Goal: Task Accomplishment & Management: Use online tool/utility

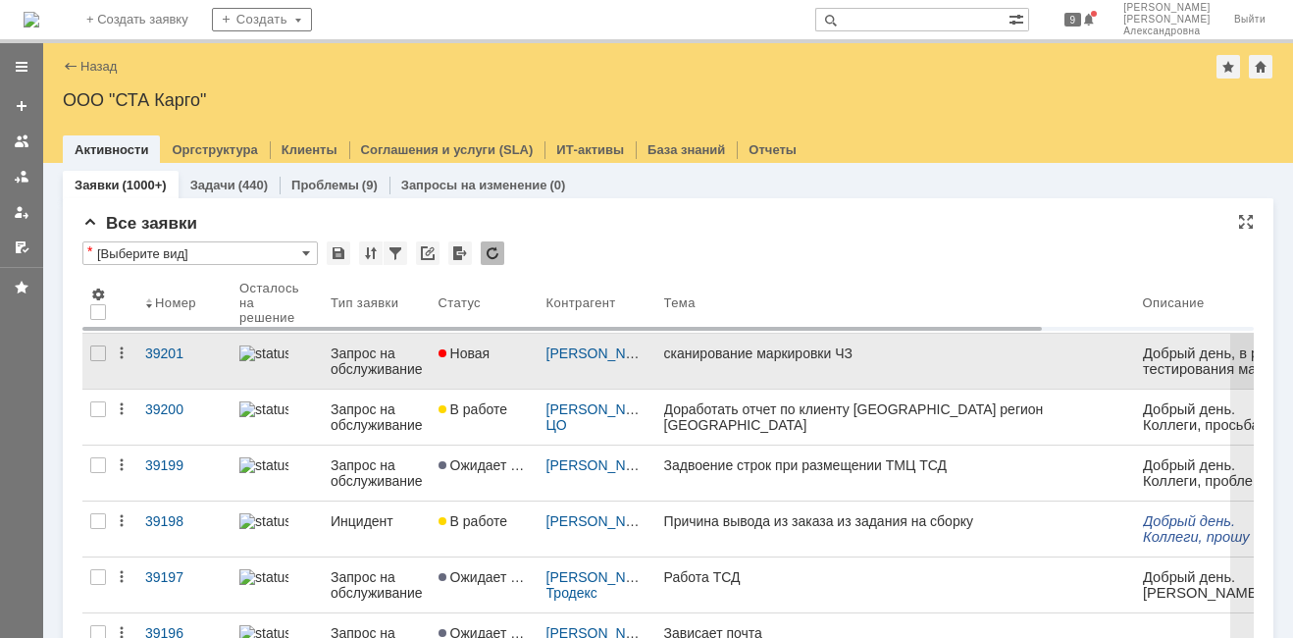
click at [801, 368] on link "сканирование маркировки ЧЗ" at bounding box center [895, 361] width 479 height 55
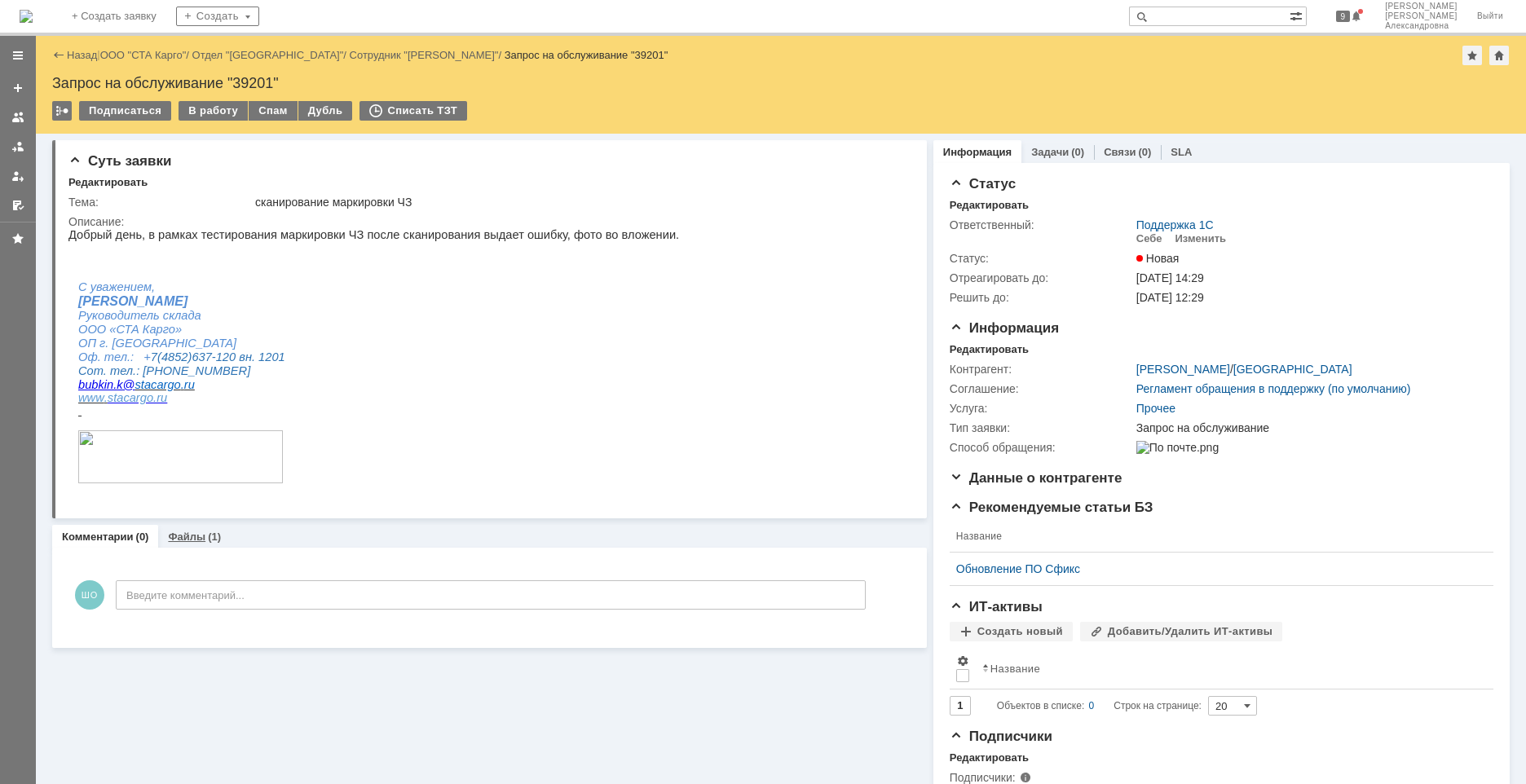
click at [179, 529] on link "Файлы" at bounding box center [186, 537] width 37 height 12
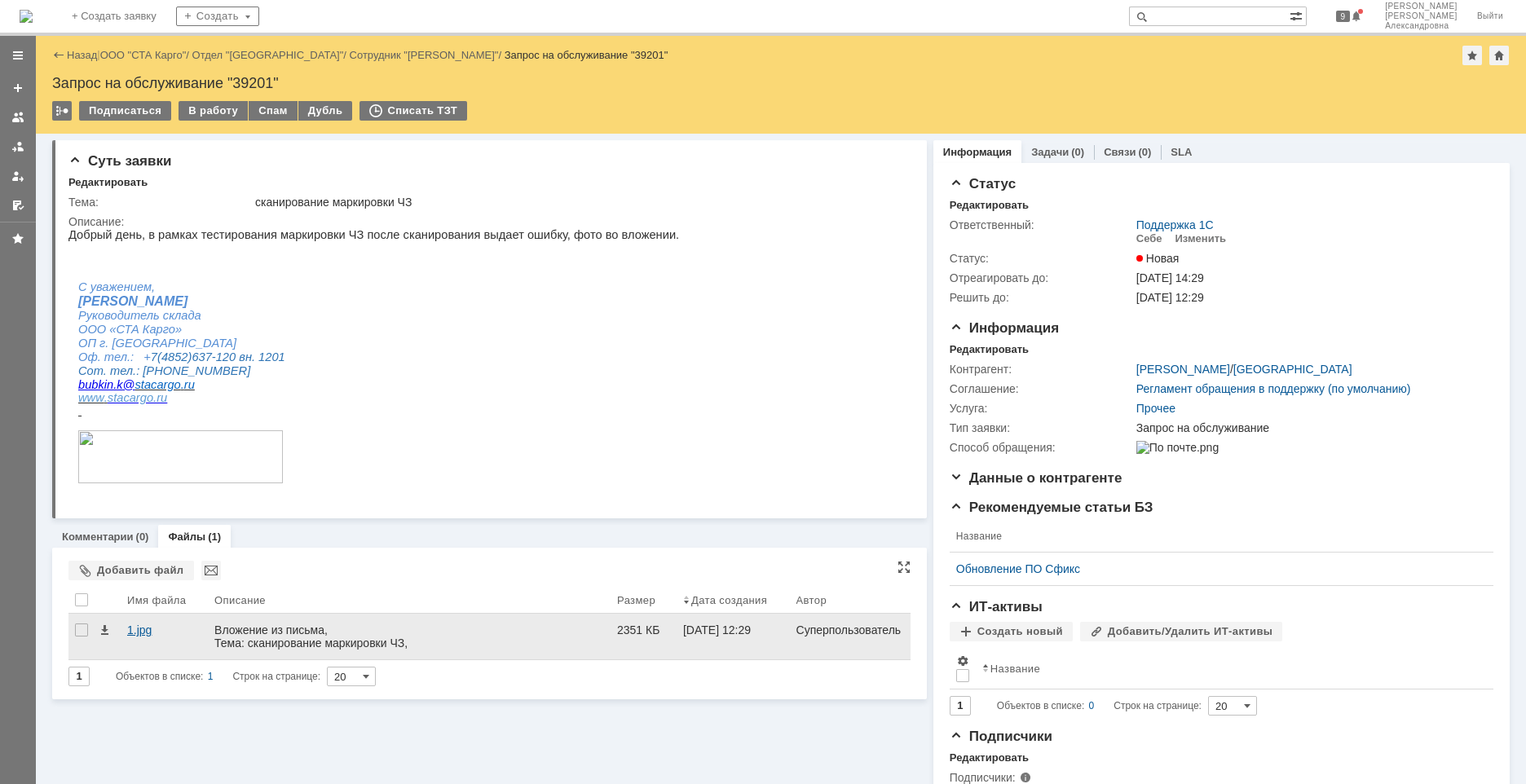
click at [148, 529] on div "1.jpg" at bounding box center [164, 630] width 74 height 13
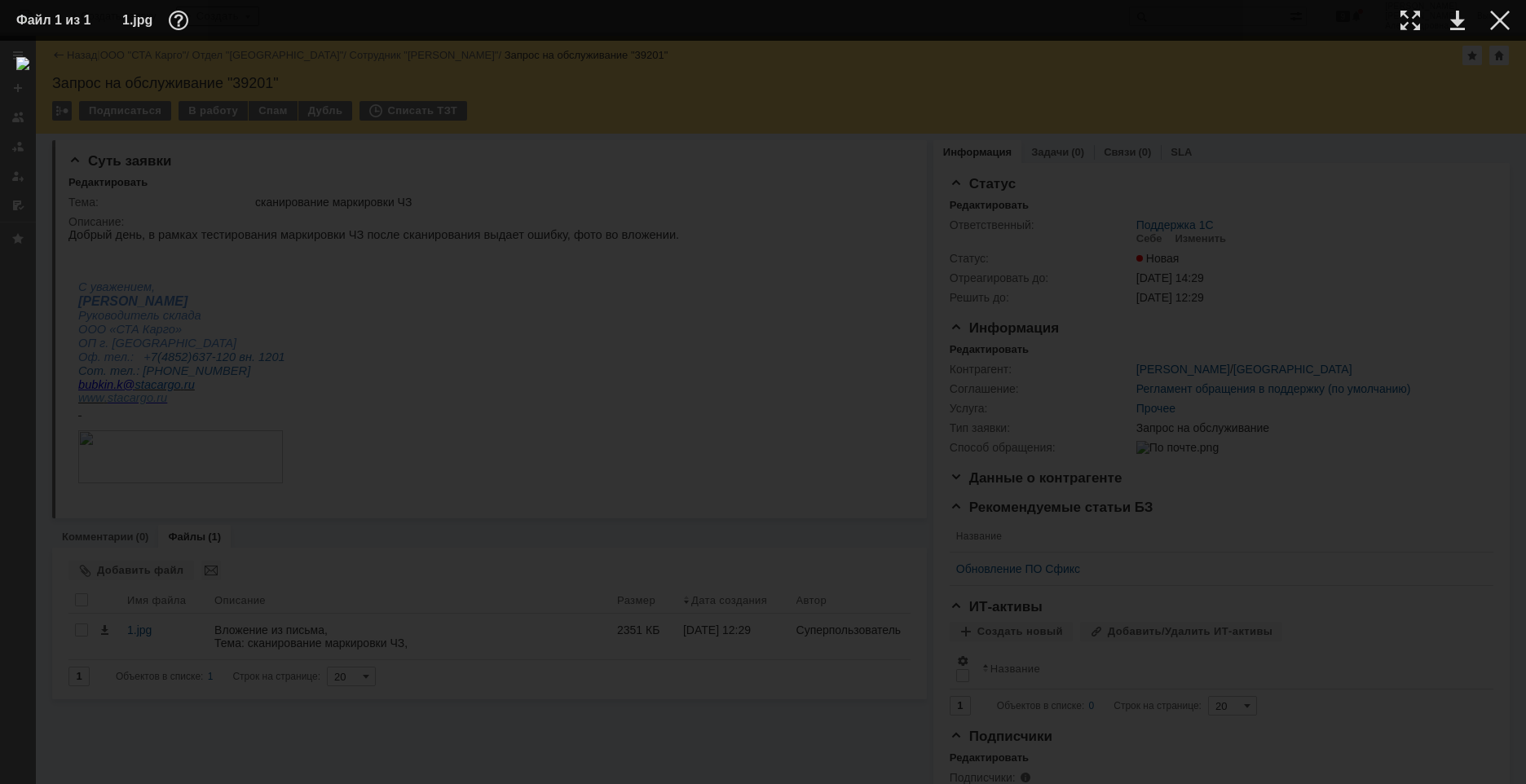
click at [784, 437] on img at bounding box center [763, 413] width 1493 height 711
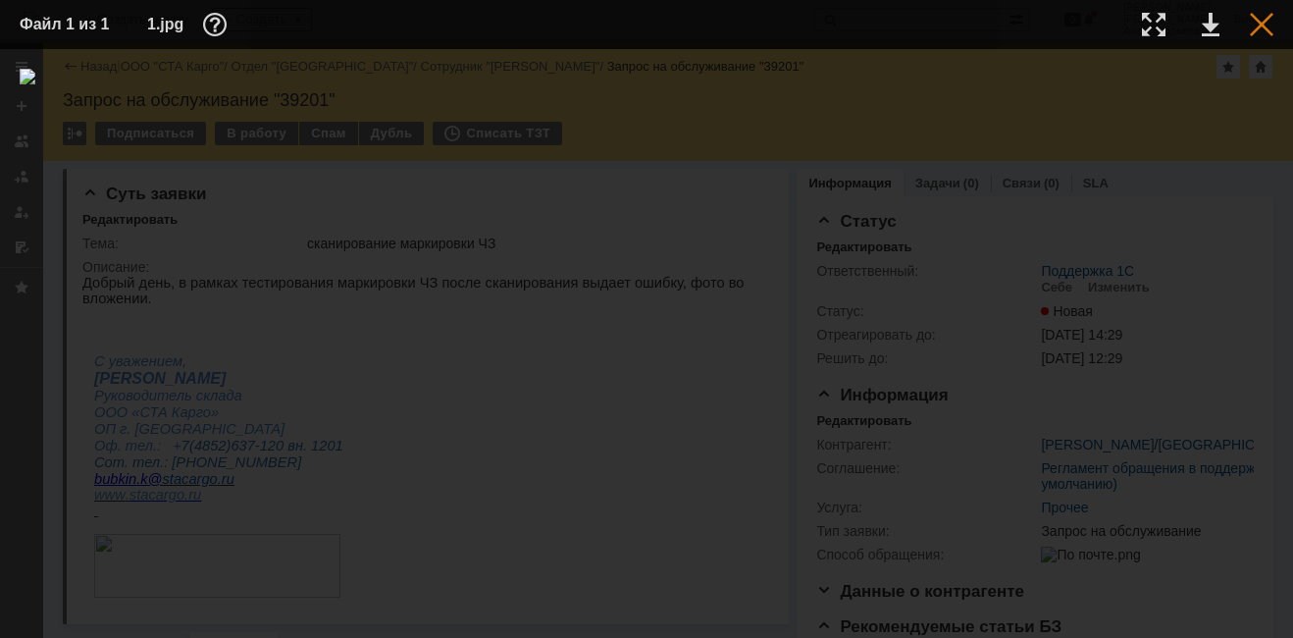
click at [1272, 27] on div at bounding box center [1262, 25] width 24 height 24
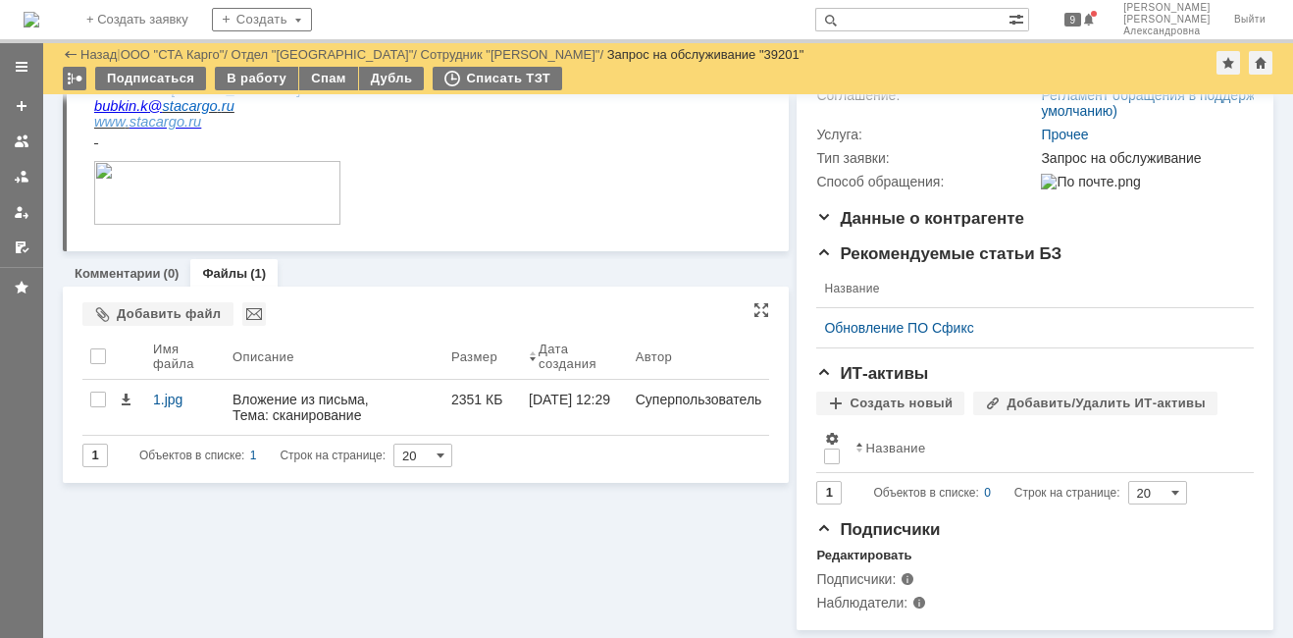
scroll to position [319, 0]
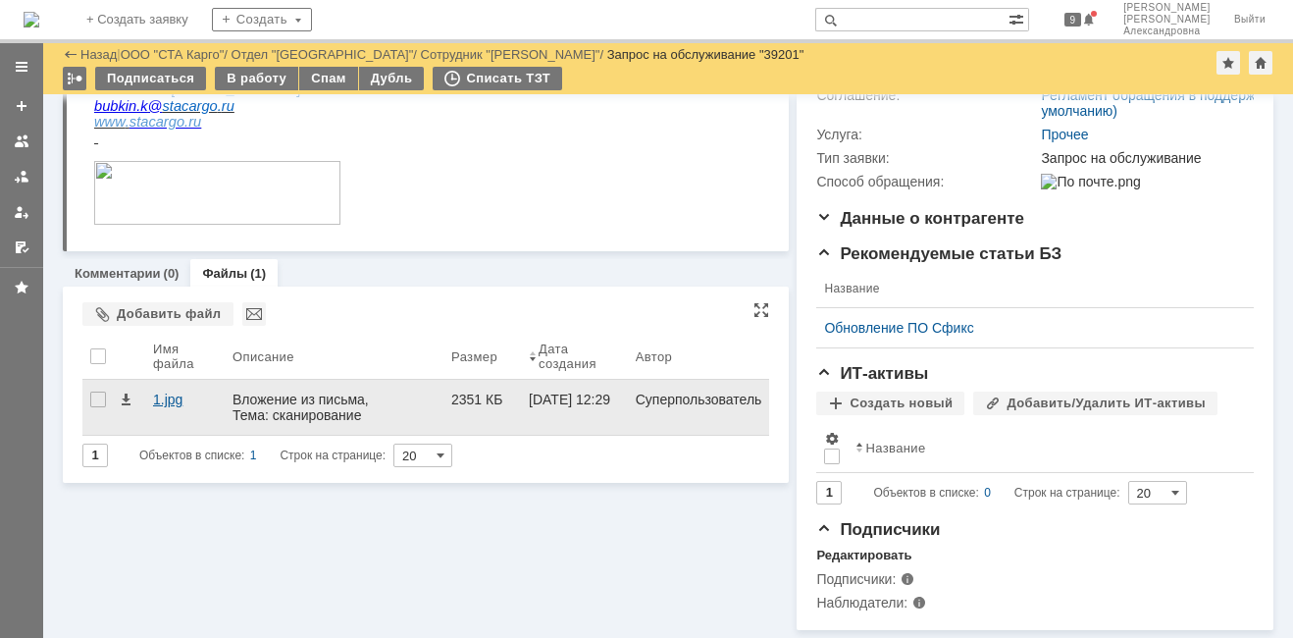
click at [161, 400] on div "1.jpg" at bounding box center [184, 407] width 79 height 55
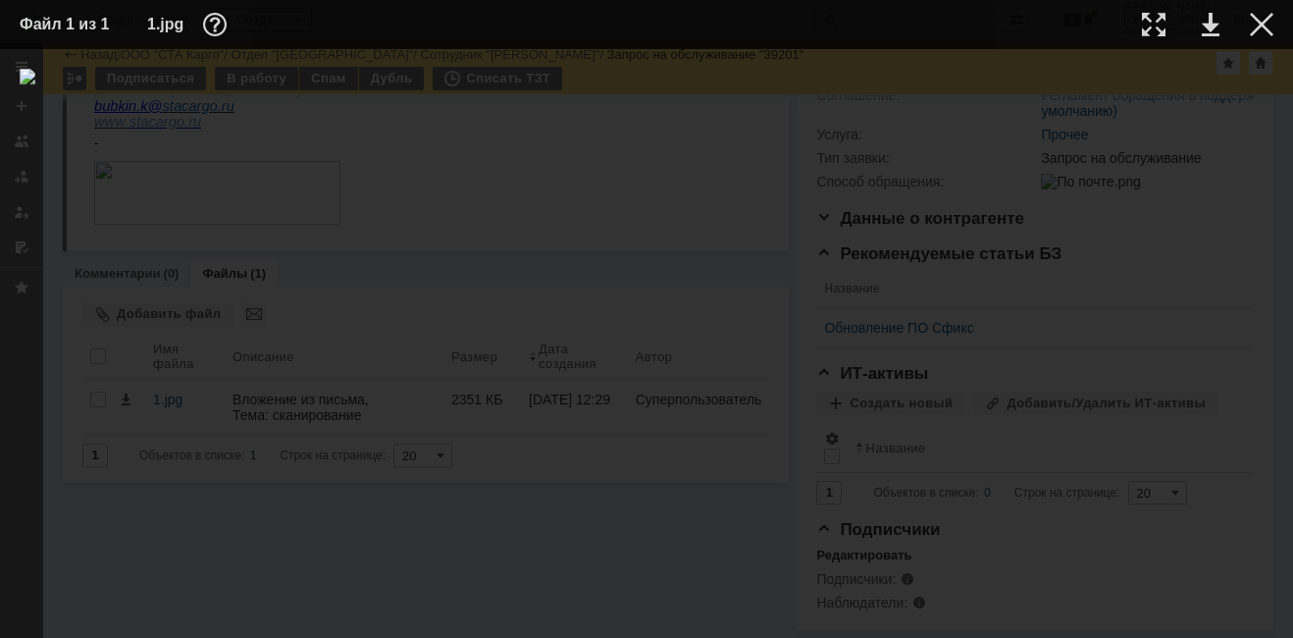
click at [1030, 441] on div at bounding box center [647, 343] width 1254 height 549
click at [1251, 34] on div at bounding box center [1262, 25] width 24 height 24
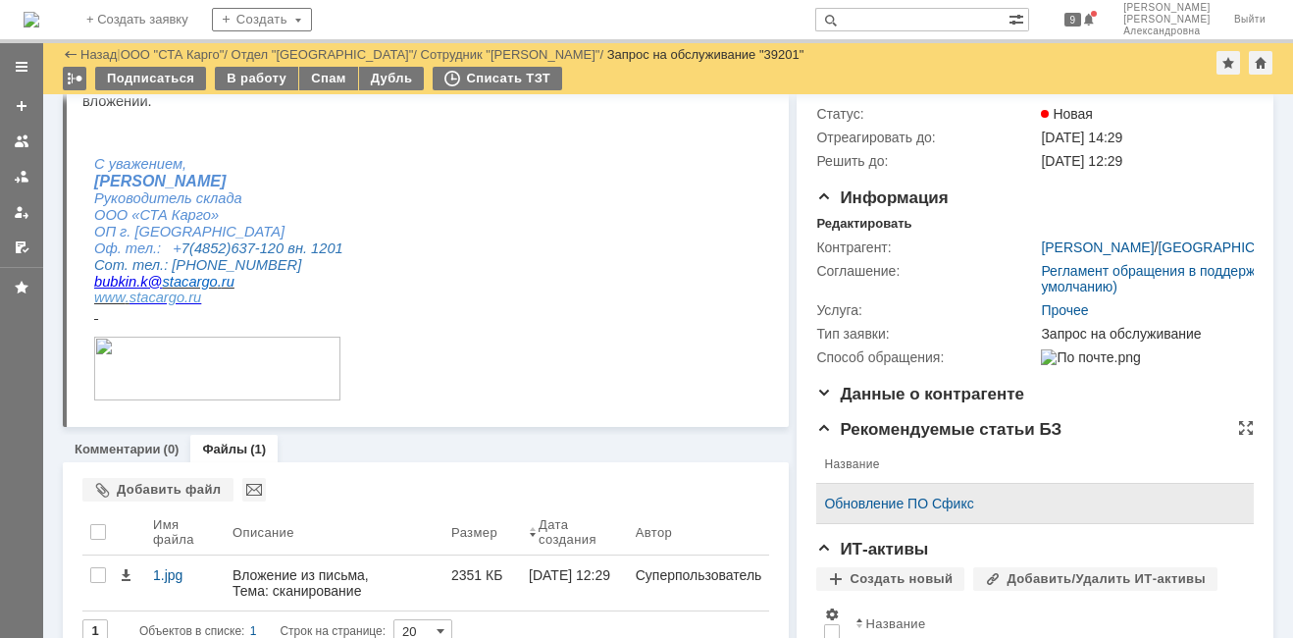
scroll to position [0, 0]
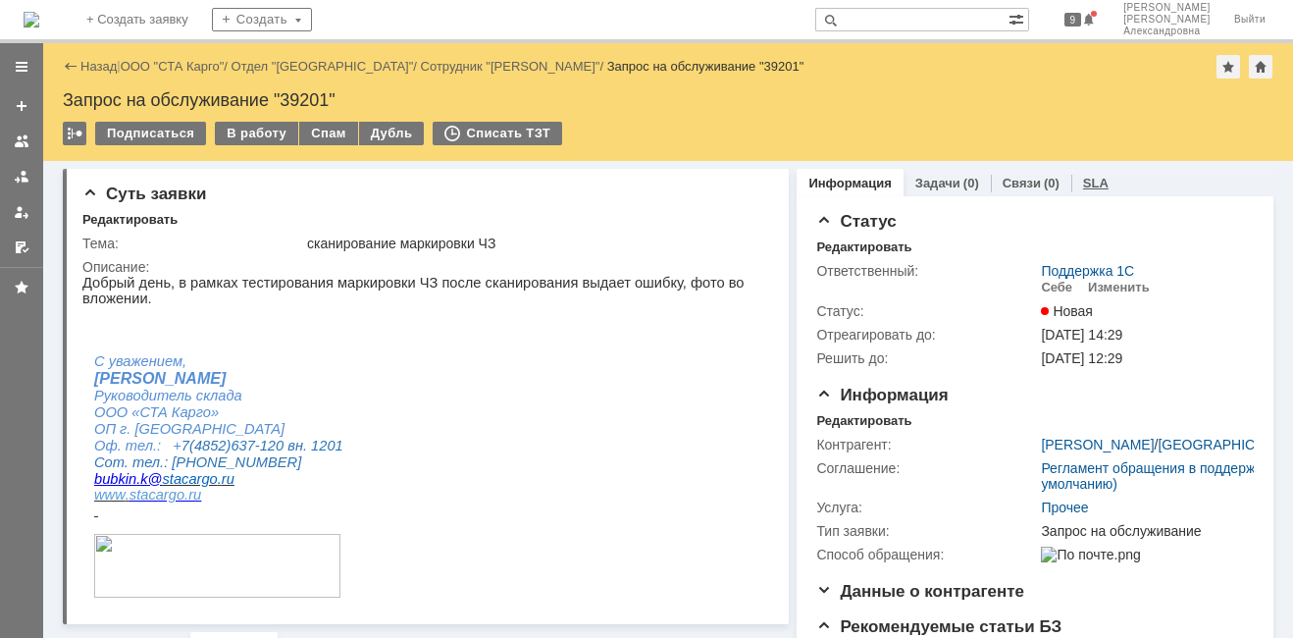
click at [1083, 189] on link "SLA" at bounding box center [1096, 183] width 26 height 15
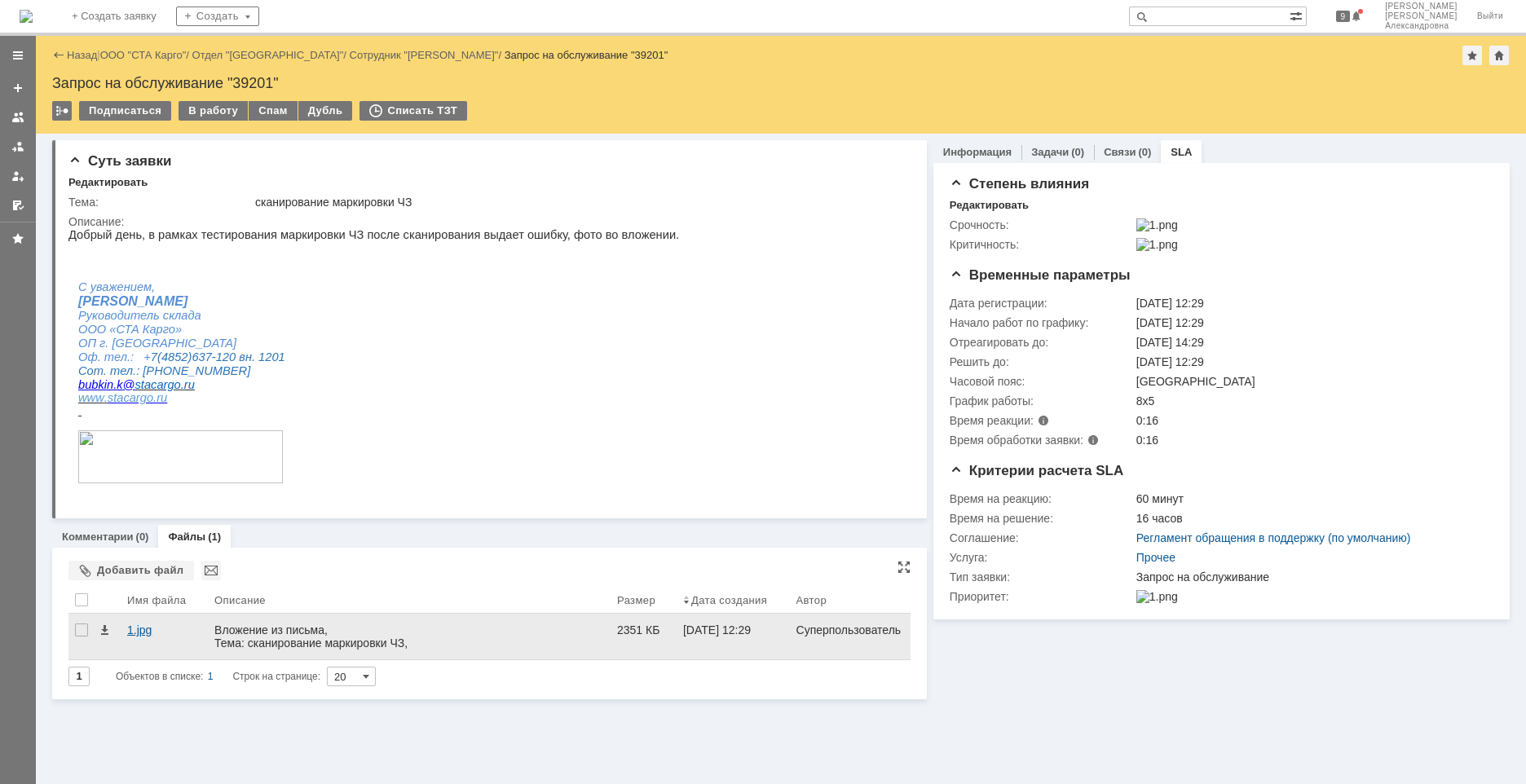
click at [146, 529] on div "1.jpg" at bounding box center [164, 630] width 74 height 13
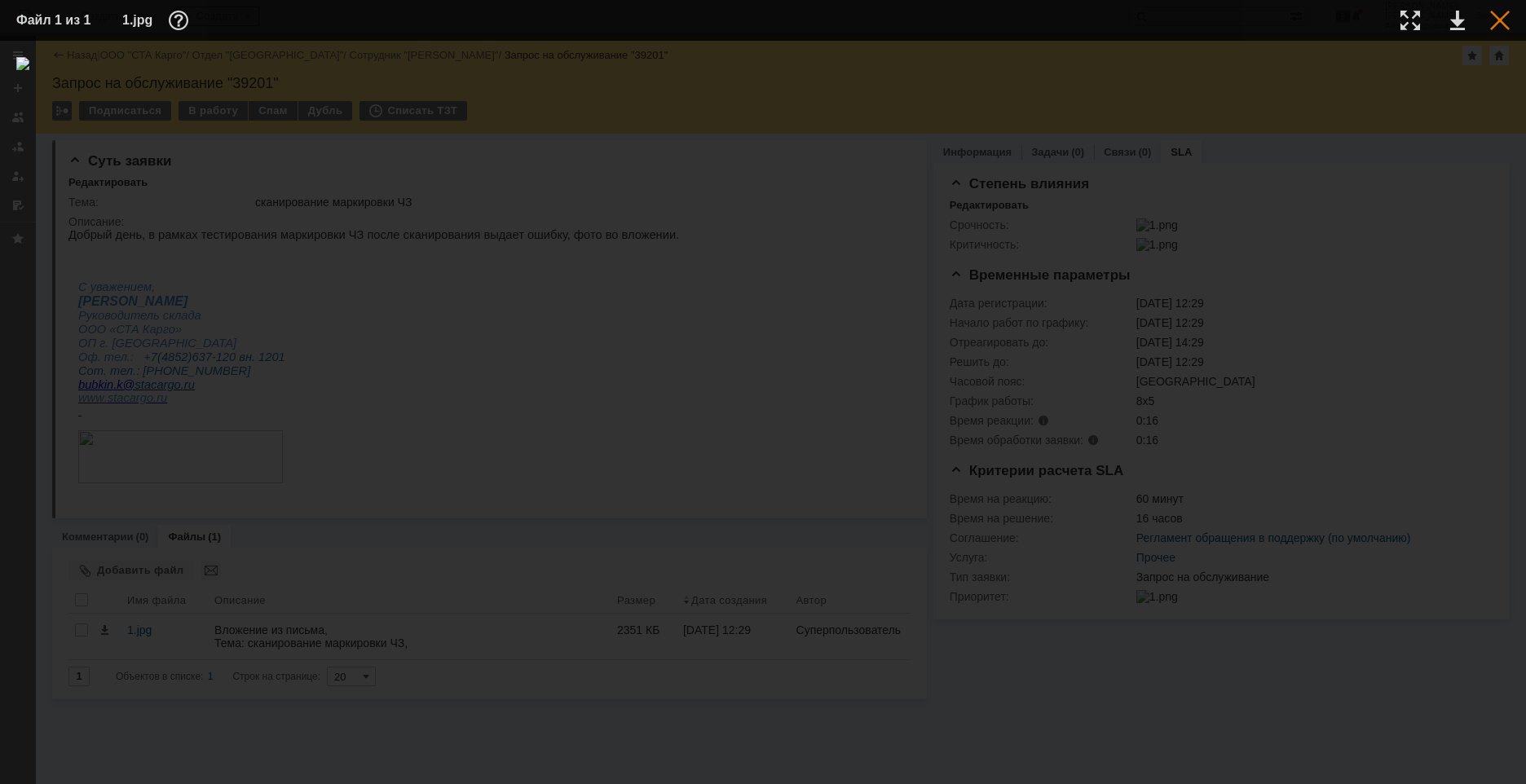
click at [1073, 19] on div at bounding box center [1500, 21] width 20 height 20
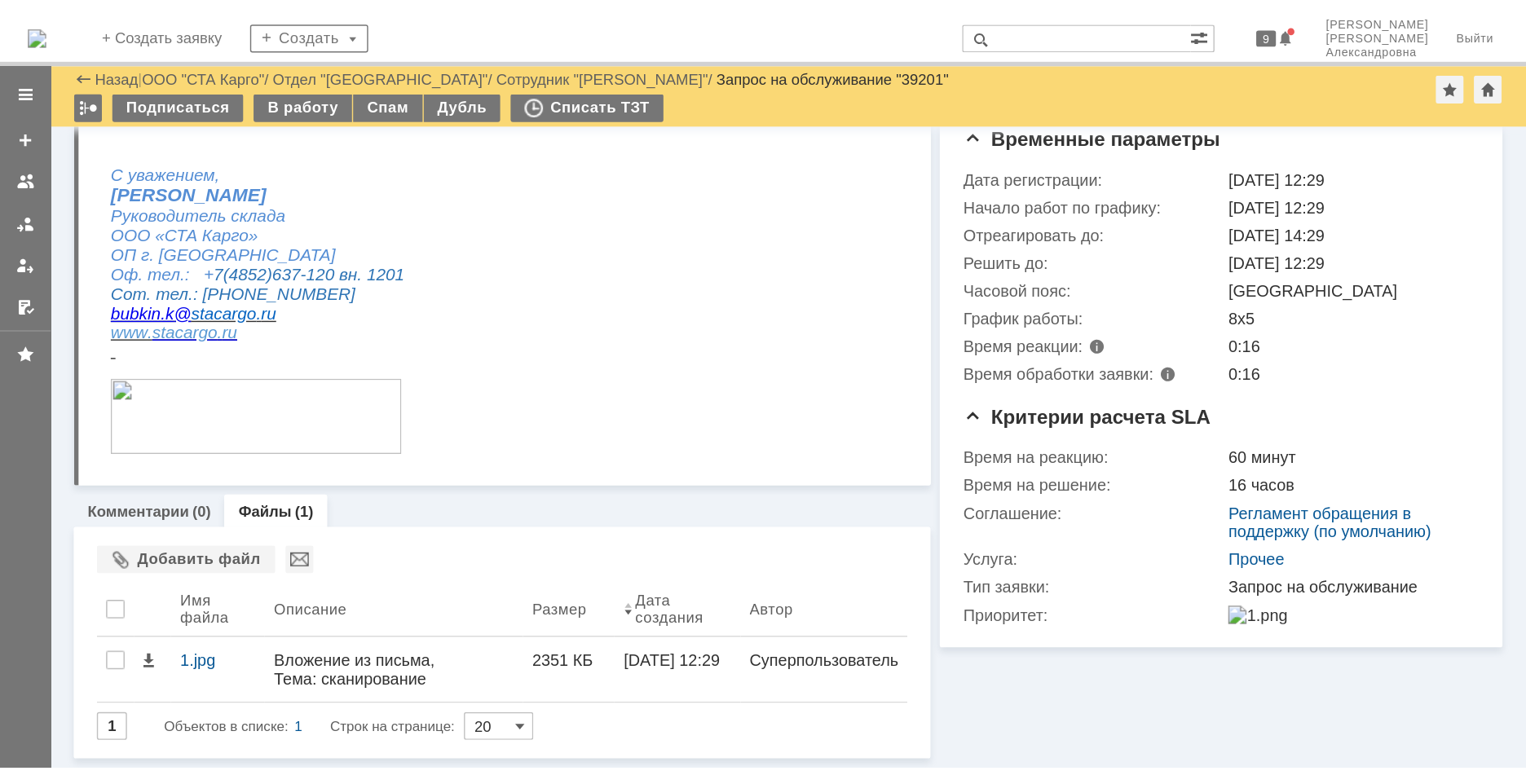
scroll to position [133, 0]
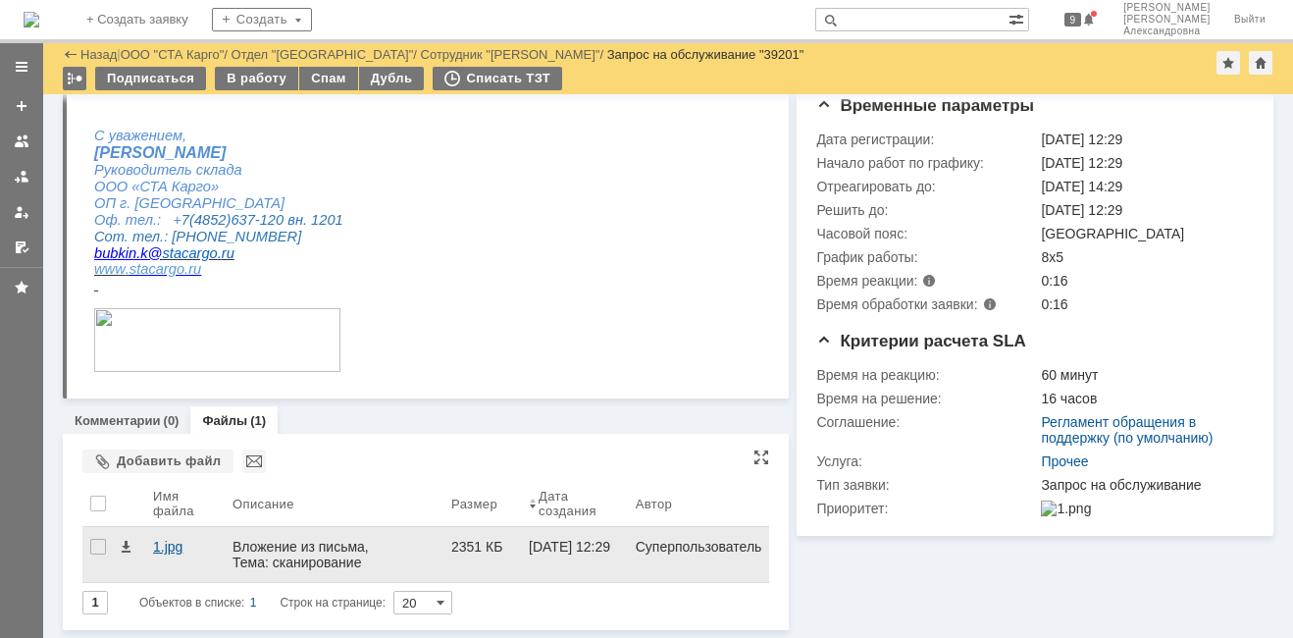
click at [181, 546] on div "1.jpg" at bounding box center [185, 547] width 64 height 16
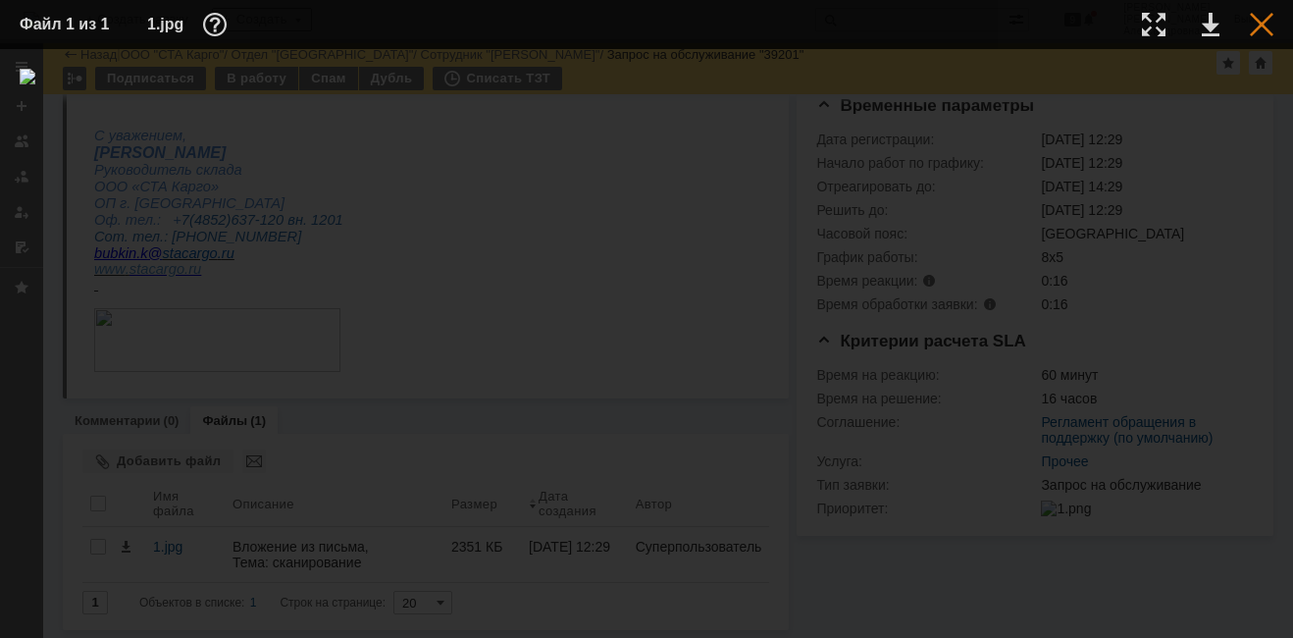
click at [1262, 19] on div at bounding box center [1262, 25] width 24 height 24
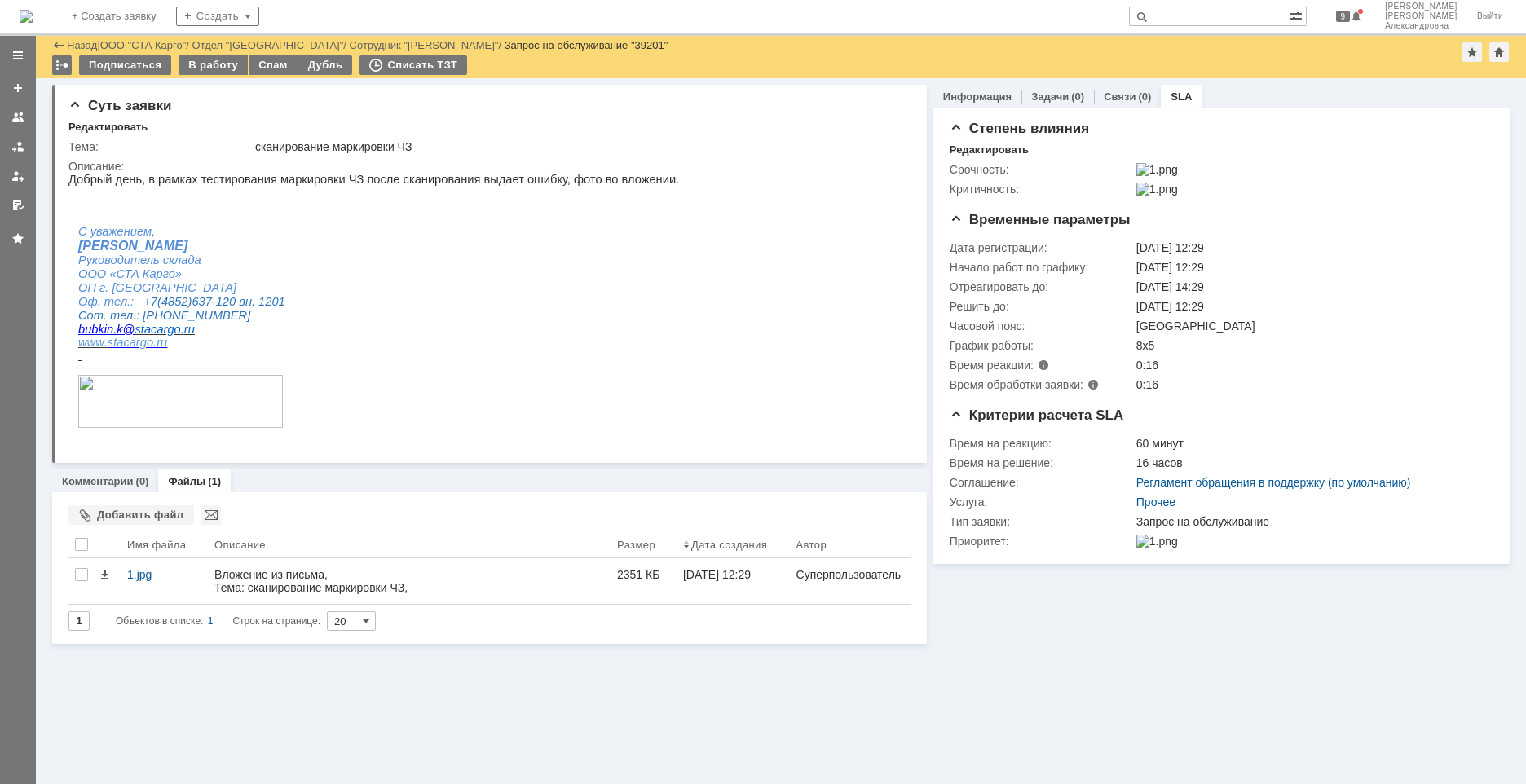
scroll to position [0, 0]
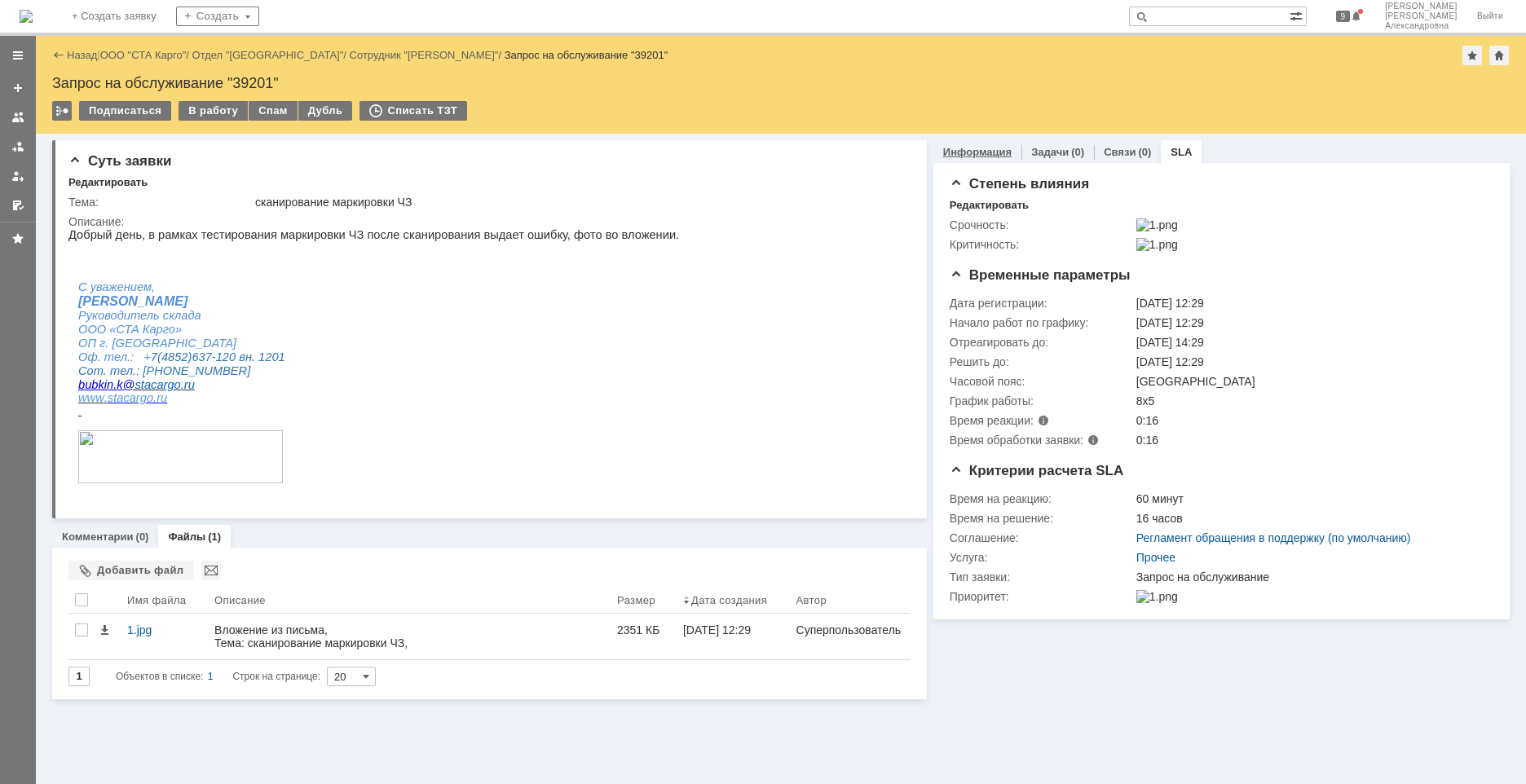
click at [967, 149] on link "Информация" at bounding box center [977, 152] width 68 height 12
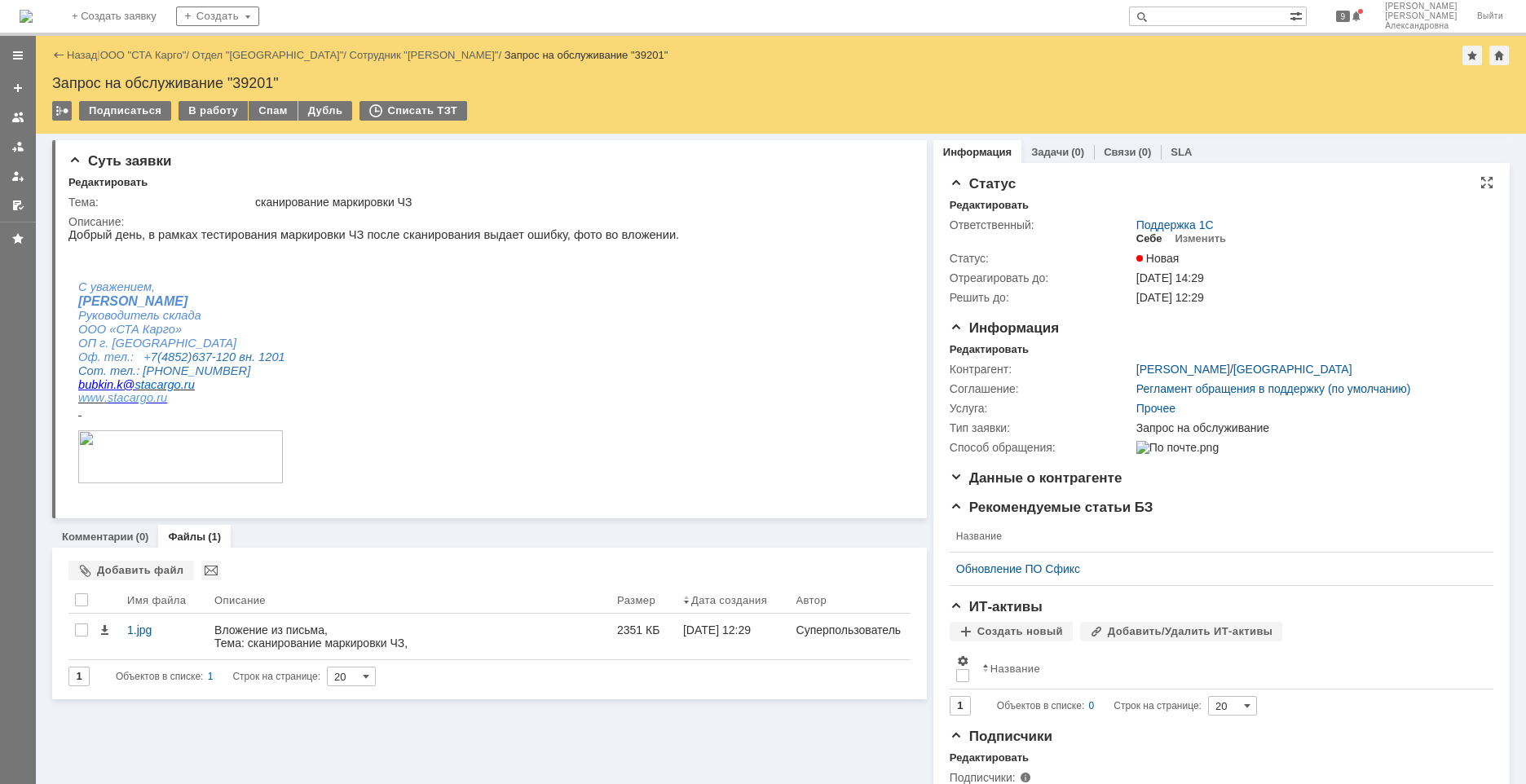
click at [1073, 241] on div "Себе" at bounding box center [1149, 239] width 26 height 13
drag, startPoint x: 209, startPoint y: 111, endPoint x: 210, endPoint y: 120, distance: 9.1
click at [210, 112] on div "В работу" at bounding box center [213, 111] width 69 height 20
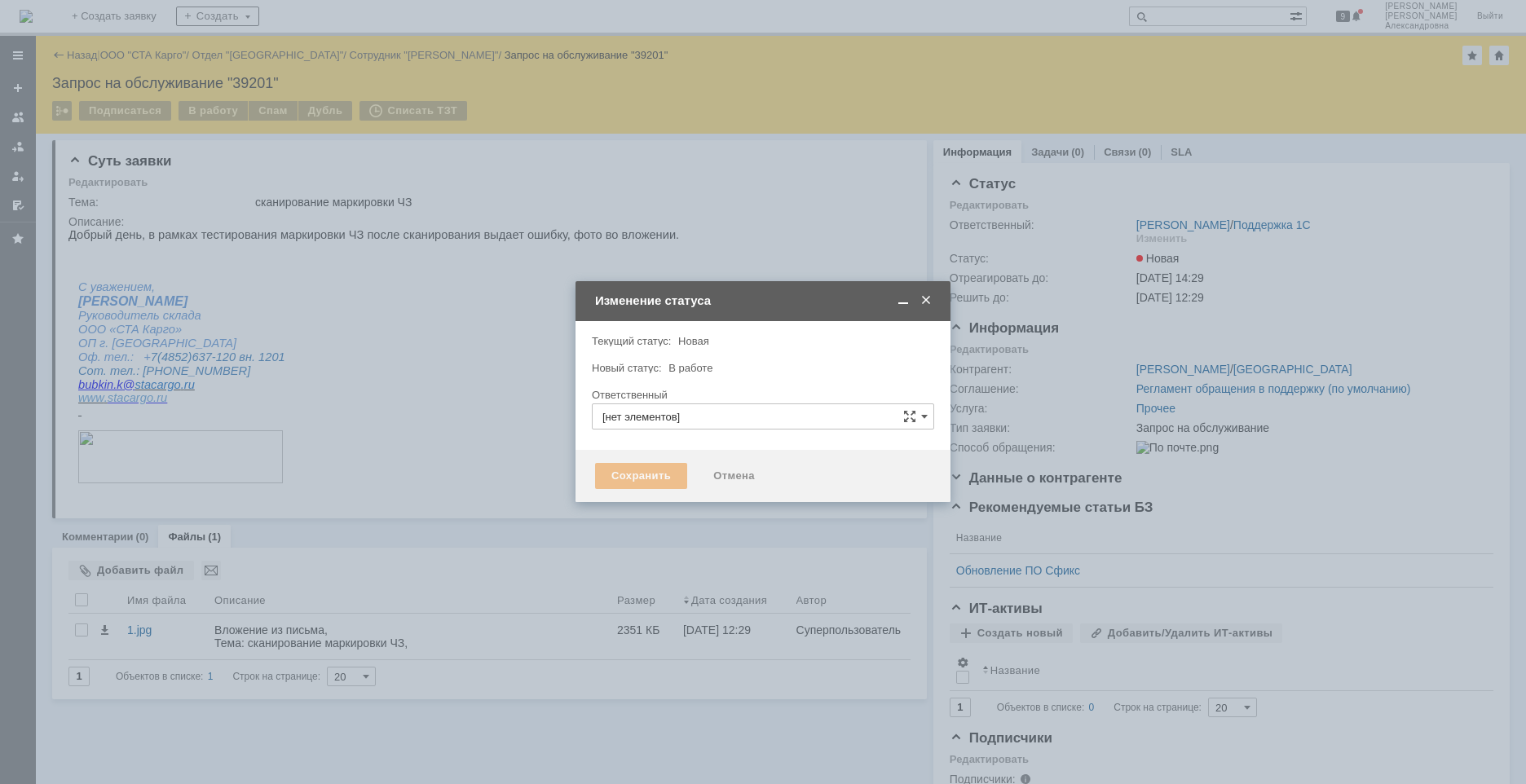
type input "[PERSON_NAME]"
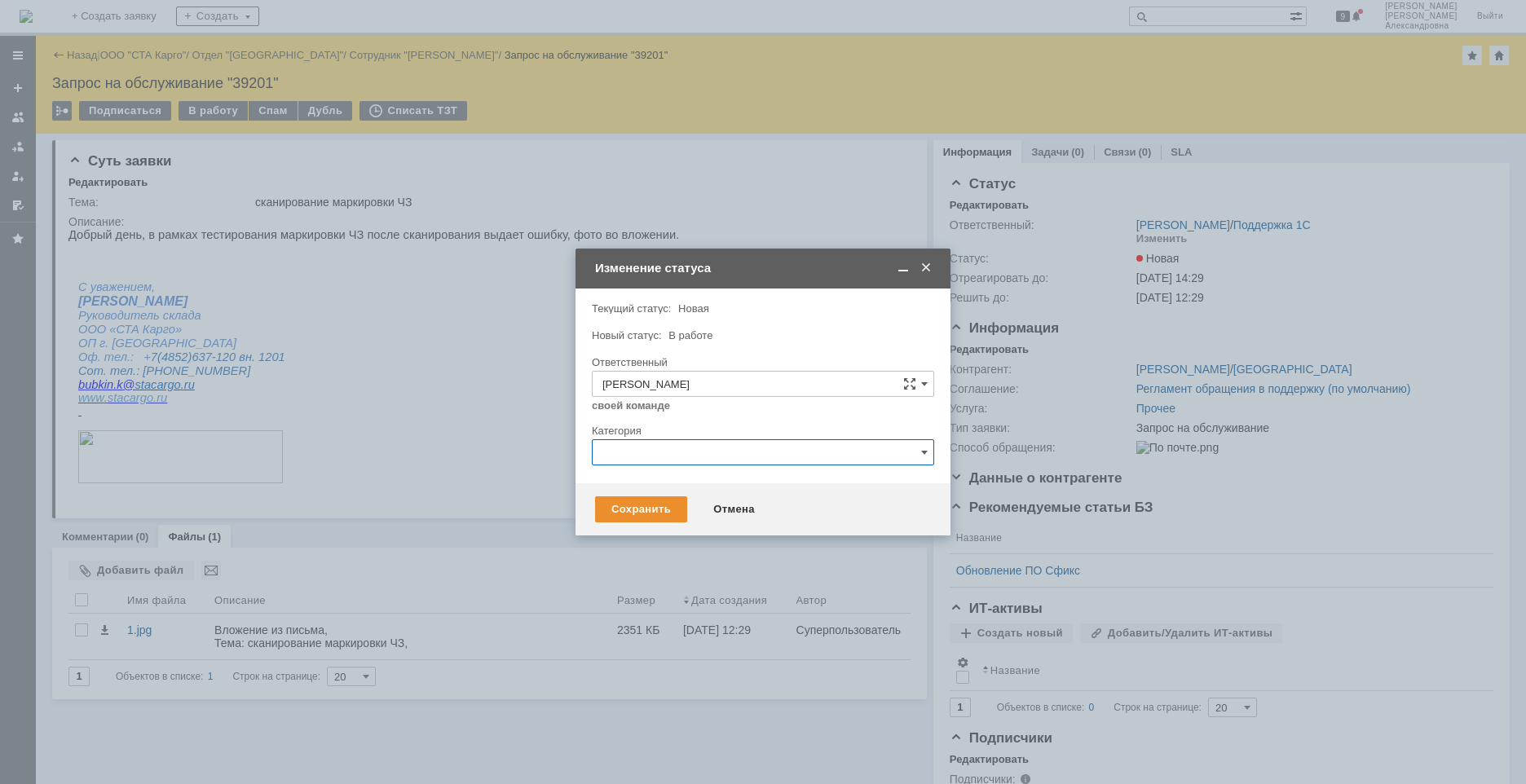
click at [660, 458] on input "text" at bounding box center [763, 452] width 342 height 26
click at [649, 529] on span "Ошибка" at bounding box center [763, 590] width 321 height 13
type input "Ошибка"
click at [645, 509] on div "Сохранить" at bounding box center [640, 509] width 92 height 26
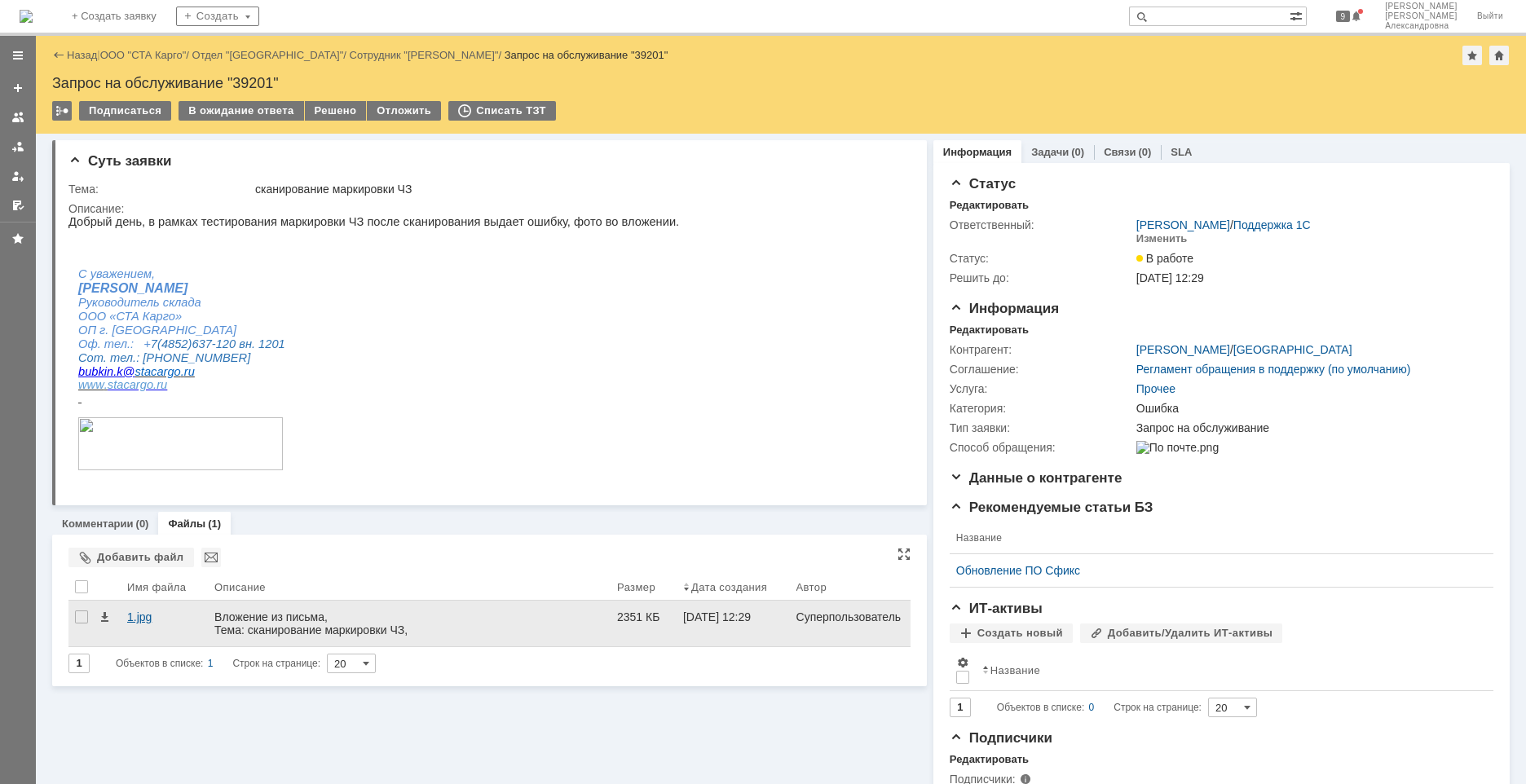
click at [137, 529] on div "1.jpg" at bounding box center [164, 617] width 74 height 13
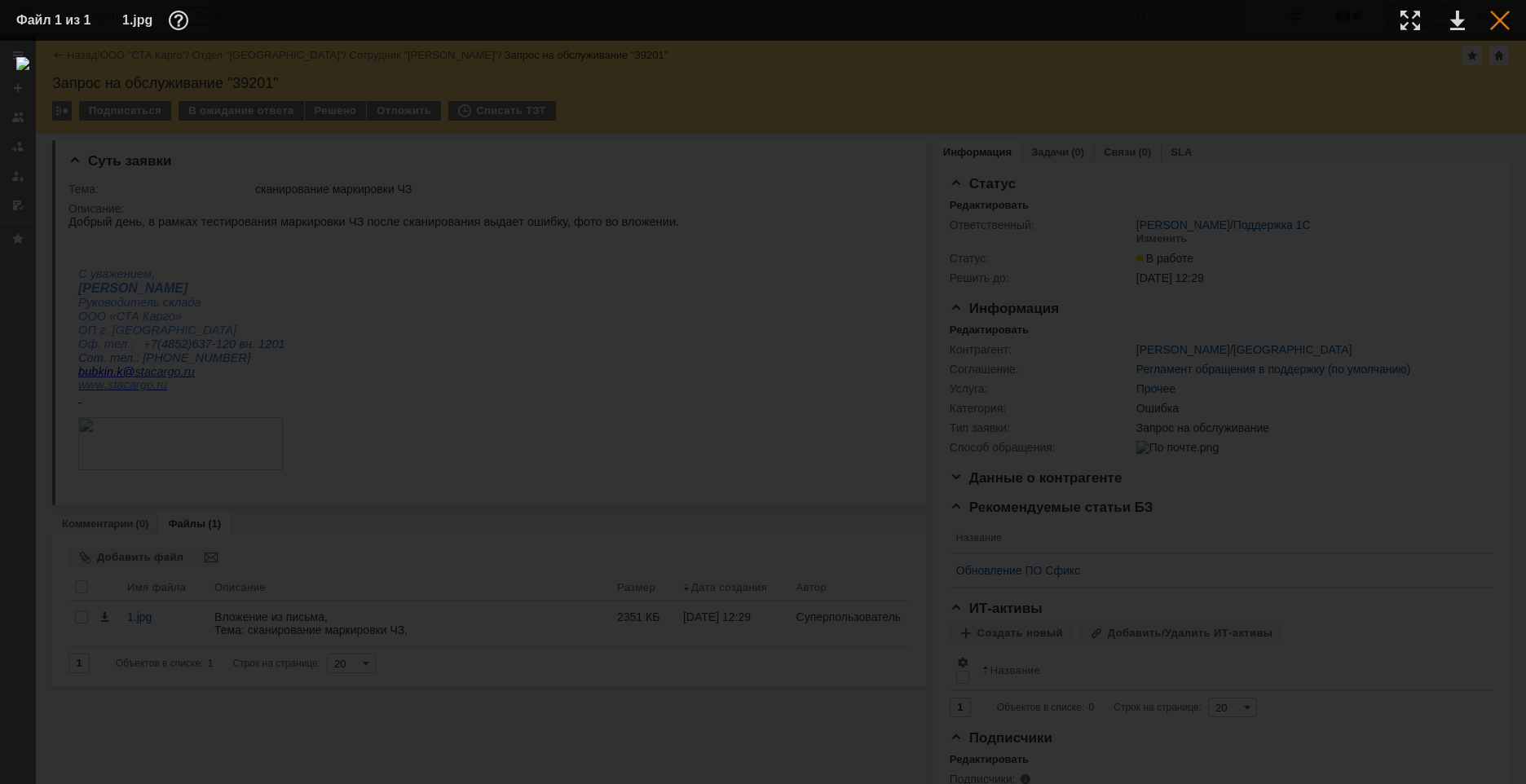
click at [1073, 28] on div at bounding box center [1500, 21] width 20 height 20
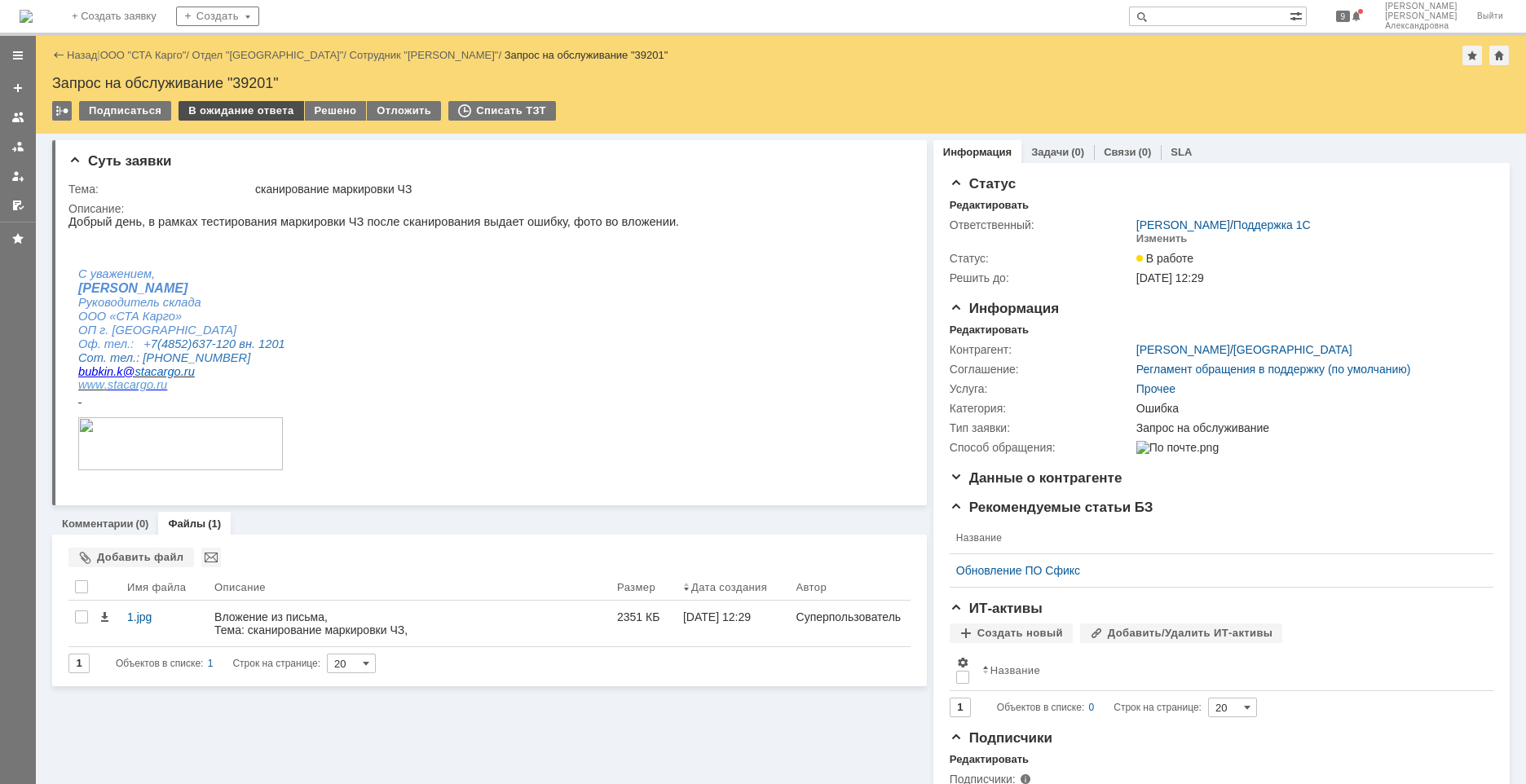
click at [221, 112] on div "В ожидание ответа" at bounding box center [241, 111] width 125 height 20
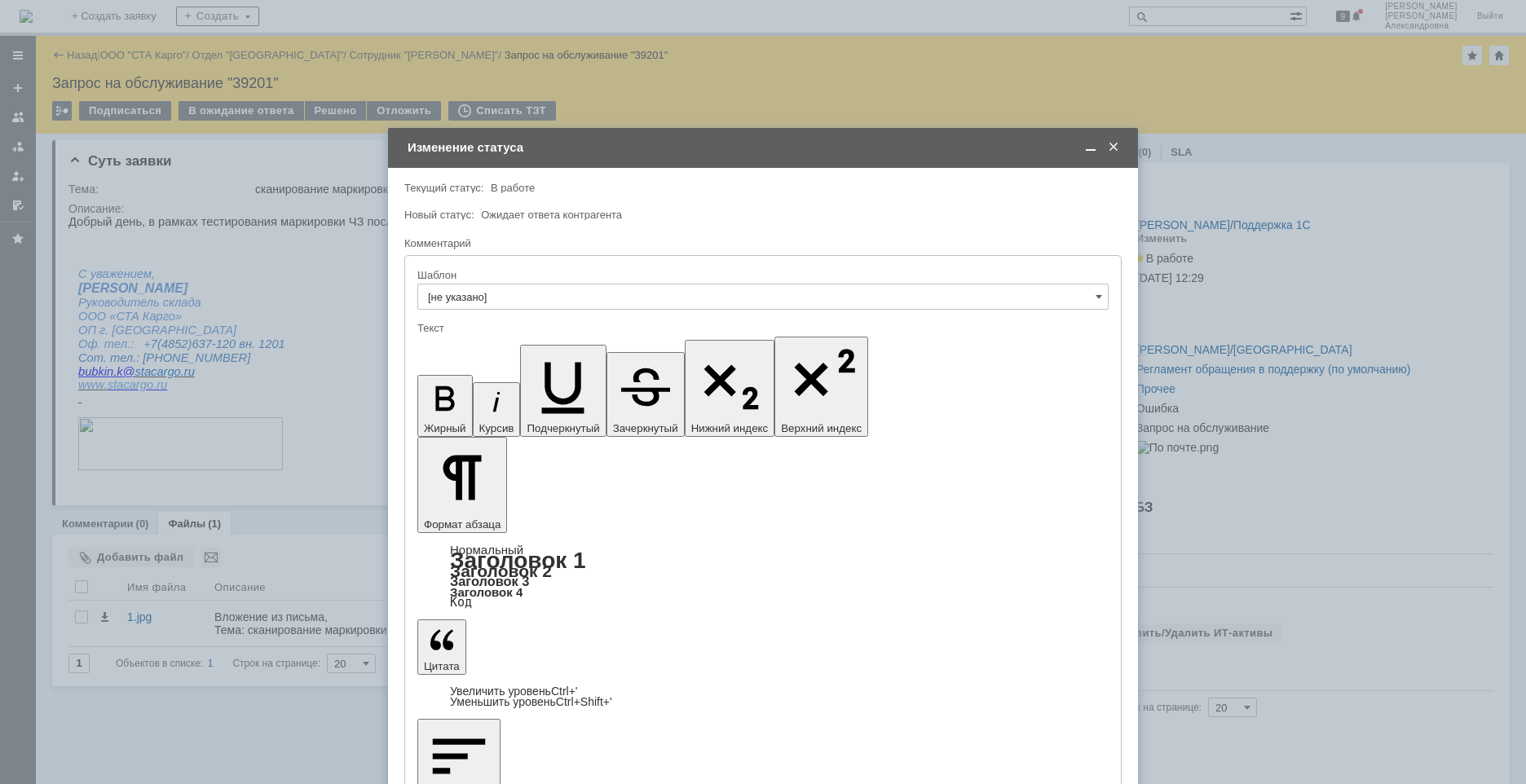
click at [1073, 149] on span at bounding box center [1091, 148] width 17 height 15
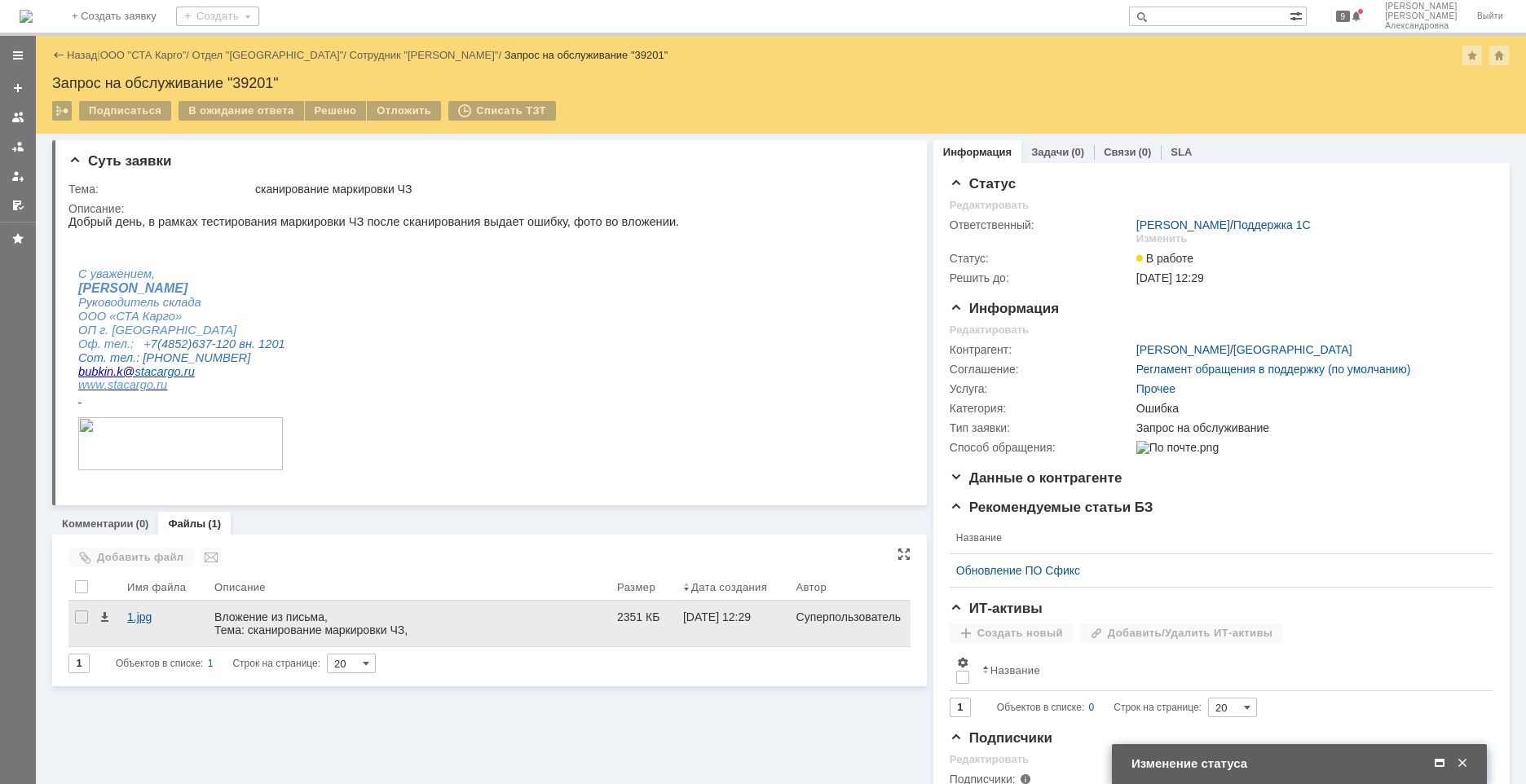
click at [142, 529] on div "1.jpg" at bounding box center [164, 617] width 74 height 13
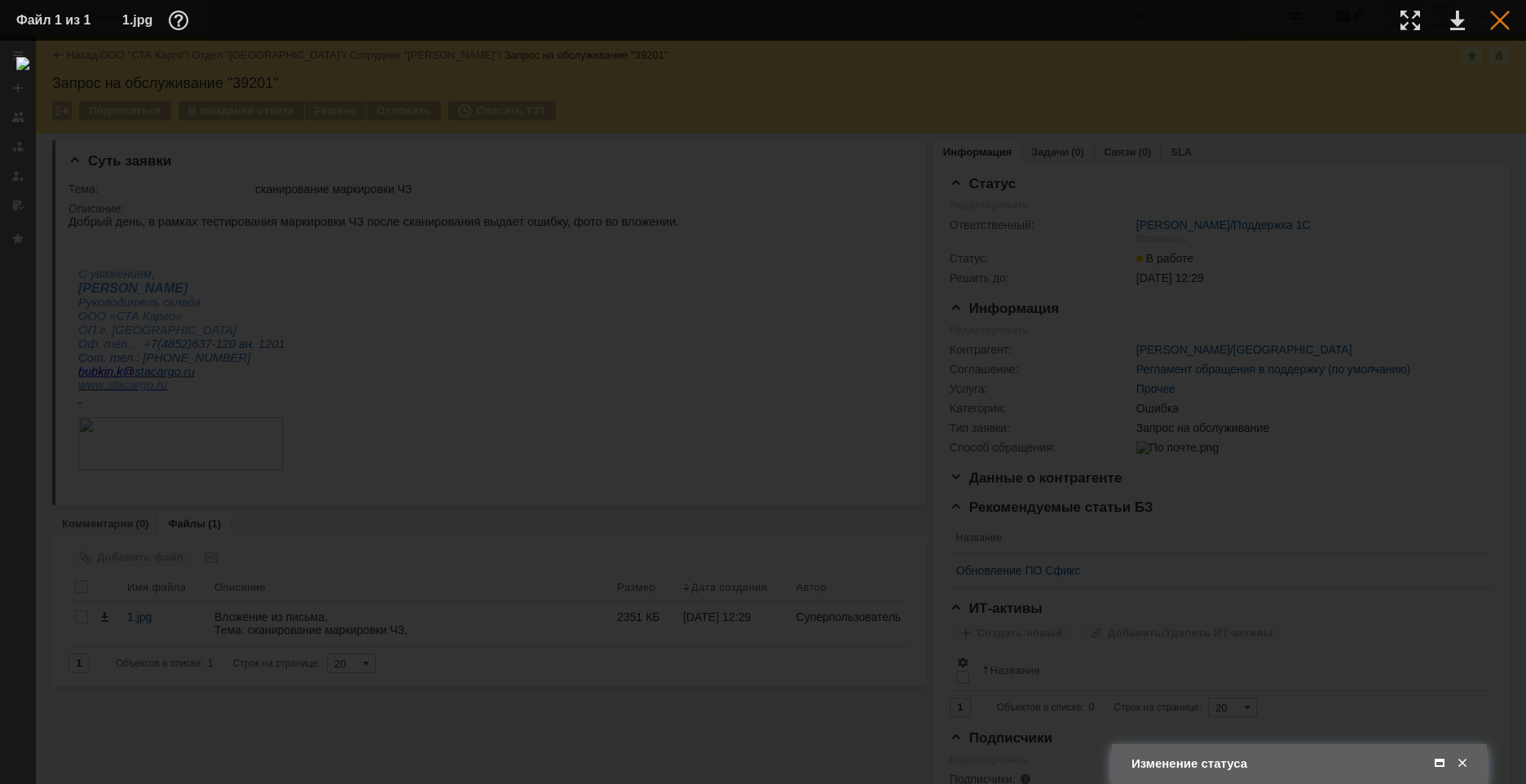
click at [1073, 22] on div at bounding box center [1500, 21] width 20 height 20
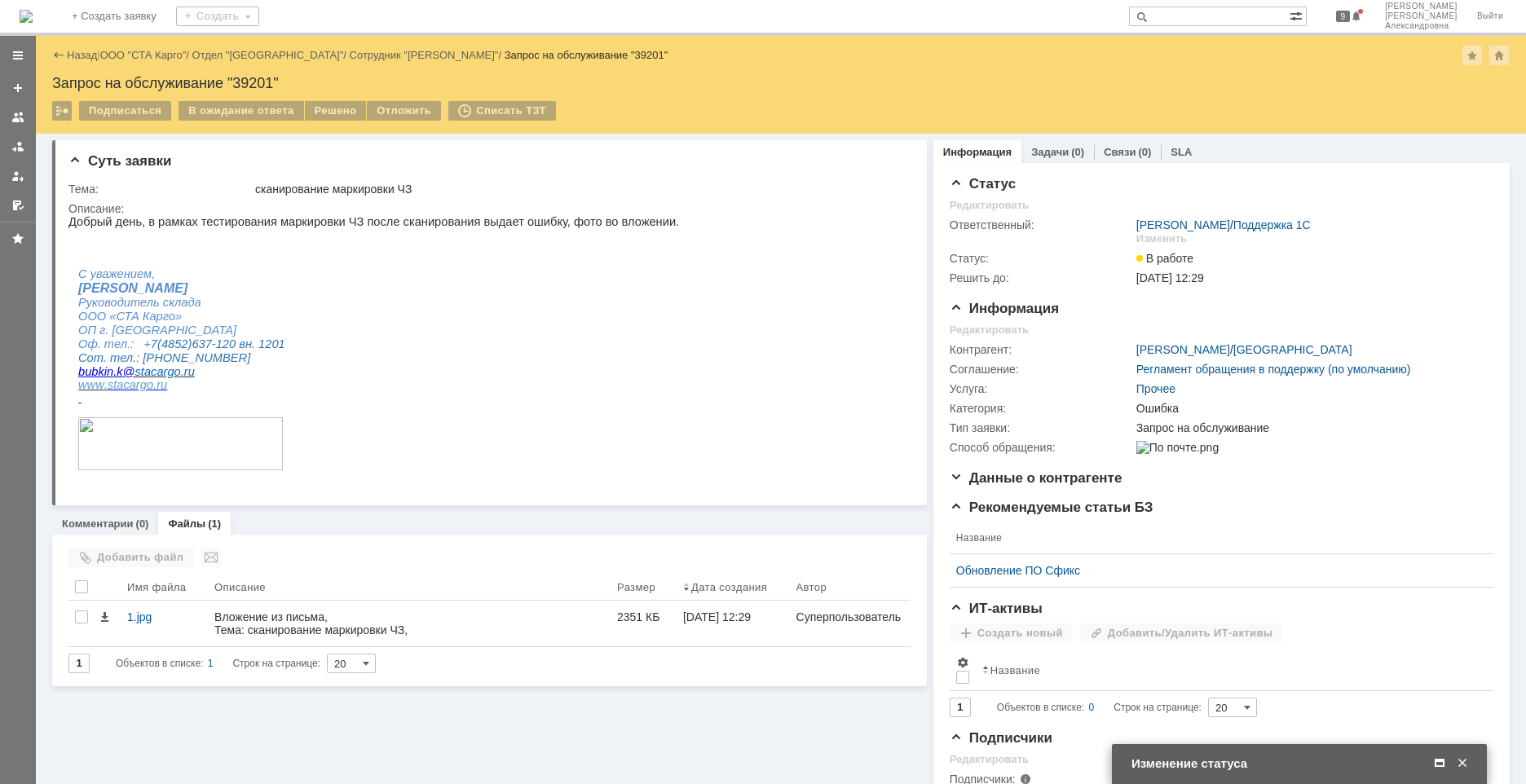
click at [1073, 529] on span at bounding box center [1440, 764] width 17 height 15
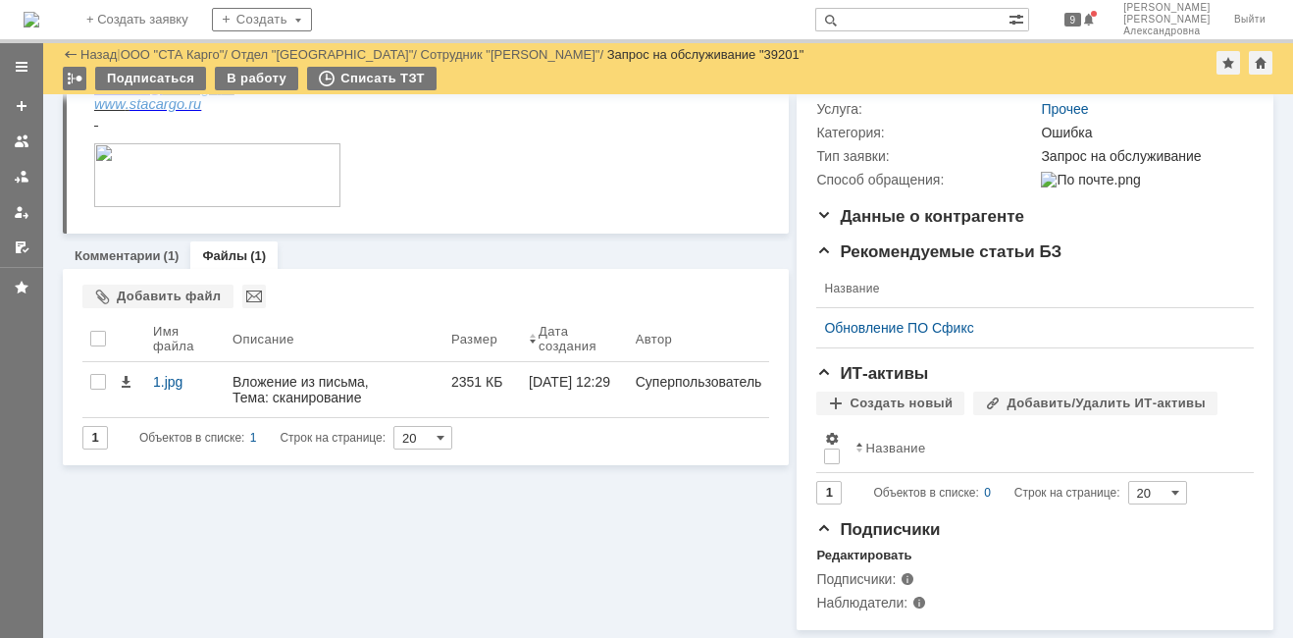
scroll to position [352, 0]
click at [149, 248] on link "Комментарии" at bounding box center [118, 255] width 86 height 15
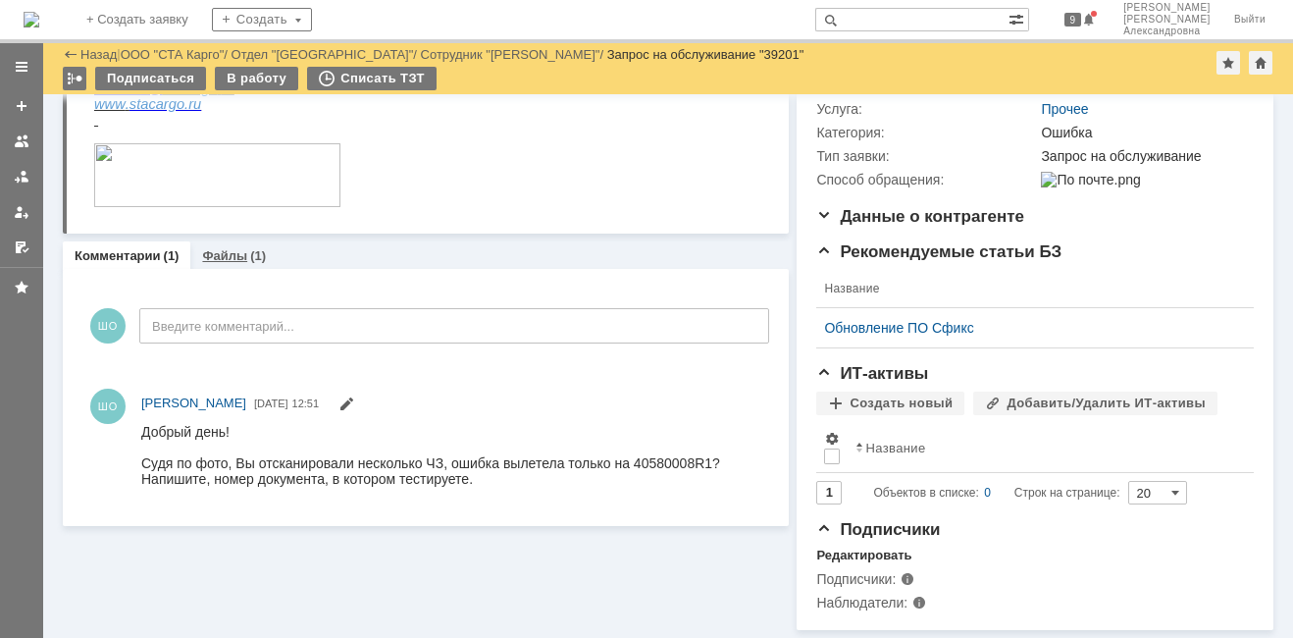
click at [232, 248] on link "Файлы" at bounding box center [224, 255] width 45 height 15
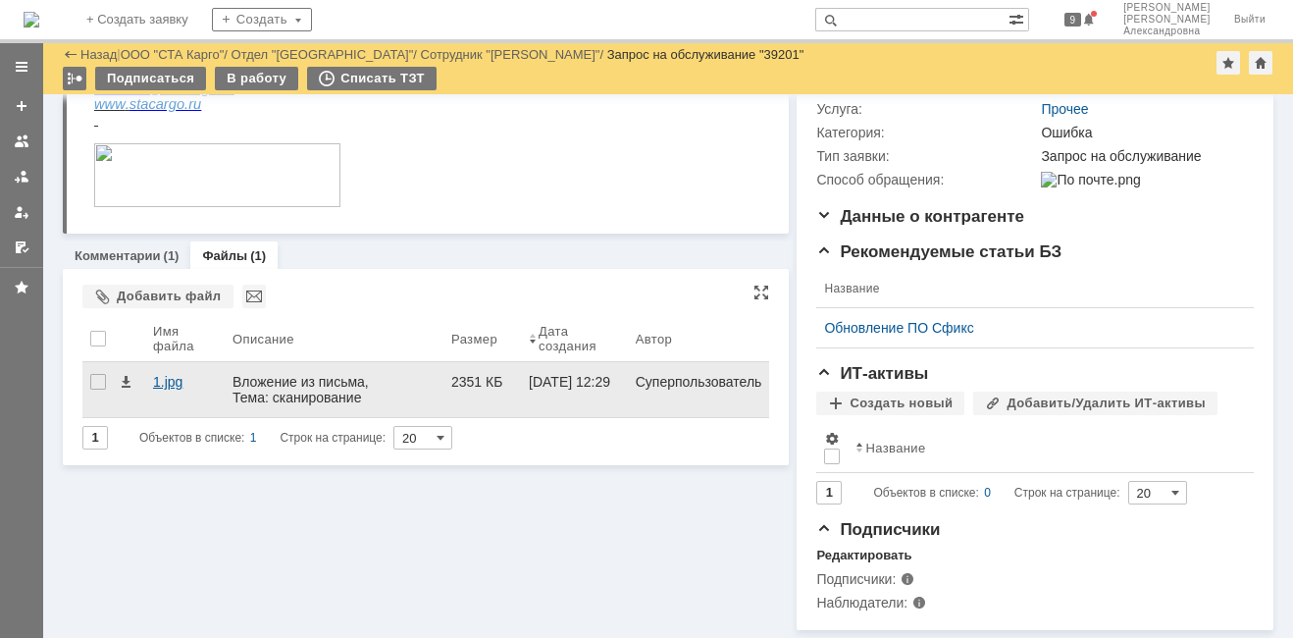
click at [163, 374] on div "1.jpg" at bounding box center [185, 382] width 64 height 16
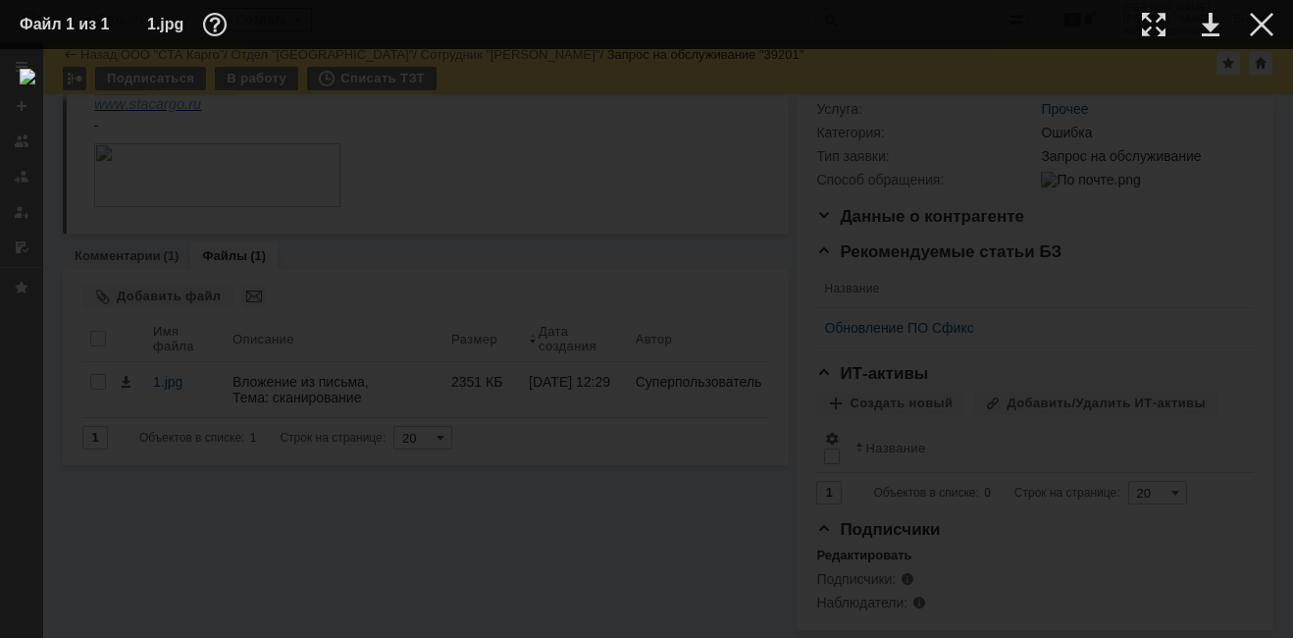
click at [637, 339] on img at bounding box center [647, 343] width 1254 height 549
click at [1261, 25] on div at bounding box center [1262, 25] width 24 height 24
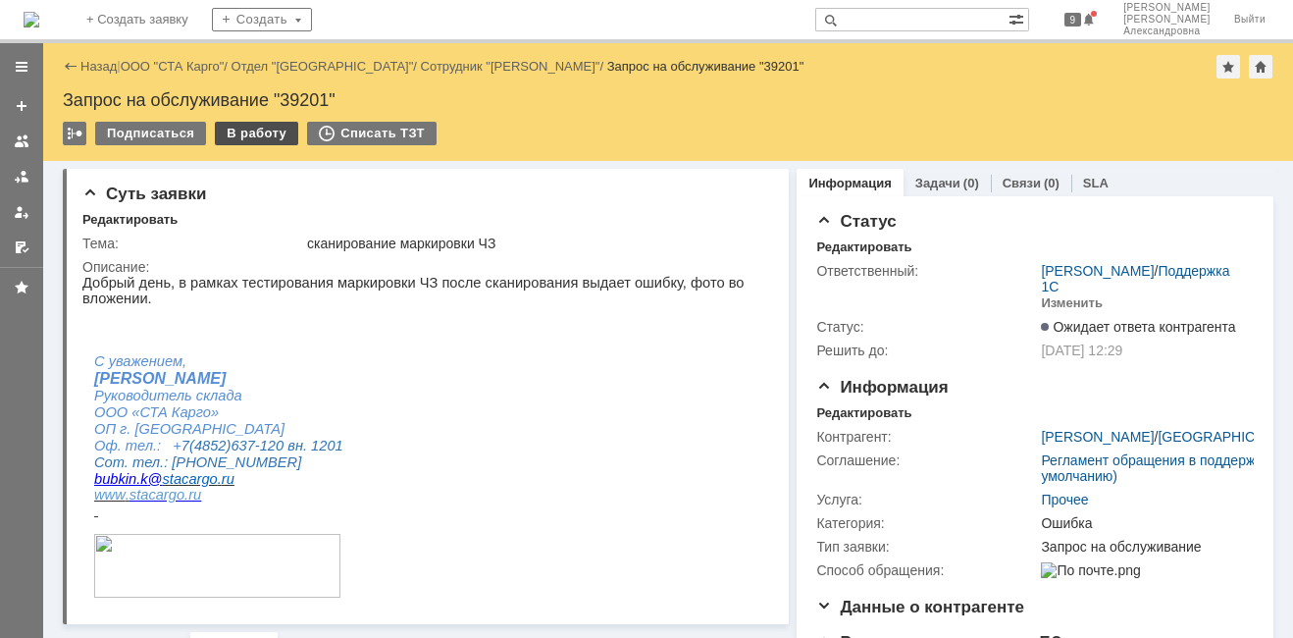
click at [253, 127] on div "В работу" at bounding box center [256, 134] width 83 height 24
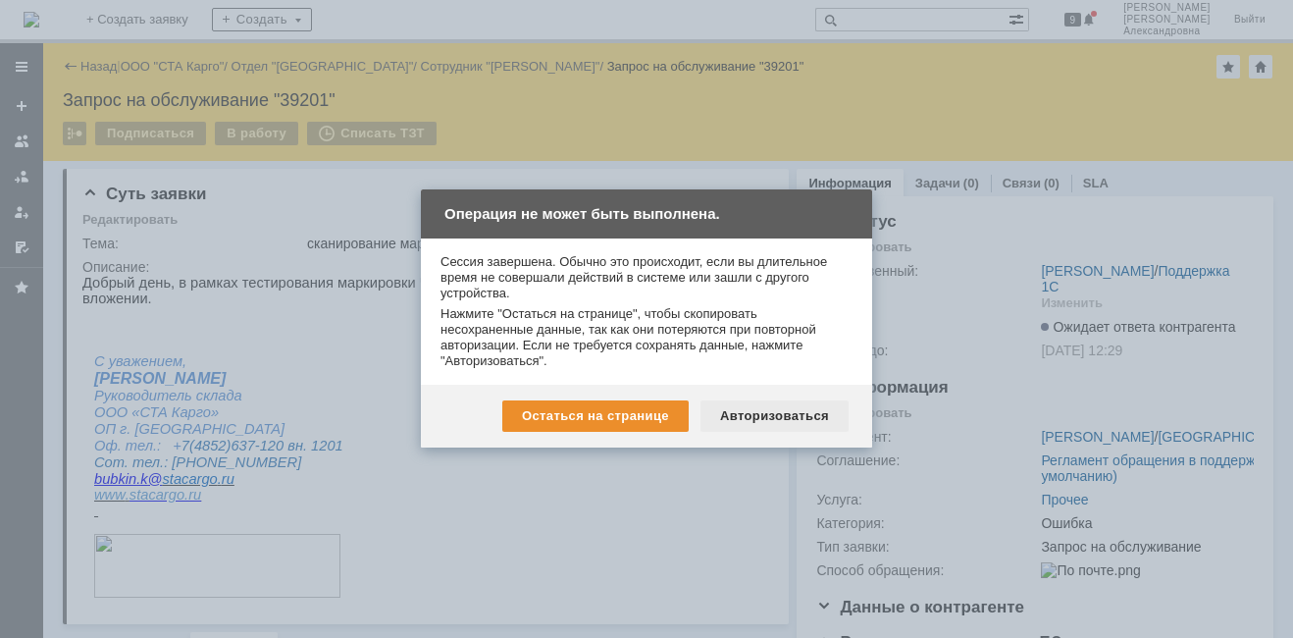
click at [755, 419] on div "Авторизоваться" at bounding box center [775, 415] width 148 height 31
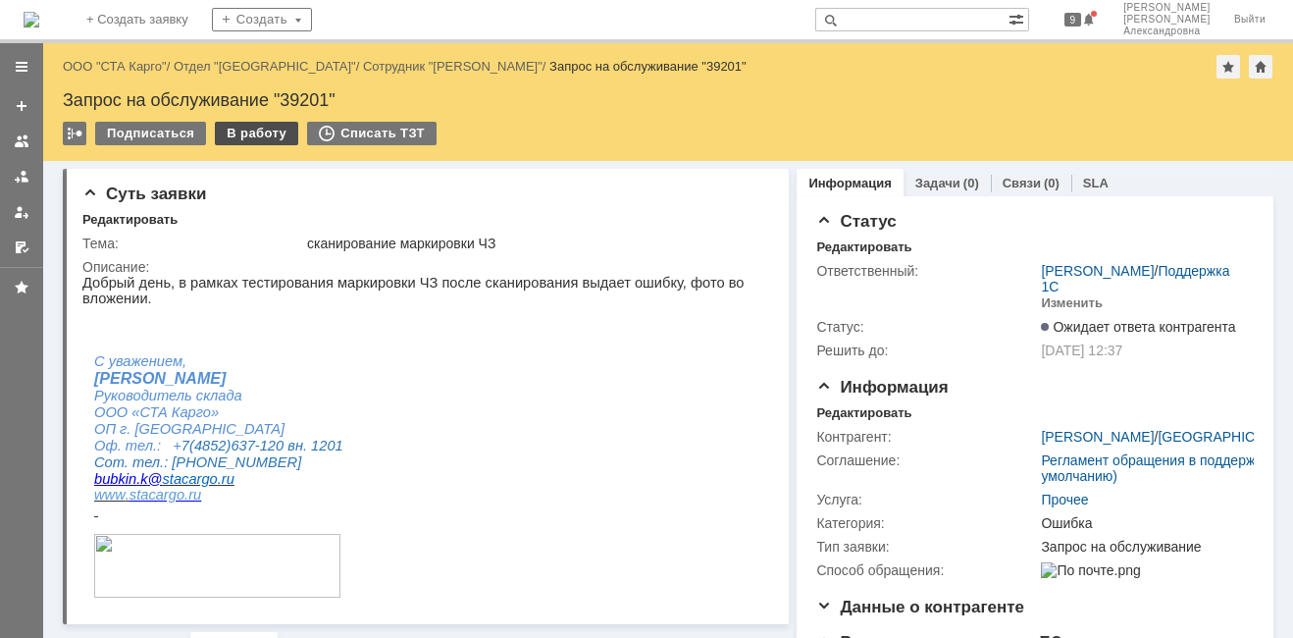
click at [239, 137] on div "В работу" at bounding box center [256, 134] width 83 height 24
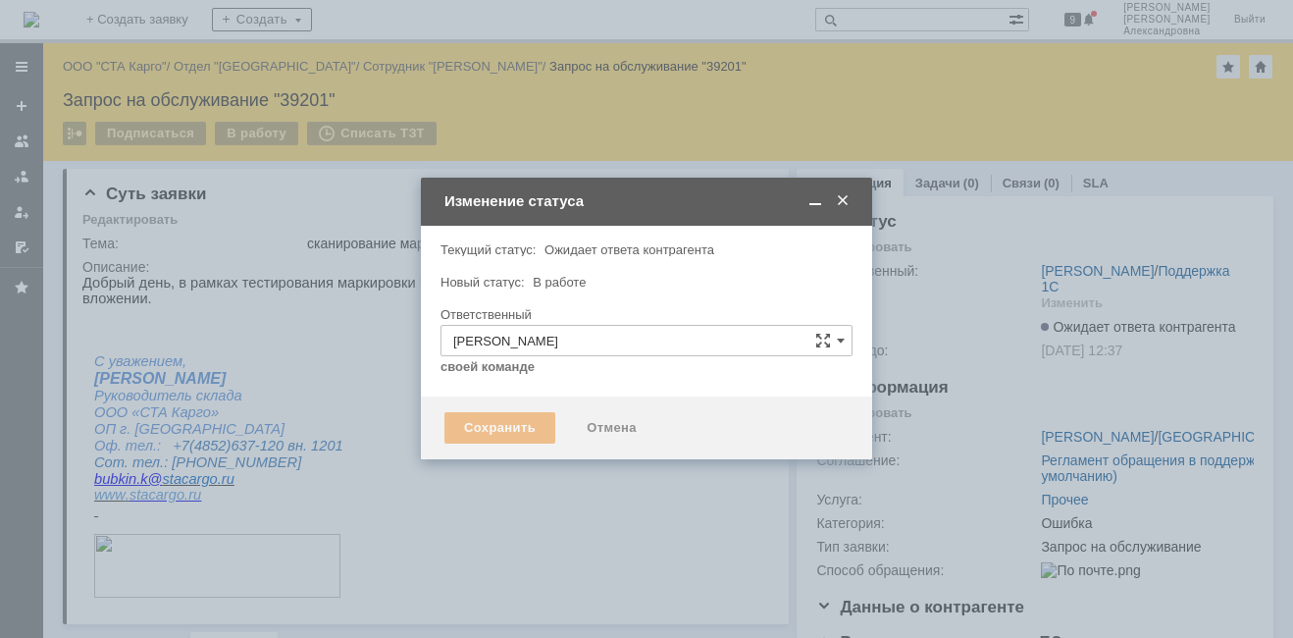
type input "Ошибка"
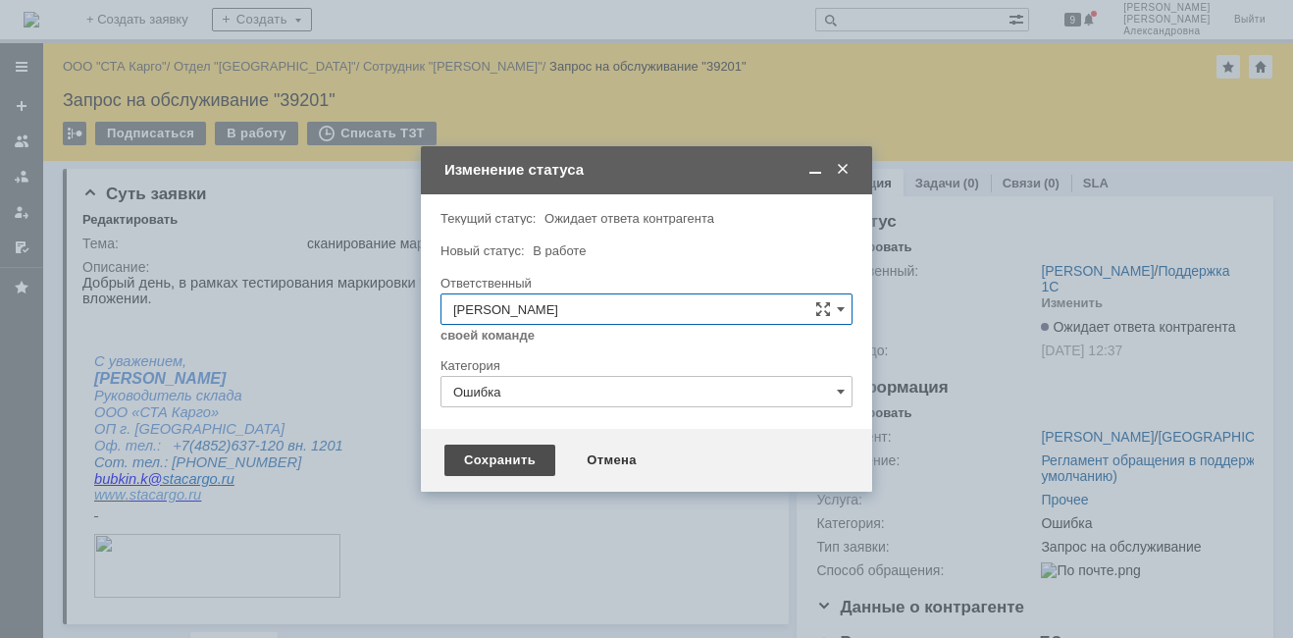
click at [528, 450] on div "Сохранить" at bounding box center [499, 459] width 111 height 31
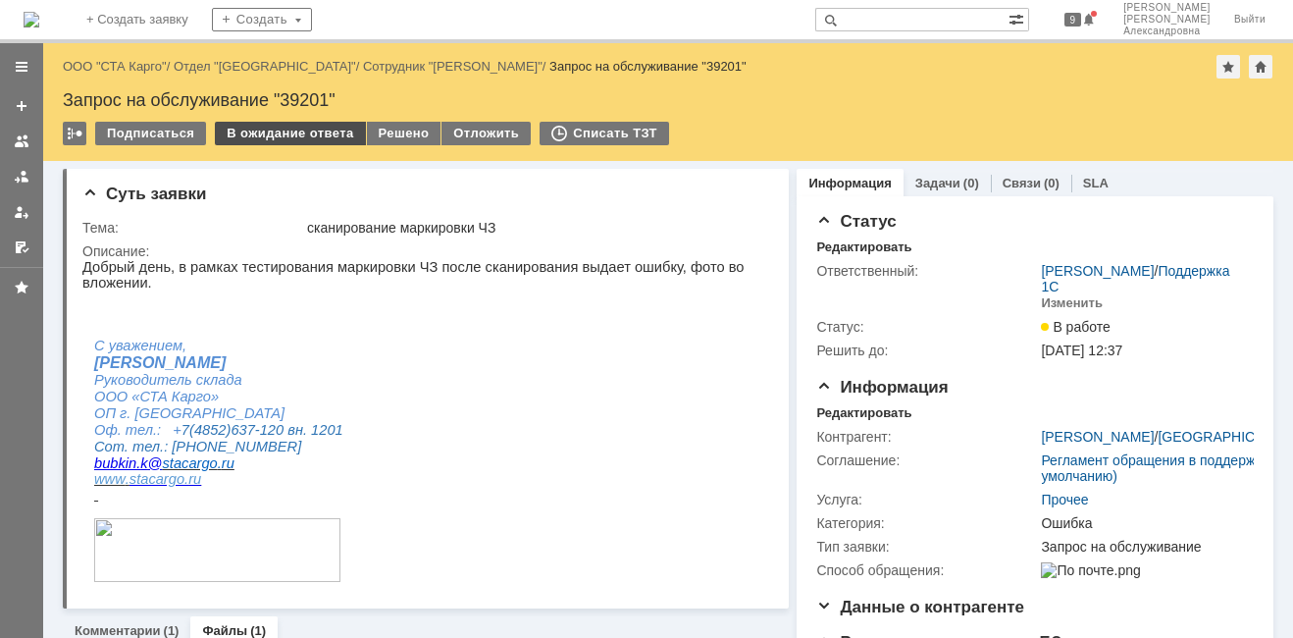
click at [285, 128] on div "В ожидание ответа" at bounding box center [290, 134] width 150 height 24
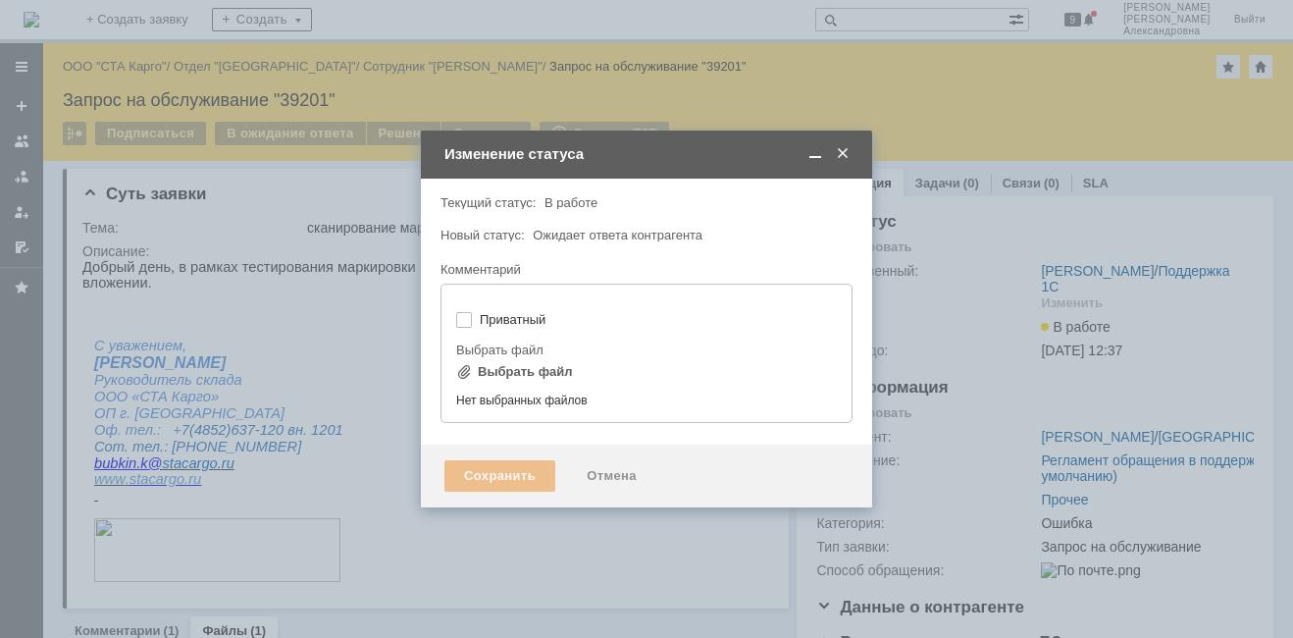
type input "[не указано]"
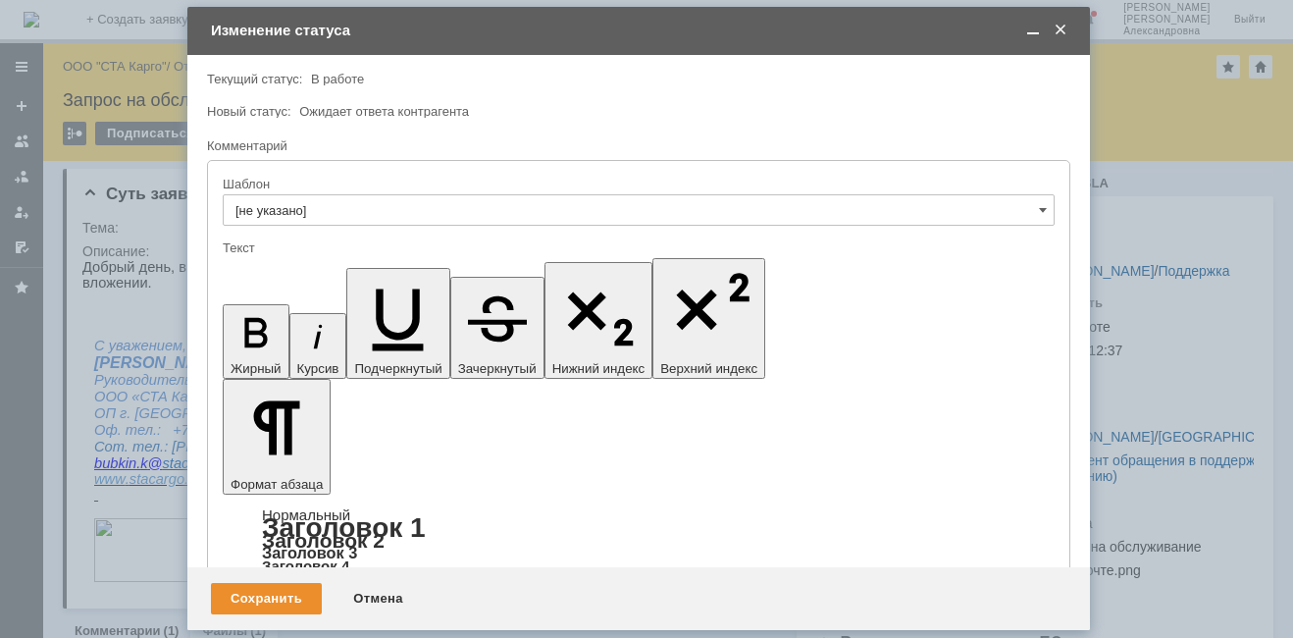
drag, startPoint x: 625, startPoint y: 5407, endPoint x: 109, endPoint y: 5361, distance: 518.1
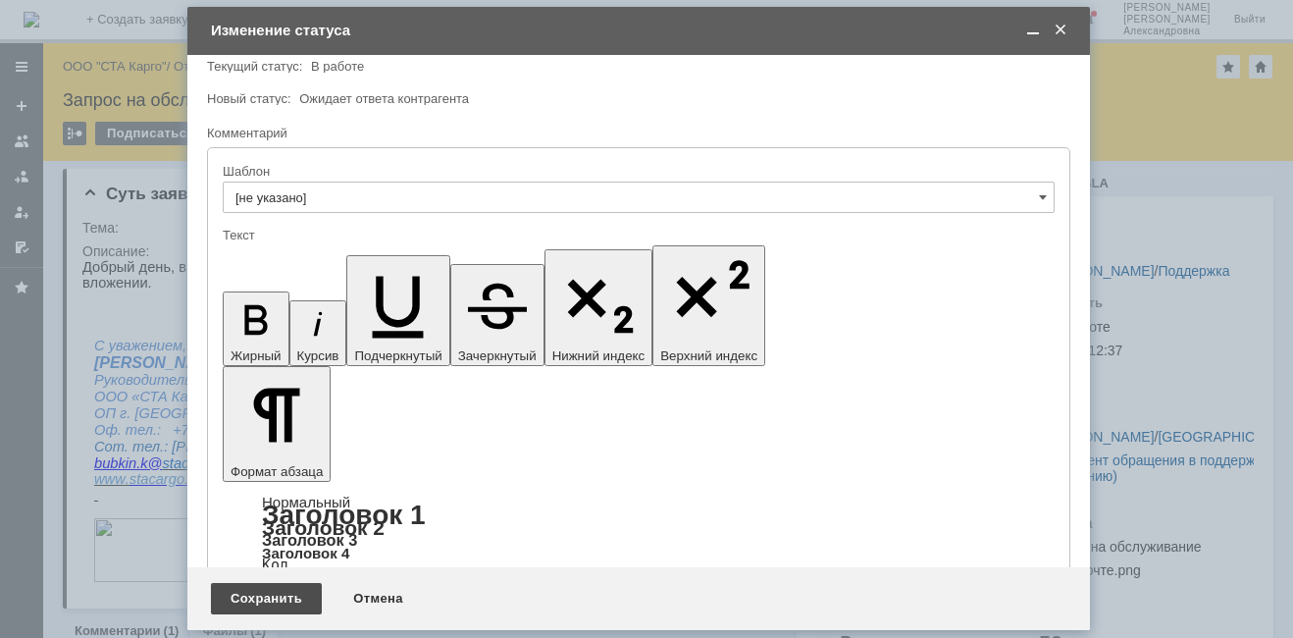
click at [283, 599] on div "Сохранить" at bounding box center [266, 598] width 111 height 31
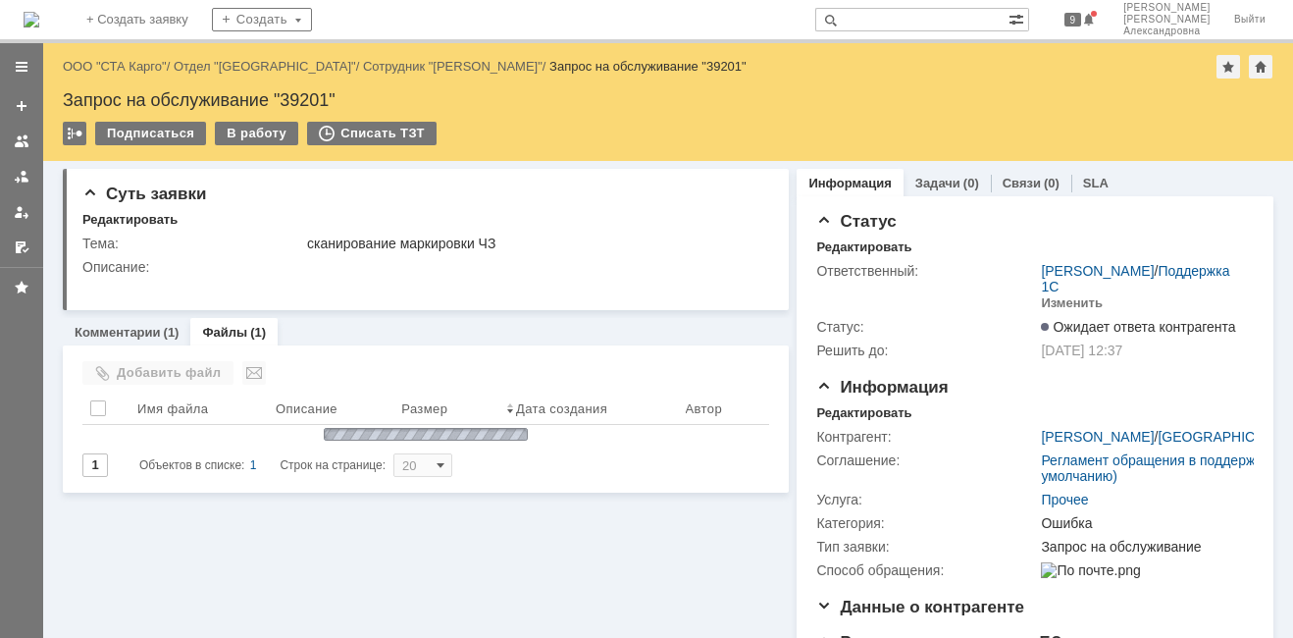
scroll to position [0, 0]
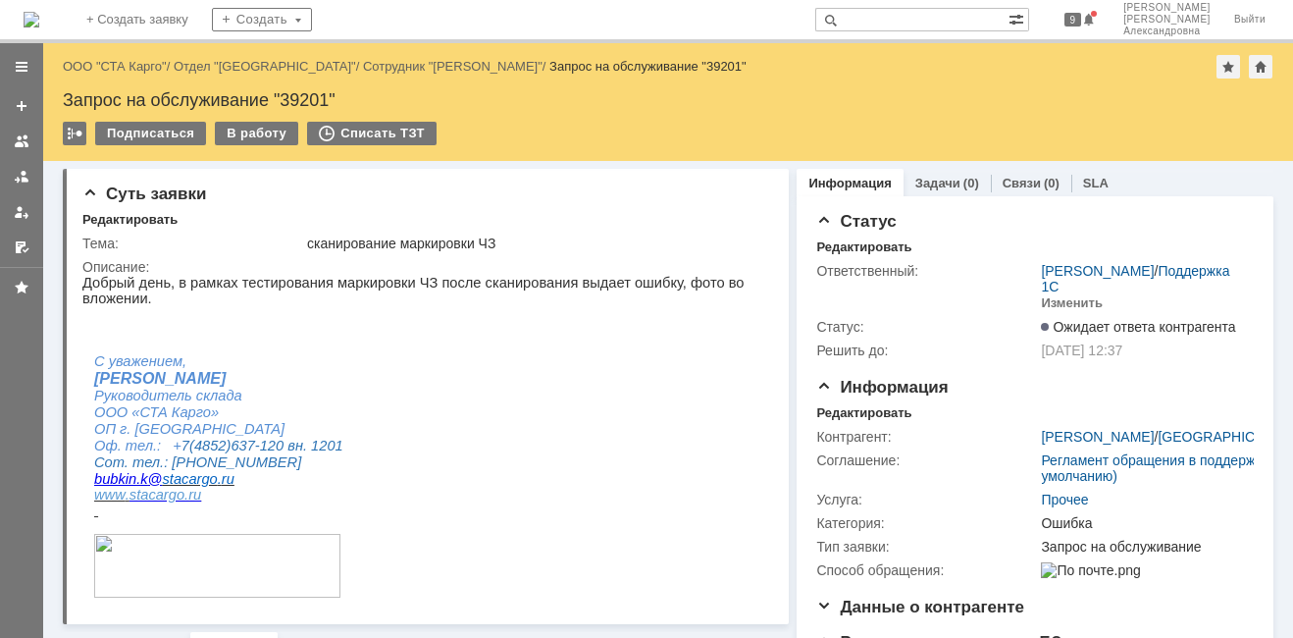
click at [130, 75] on div "Назад | ООО "СТА Карго" / Отдел "Ярославль" / Сотрудник "Бубкин Кирилл" / Запро…" at bounding box center [668, 67] width 1211 height 24
click at [131, 71] on link "ООО "СТА Карго"" at bounding box center [115, 66] width 104 height 15
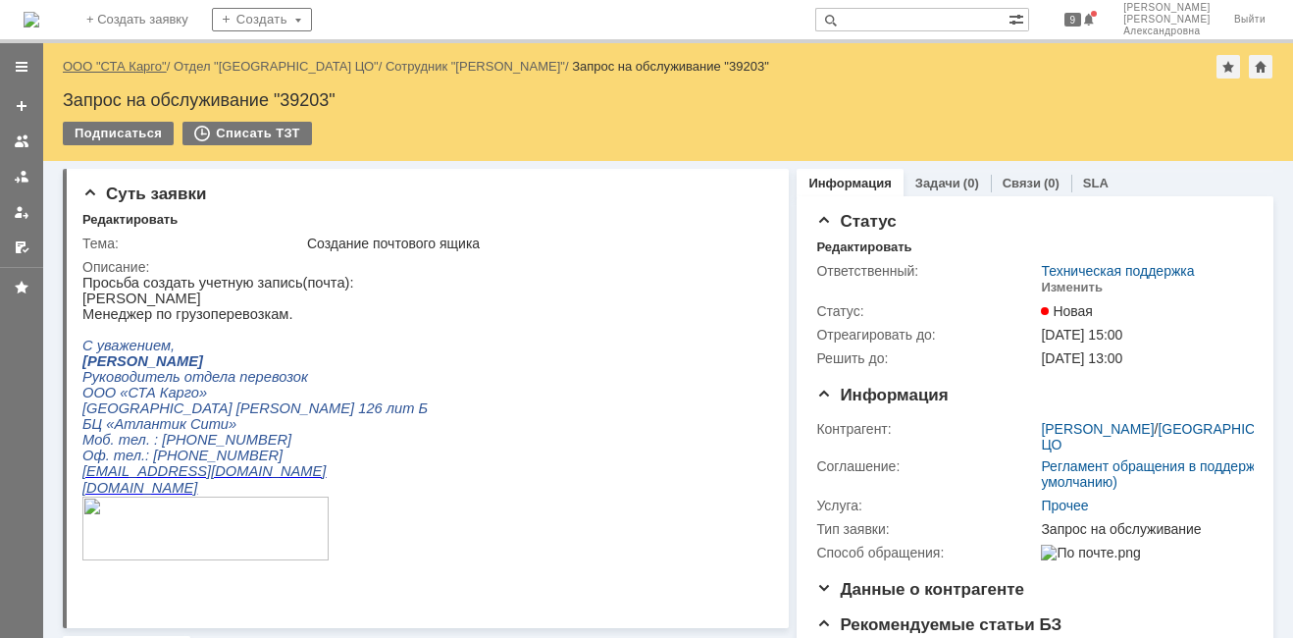
click at [141, 65] on link "ООО "СТА Карго"" at bounding box center [115, 66] width 104 height 15
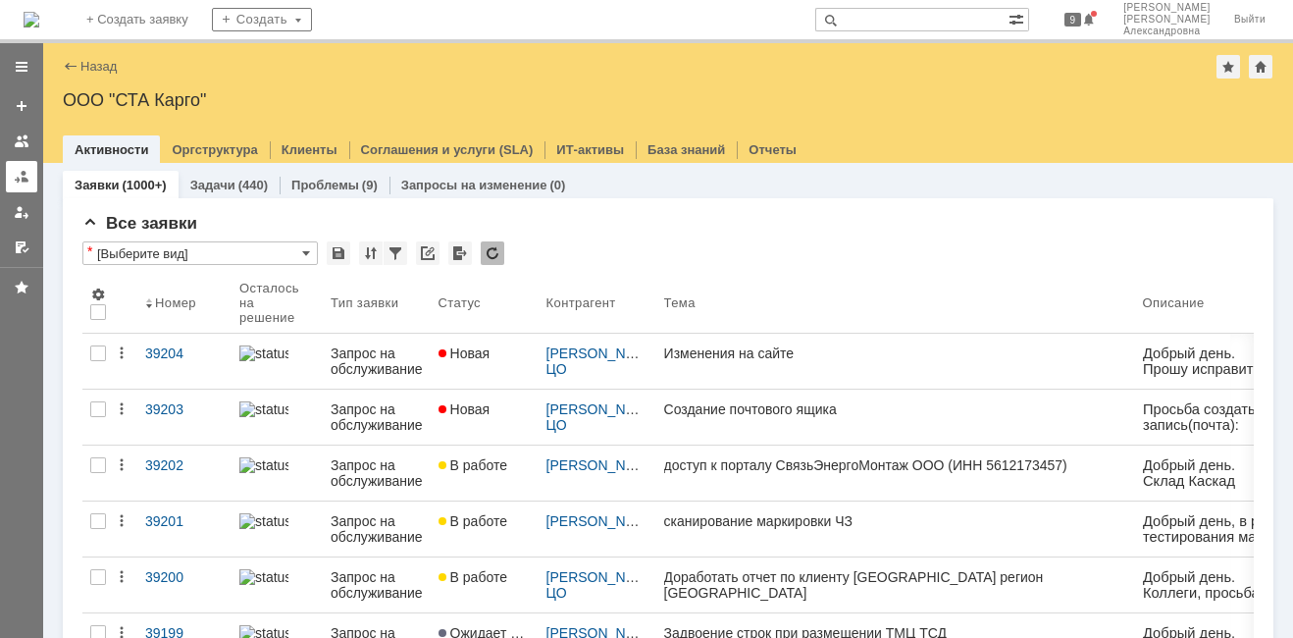
click at [12, 172] on link at bounding box center [21, 176] width 31 height 31
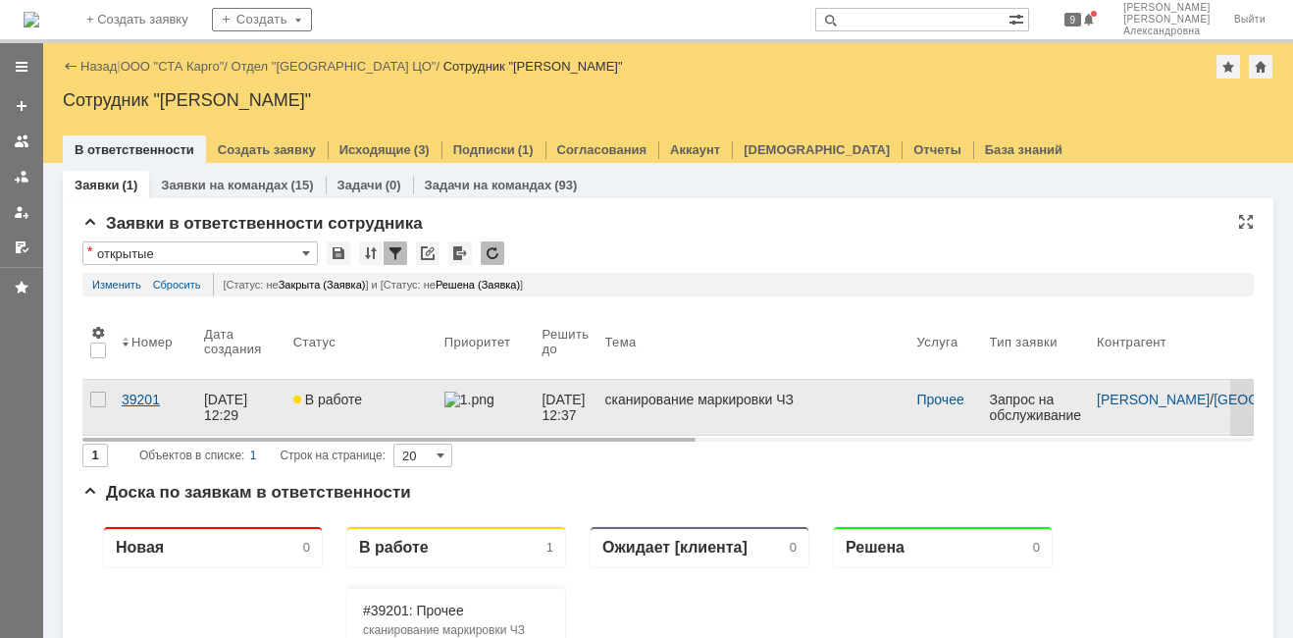
click at [171, 409] on link "39201" at bounding box center [155, 407] width 82 height 55
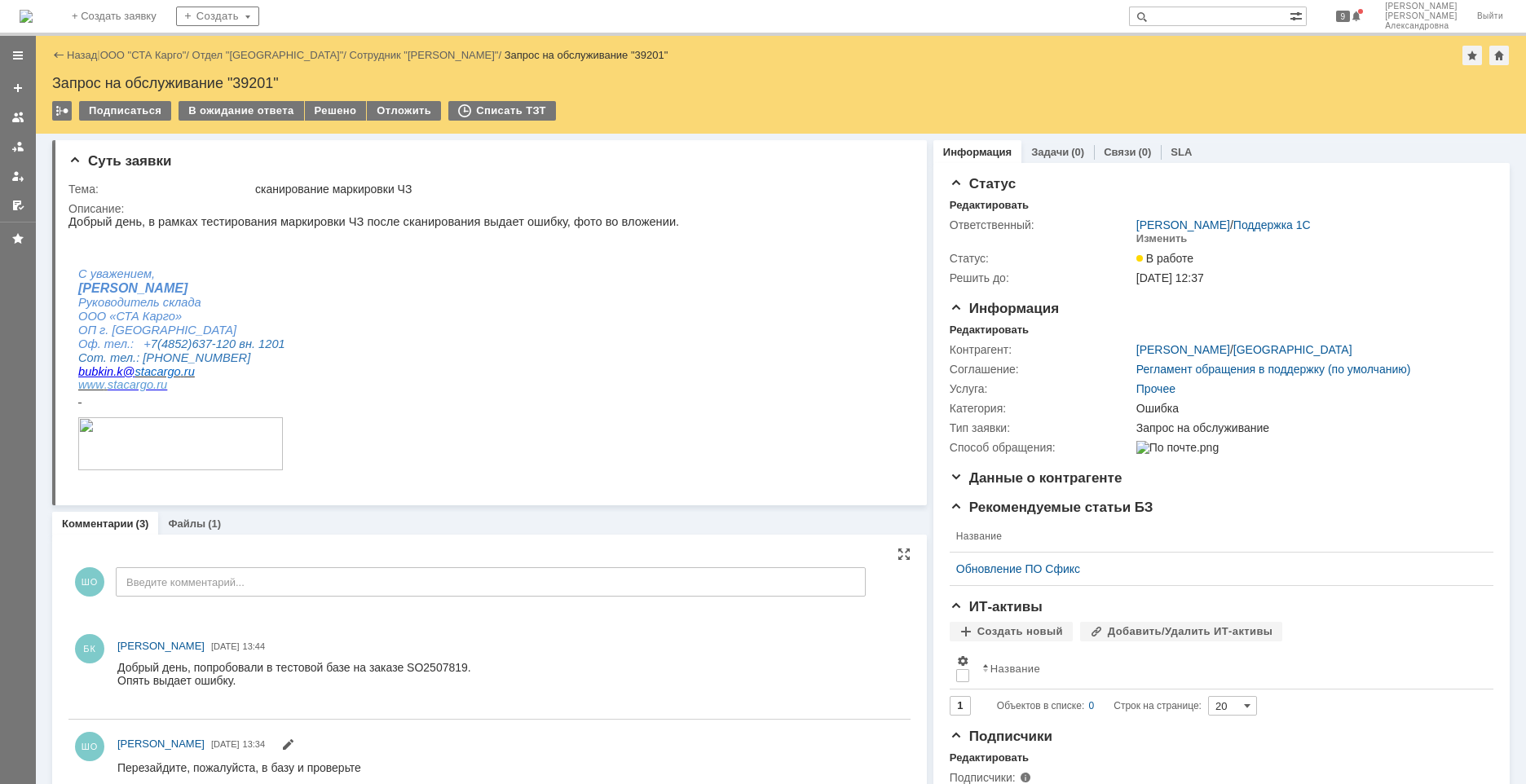
click at [422, 529] on div "Добрый день, попробовали в тестовой базе на заказе SO2507819." at bounding box center [294, 668] width 354 height 13
click at [429, 529] on div "Добрый день, попробовали в тестовой базе на заказе SO2507819." at bounding box center [294, 668] width 354 height 13
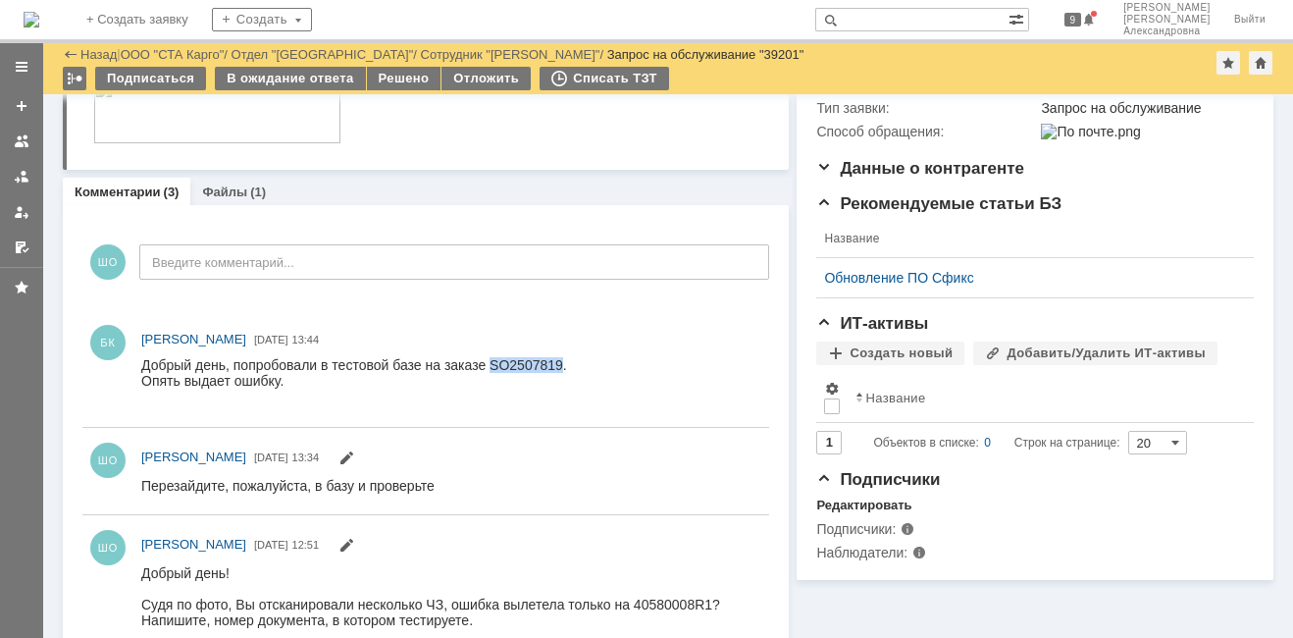
scroll to position [392, 0]
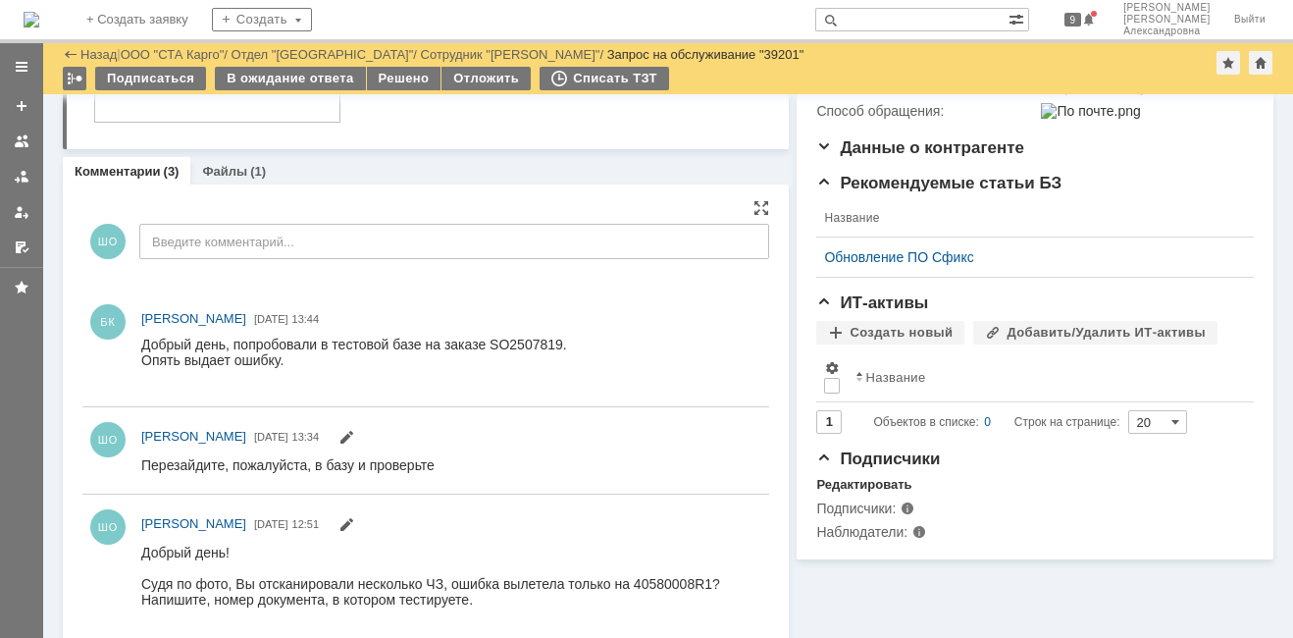
click at [398, 348] on div "Добрый день, попробовали в тестовой базе на заказе SO2507819." at bounding box center [354, 345] width 426 height 16
click at [399, 348] on div "Добрый день, попробовали в тестовой базе на заказе SO2507819." at bounding box center [354, 345] width 426 height 16
drag, startPoint x: 399, startPoint y: 348, endPoint x: 369, endPoint y: 353, distance: 30.8
click at [369, 353] on div "Опять выдает ошибку." at bounding box center [354, 360] width 426 height 16
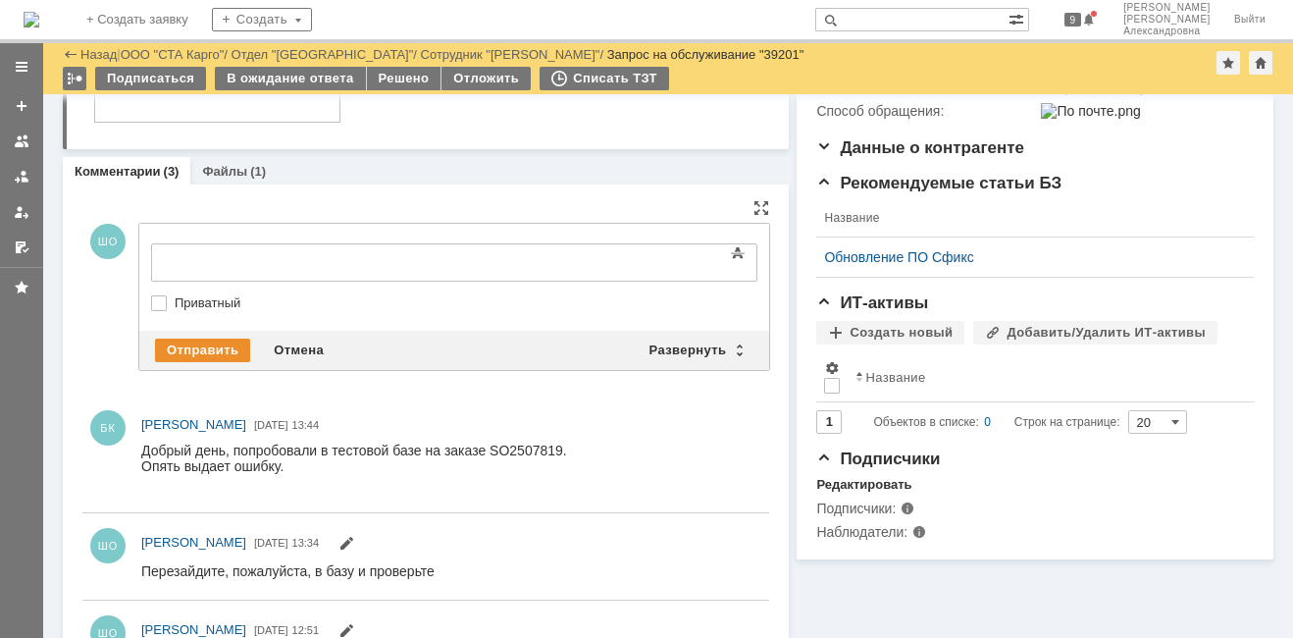
scroll to position [0, 0]
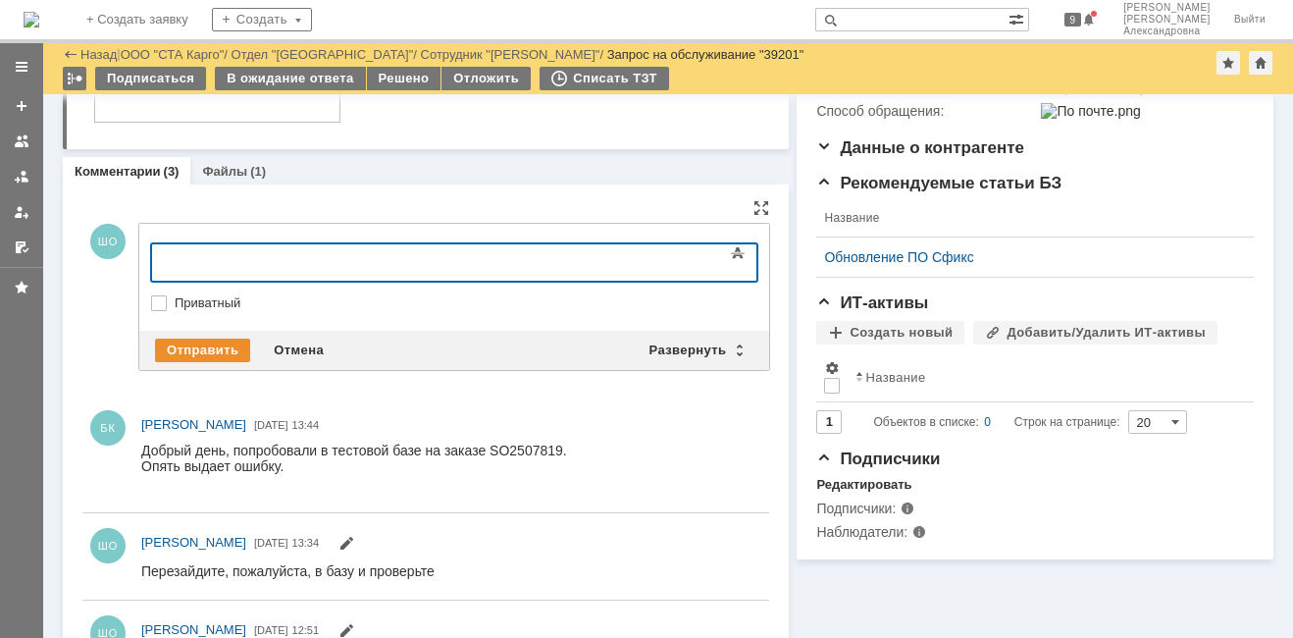
click at [361, 258] on div at bounding box center [311, 260] width 279 height 16
drag, startPoint x: 373, startPoint y: 246, endPoint x: 367, endPoint y: 257, distance: 12.3
click at [367, 254] on body at bounding box center [311, 260] width 294 height 33
click at [367, 257] on div at bounding box center [311, 260] width 279 height 16
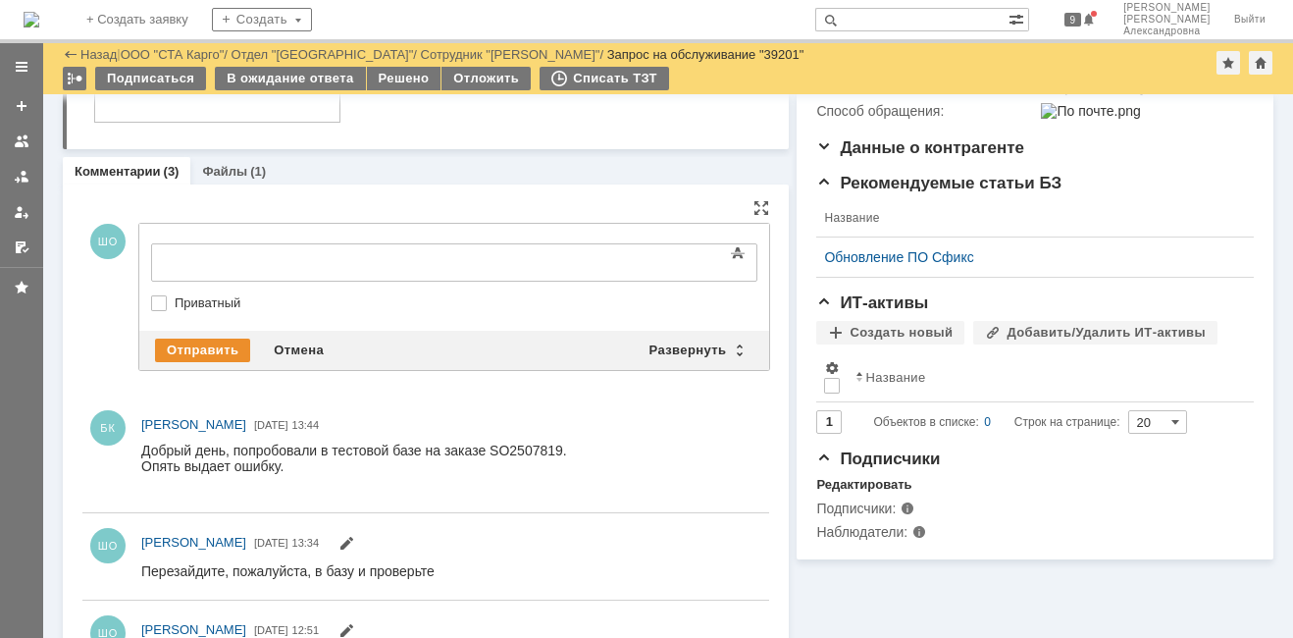
click at [518, 453] on div "Добрый день, попробовали в тестовой базе на заказе SO2507819." at bounding box center [354, 451] width 426 height 16
copy div "SO2507819"
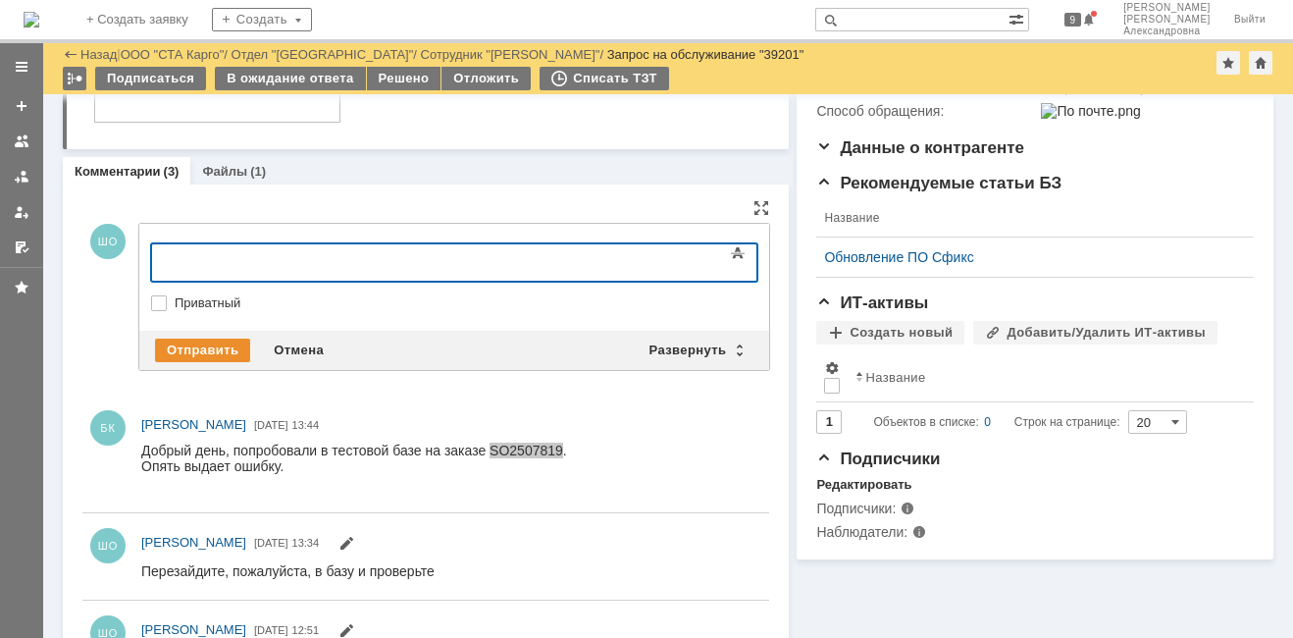
click at [247, 257] on div at bounding box center [311, 260] width 279 height 16
drag, startPoint x: 209, startPoint y: 269, endPoint x: 212, endPoint y: 502, distance: 233.5
click at [164, 268] on html "Joib" at bounding box center [311, 260] width 294 height 33
click at [415, 258] on div "Ошибки исправлялись в боевой." at bounding box center [311, 260] width 279 height 16
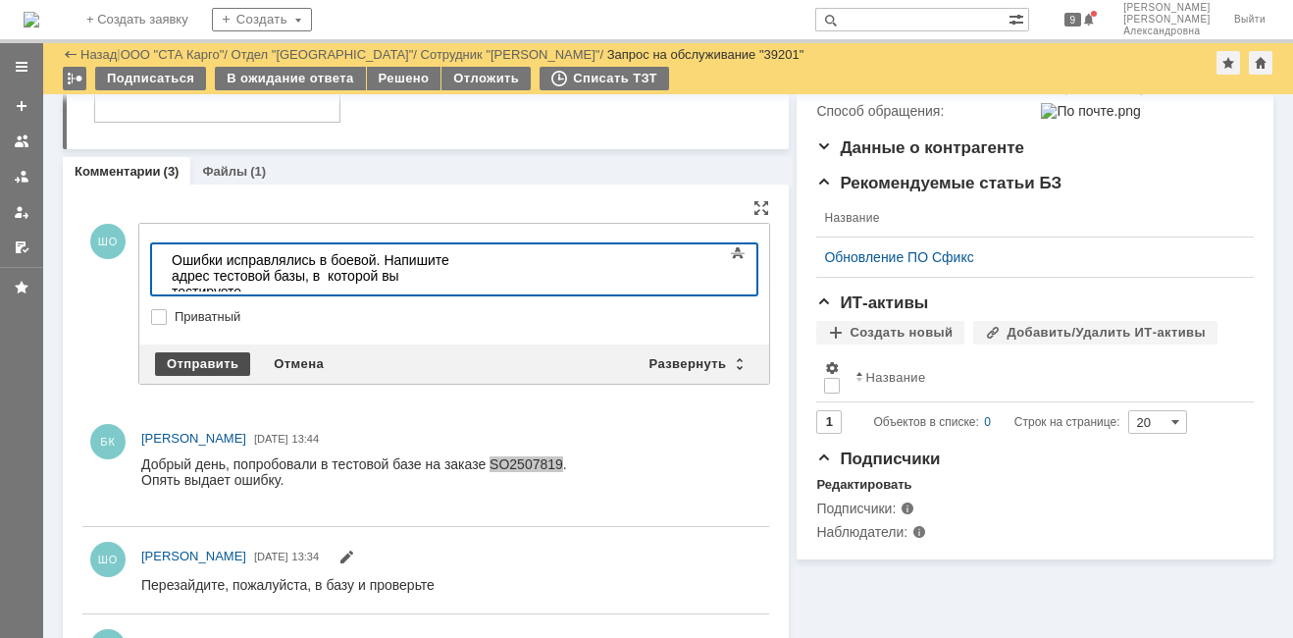
click at [220, 359] on div "Отправить" at bounding box center [202, 364] width 95 height 24
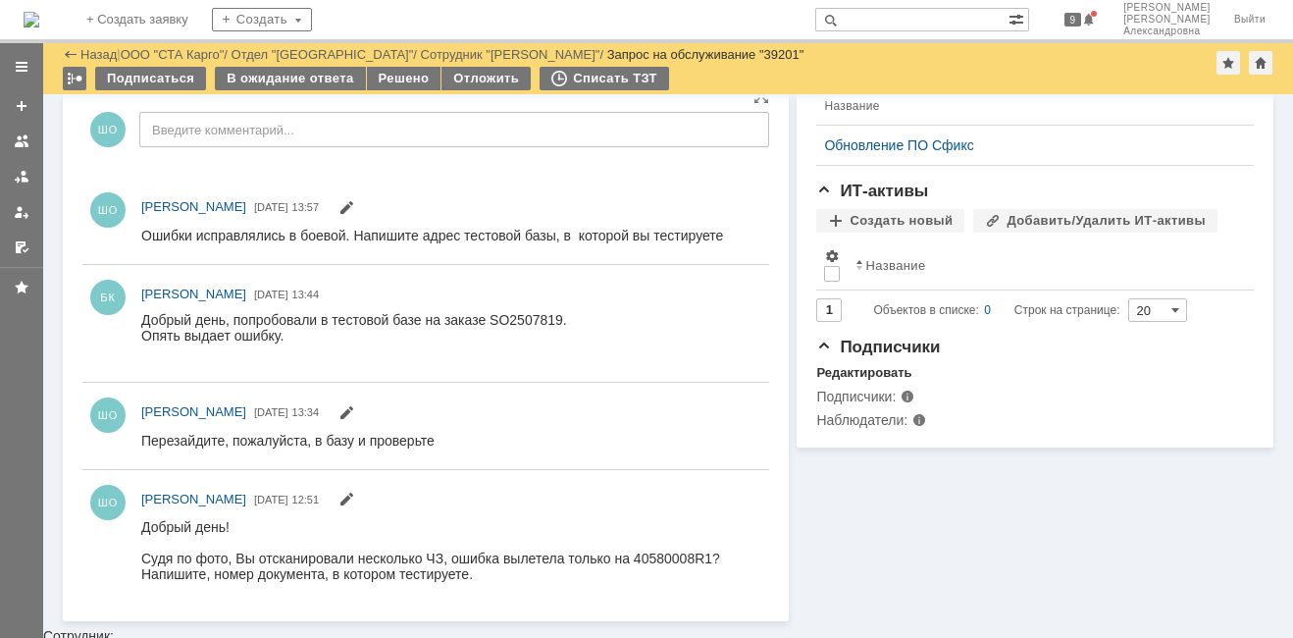
scroll to position [496, 0]
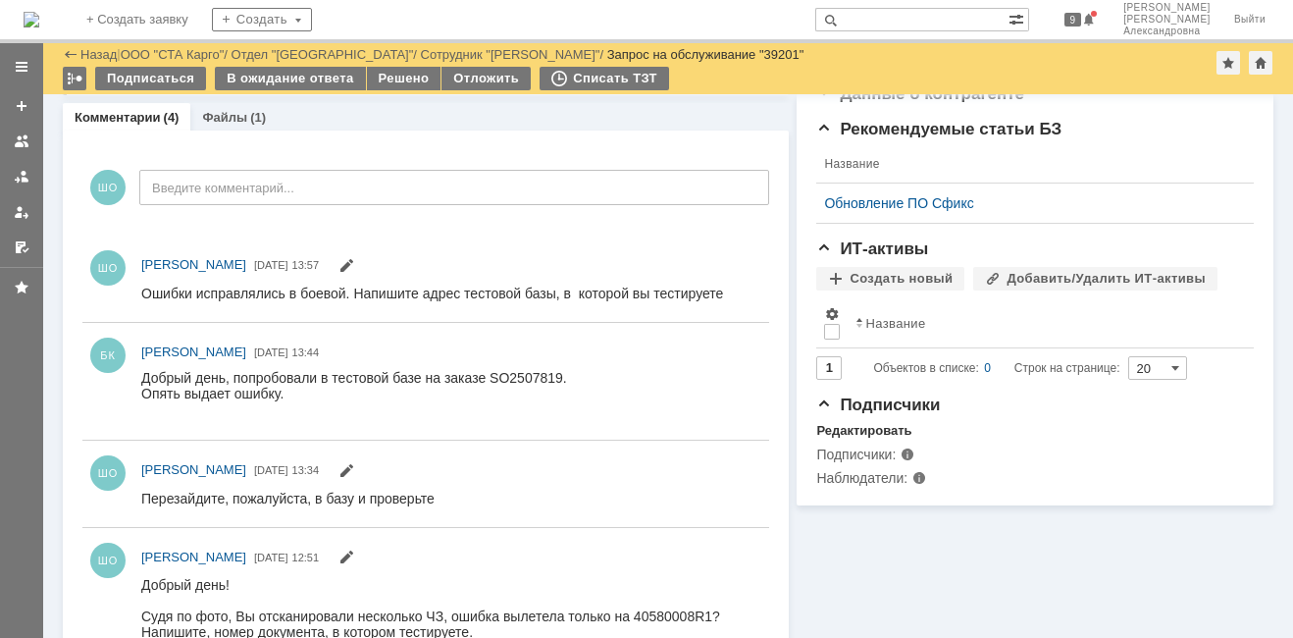
scroll to position [491, 0]
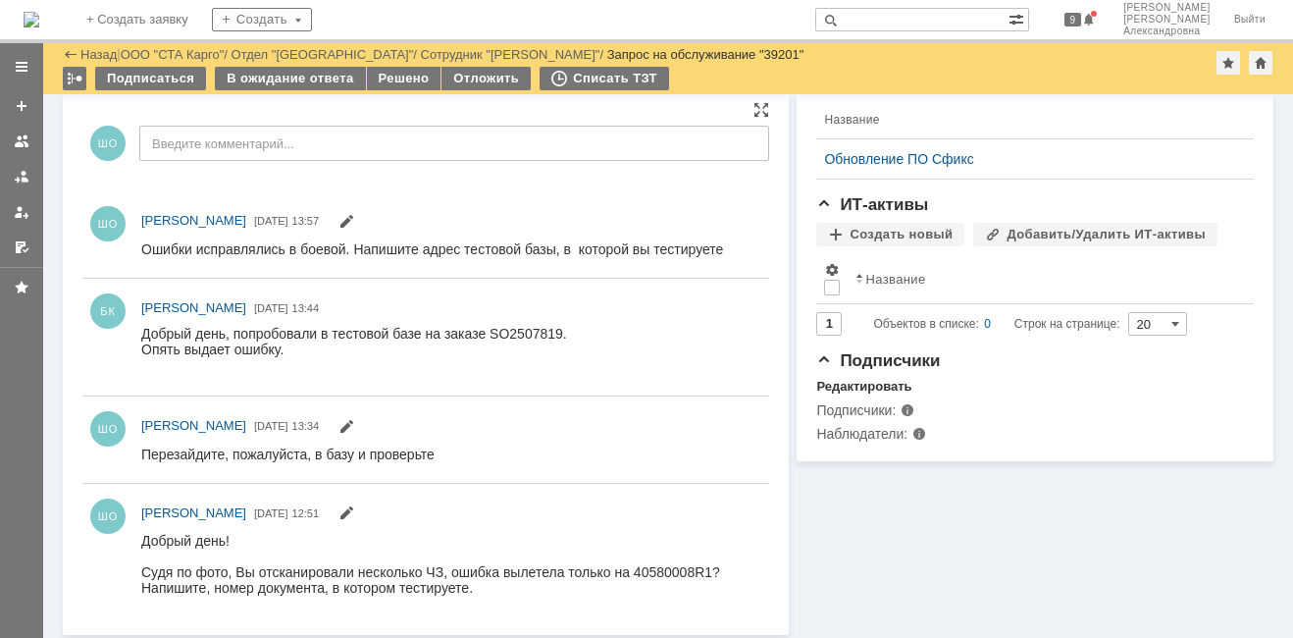
click at [534, 336] on div "Добрый день, попробовали в тестовой базе на заказе SO2507819." at bounding box center [354, 333] width 426 height 16
copy div "SO2507819"
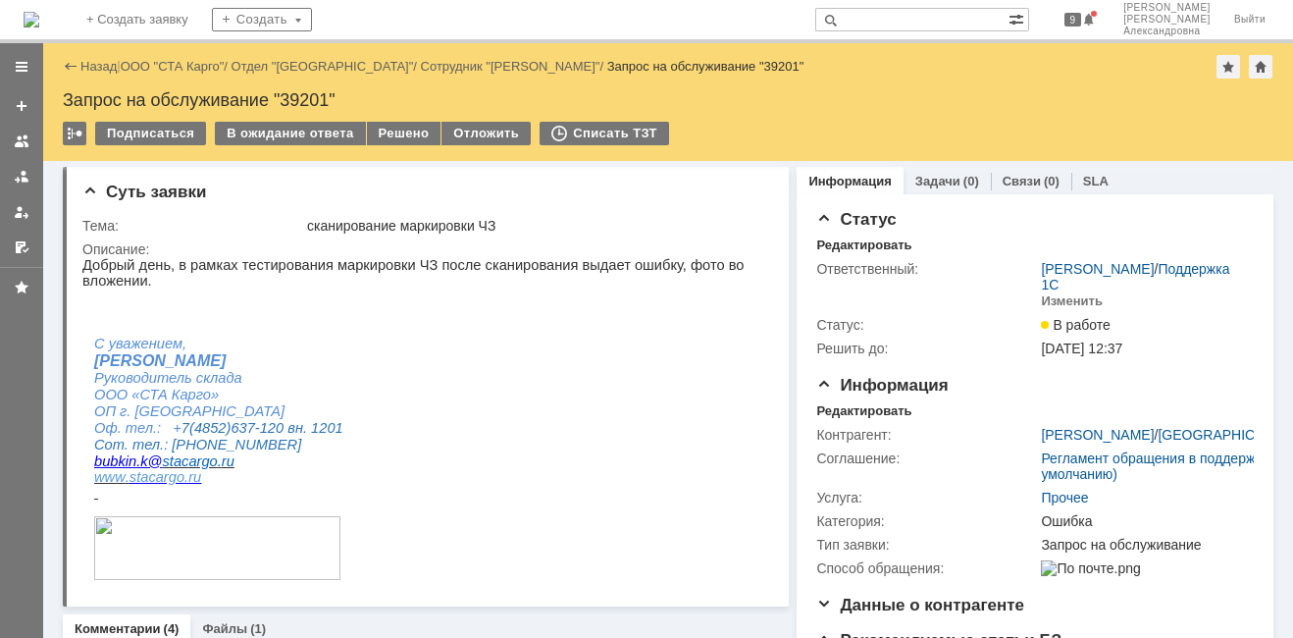
scroll to position [0, 0]
click at [227, 133] on div "В ожидание ответа" at bounding box center [290, 134] width 150 height 24
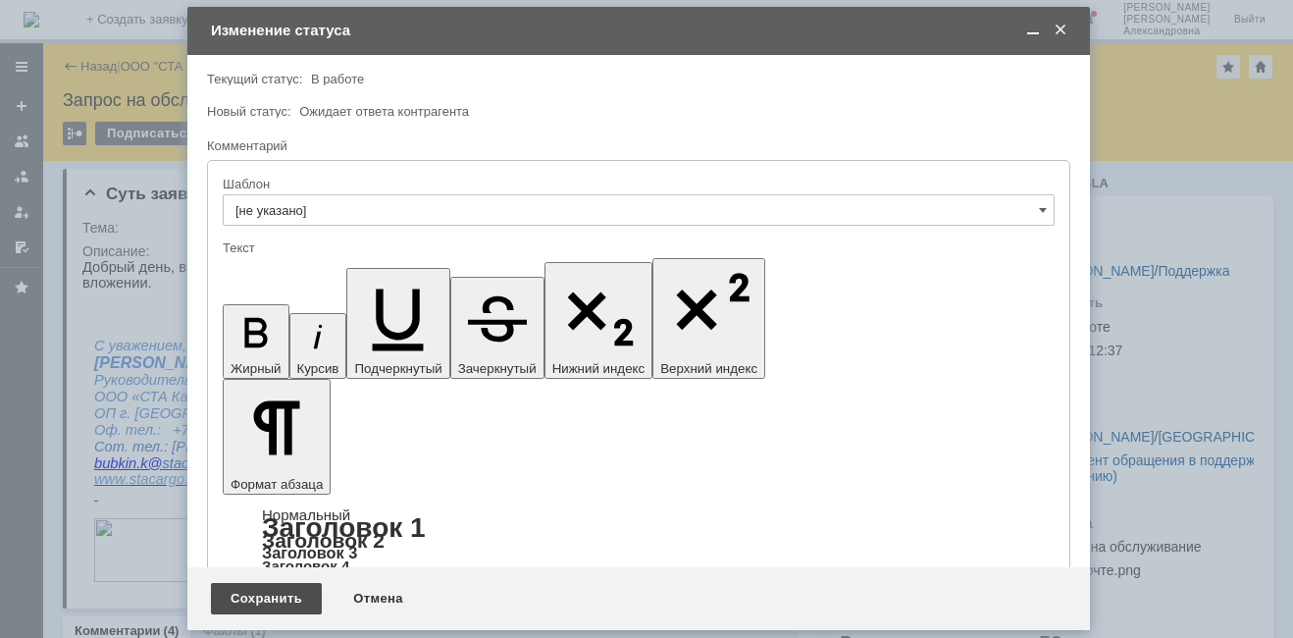
click at [296, 594] on div "Сохранить" at bounding box center [266, 598] width 111 height 31
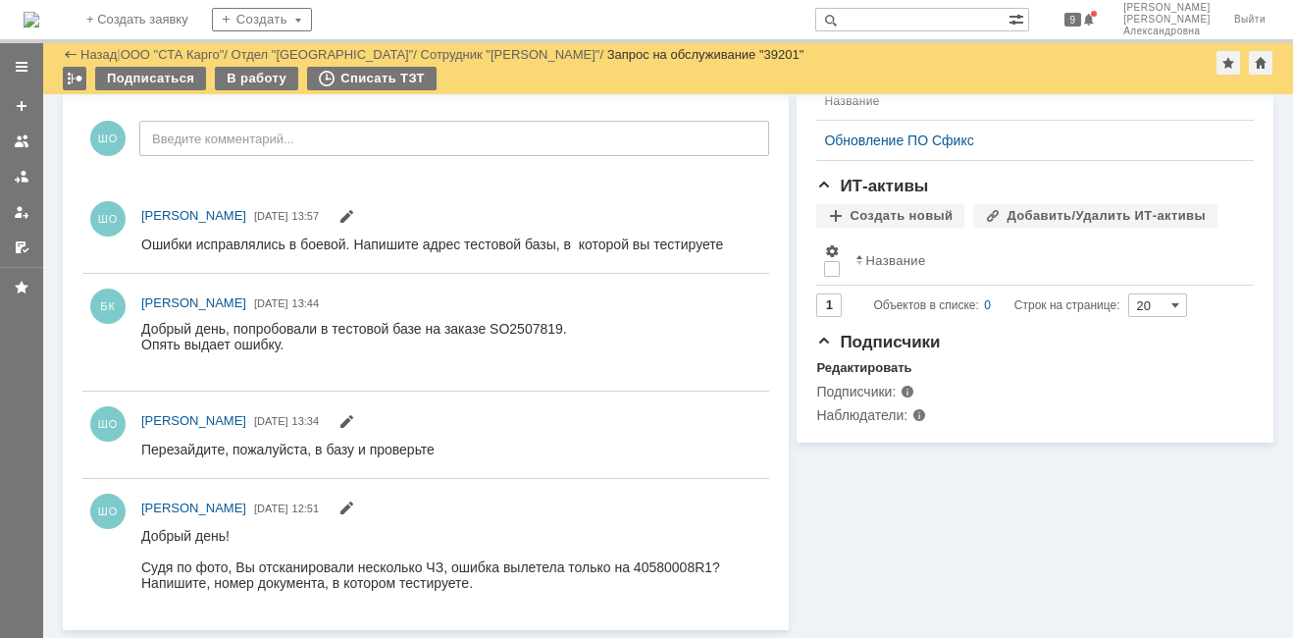
scroll to position [512, 0]
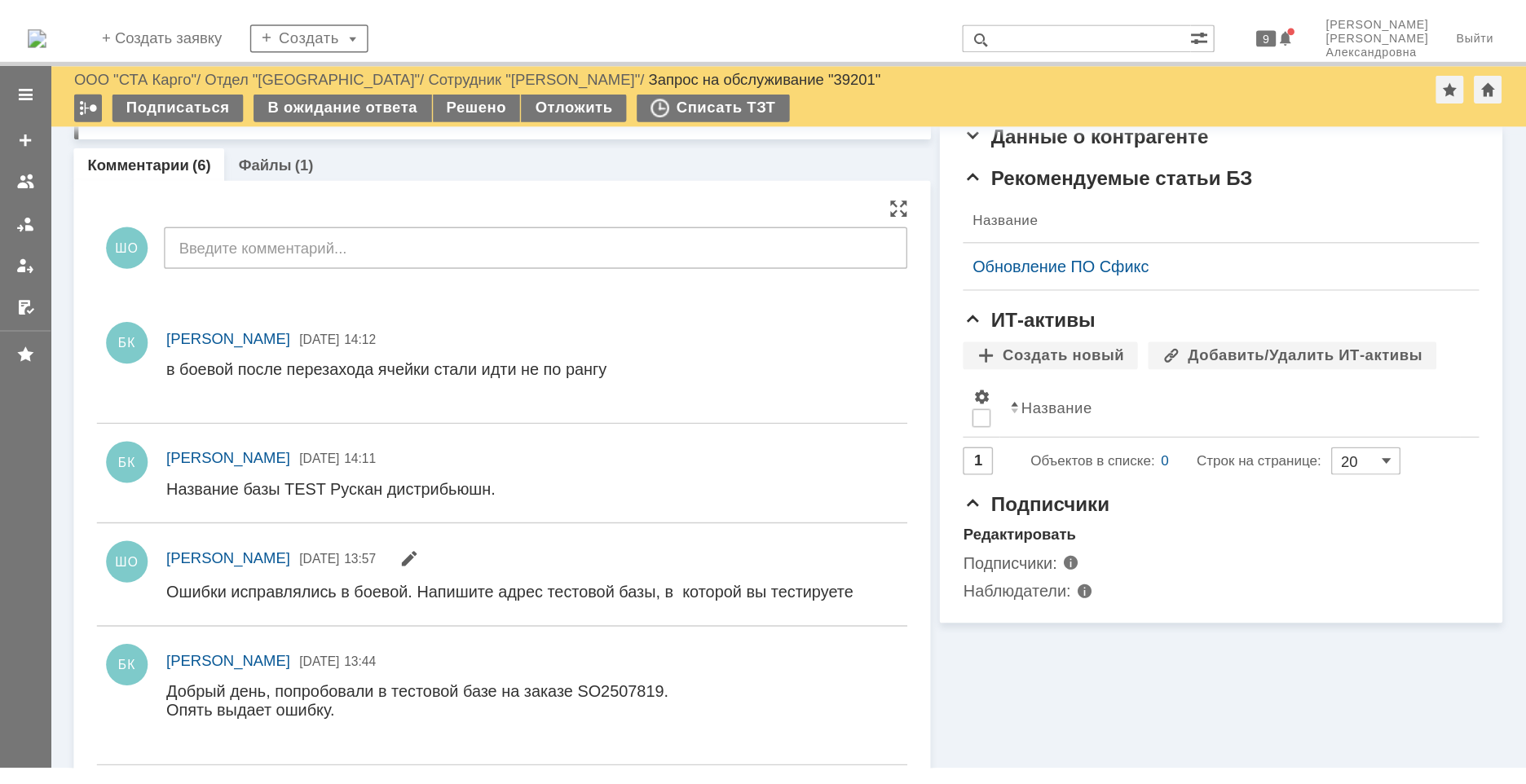
scroll to position [322, 0]
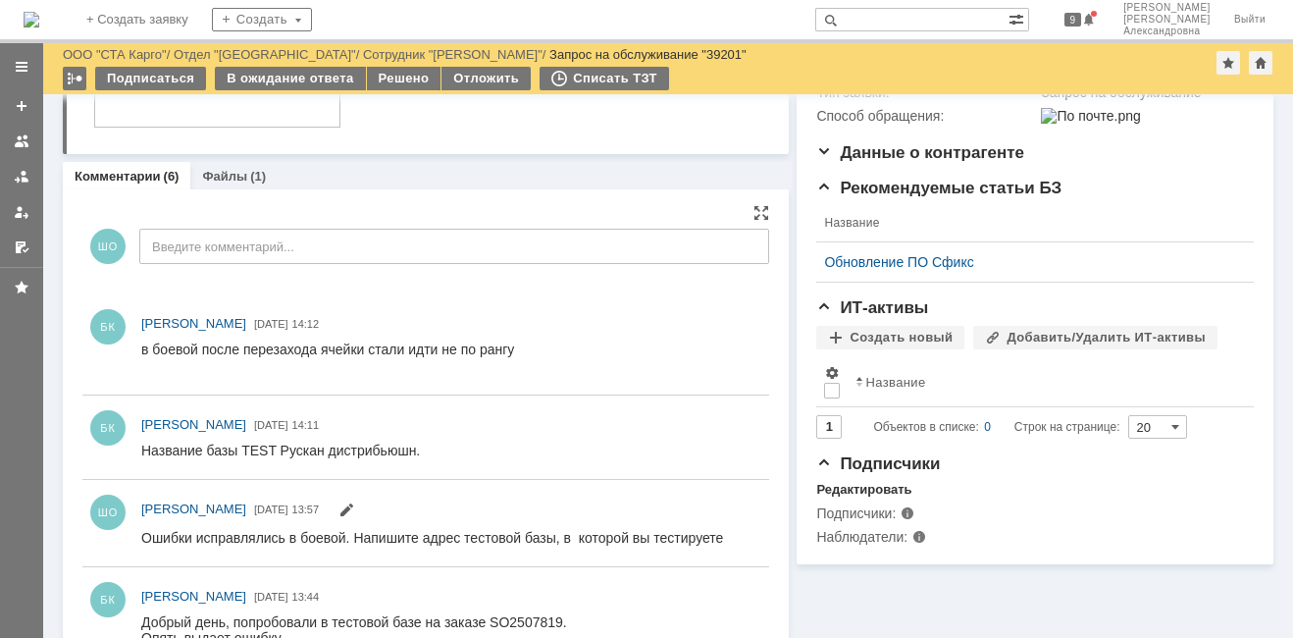
click at [323, 457] on div "Название базы TEST Рускан дистрибьюшн." at bounding box center [280, 451] width 279 height 16
click at [340, 451] on div "Название базы TEST Рускан дистрибьюшн." at bounding box center [280, 451] width 279 height 16
drag, startPoint x: 340, startPoint y: 451, endPoint x: 304, endPoint y: 447, distance: 36.5
click at [304, 447] on div "Название базы TEST Рускан дистрибьюшн." at bounding box center [280, 451] width 279 height 16
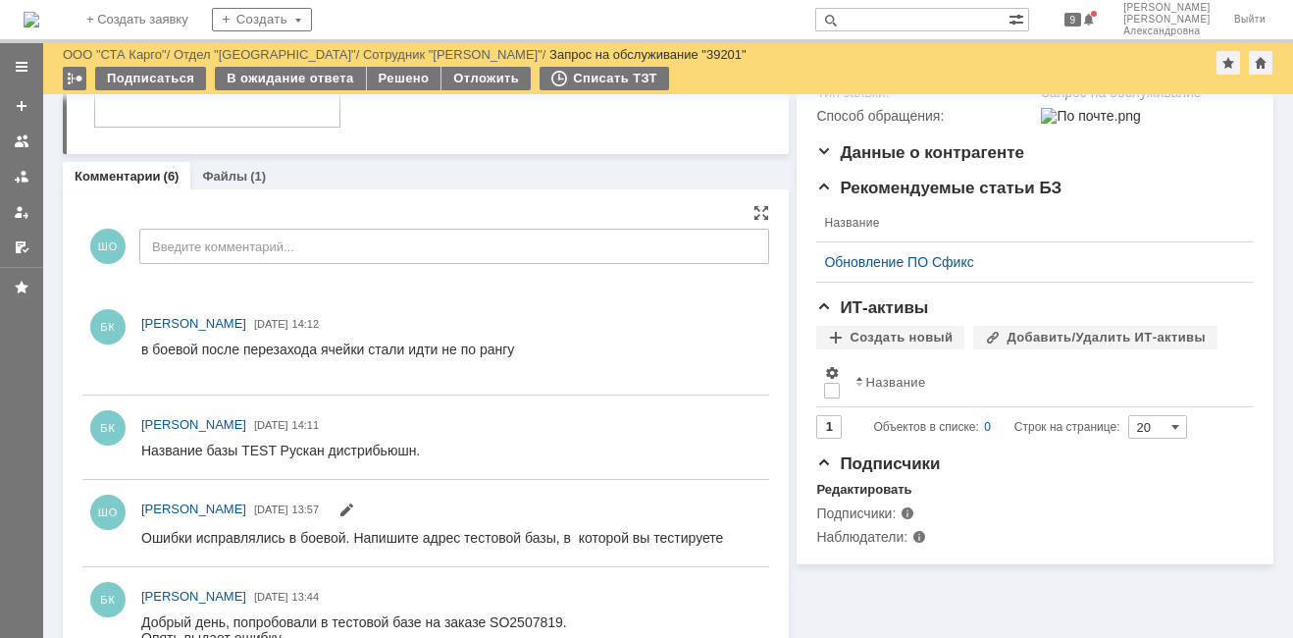
click at [251, 450] on div "Название базы TEST Рускан дистрибьюшн." at bounding box center [280, 451] width 279 height 16
click at [270, 450] on div "Название базы TEST Рускан дистрибьюшн." at bounding box center [280, 451] width 279 height 16
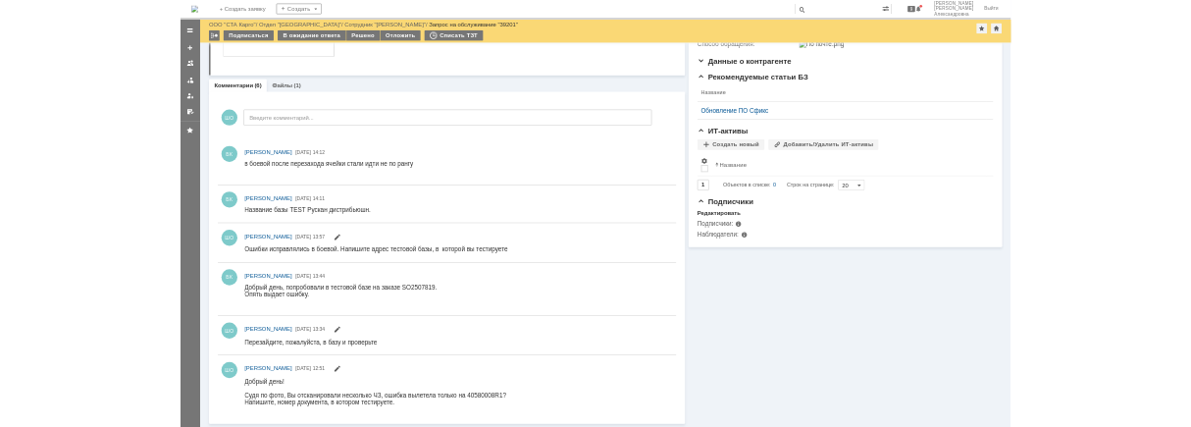
scroll to position [376, 0]
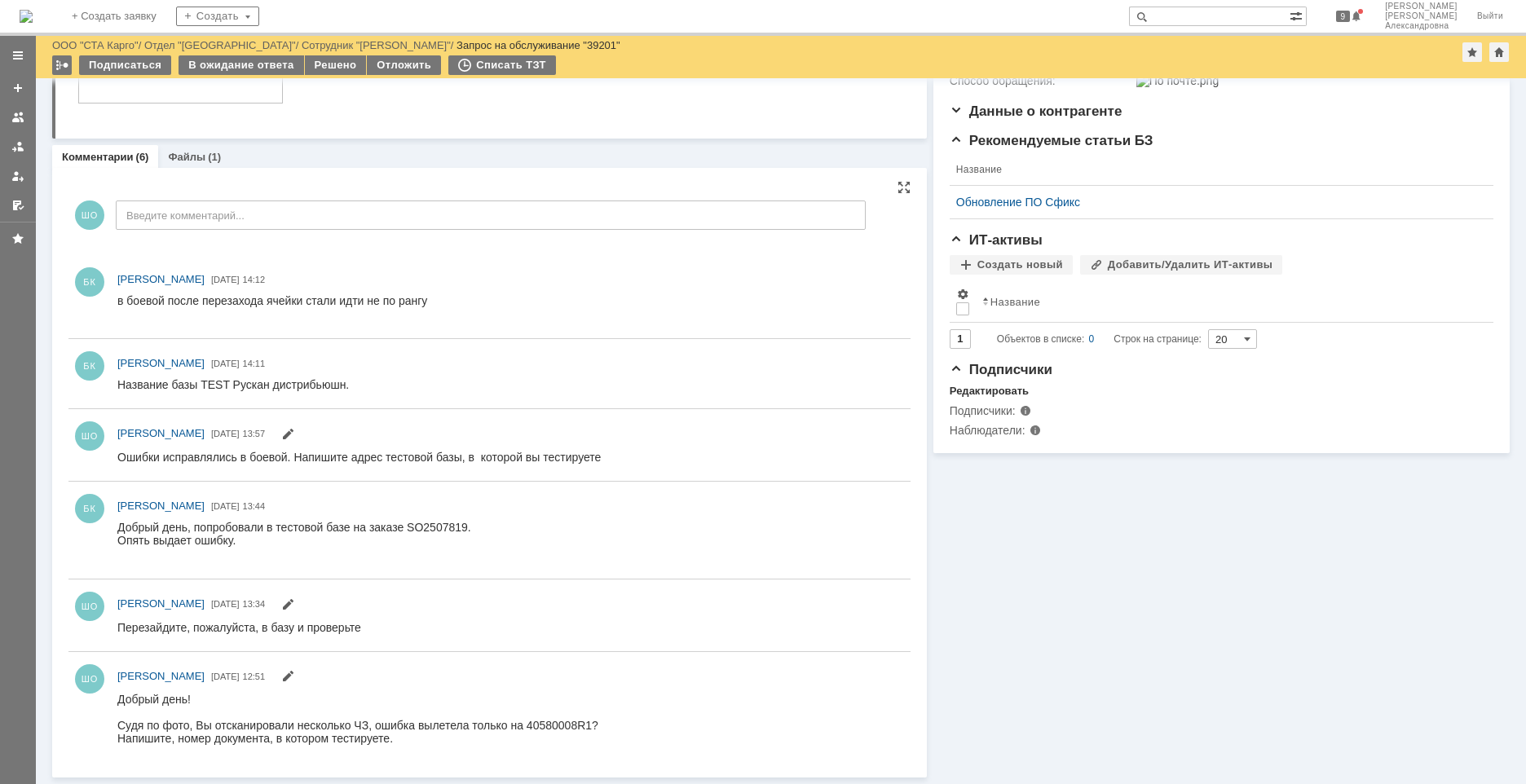
click at [273, 383] on div "Название базы TEST Рускан дистрибьюшн." at bounding box center [233, 385] width 232 height 13
drag, startPoint x: 203, startPoint y: 382, endPoint x: 355, endPoint y: 376, distance: 152.1
click at [355, 378] on html "Название базы TEST Рускан дистрибьюшн." at bounding box center [506, 385] width 778 height 15
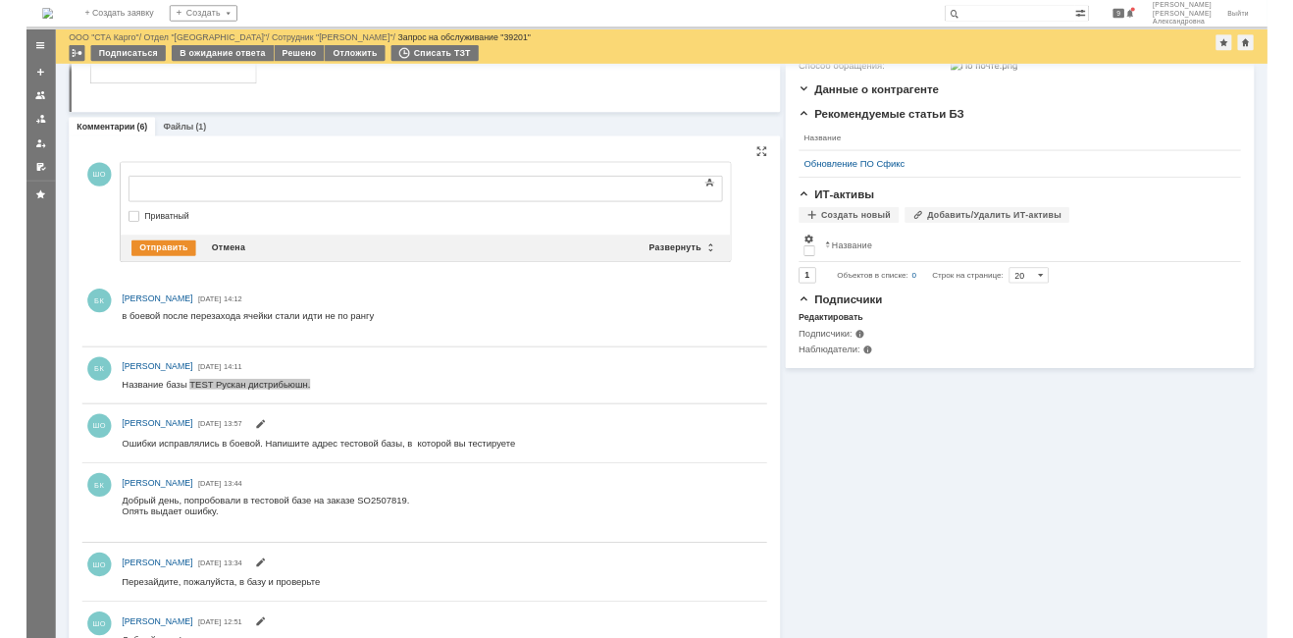
scroll to position [0, 0]
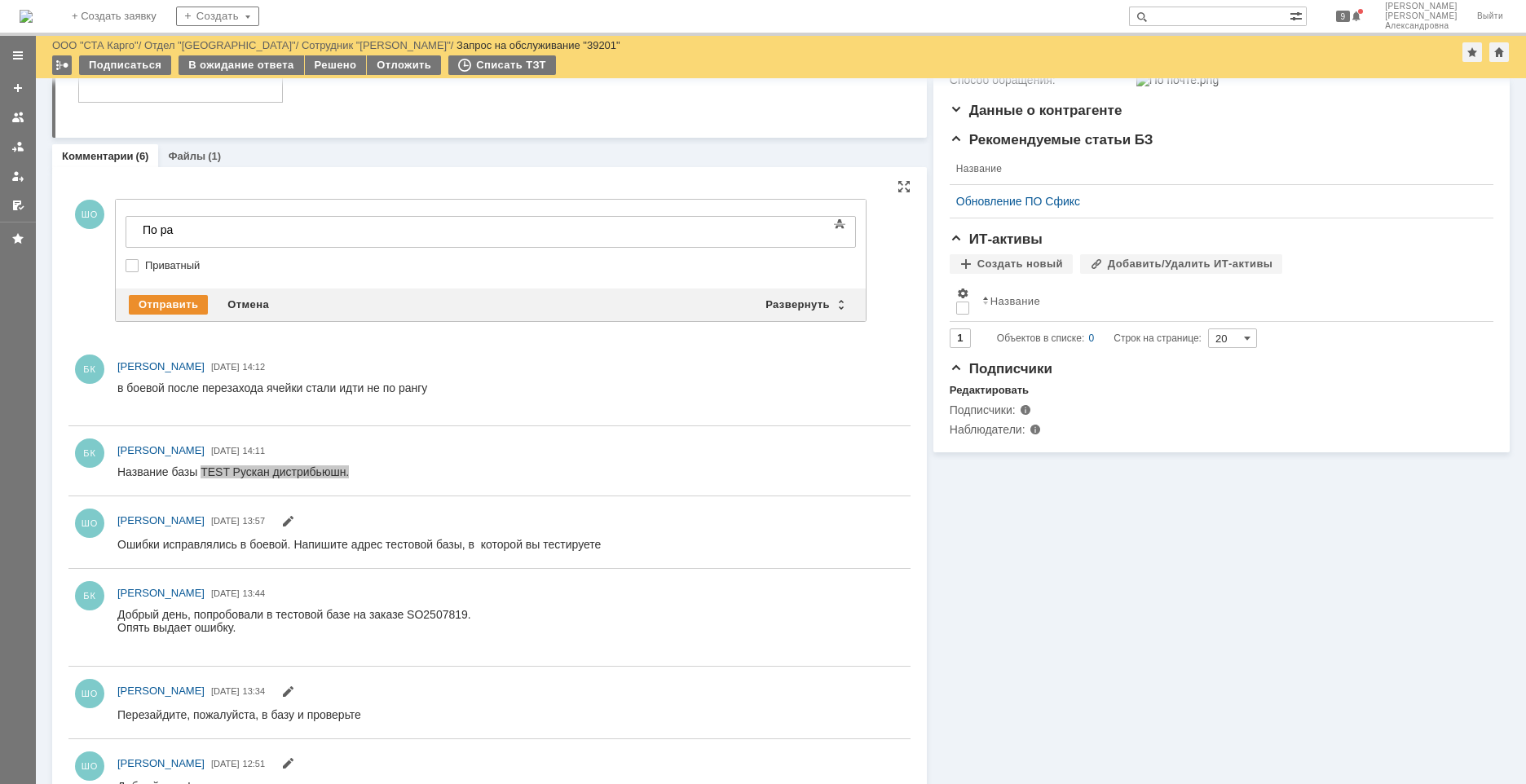
click at [434, 529] on div "Добрый день, попробовали в тестовой базе на заказе SO2507819." at bounding box center [294, 614] width 354 height 13
click at [435, 529] on div "Добрый день, попробовали в тестовой базе на заказе SO2507819." at bounding box center [294, 614] width 354 height 13
copy div "SO2507819"
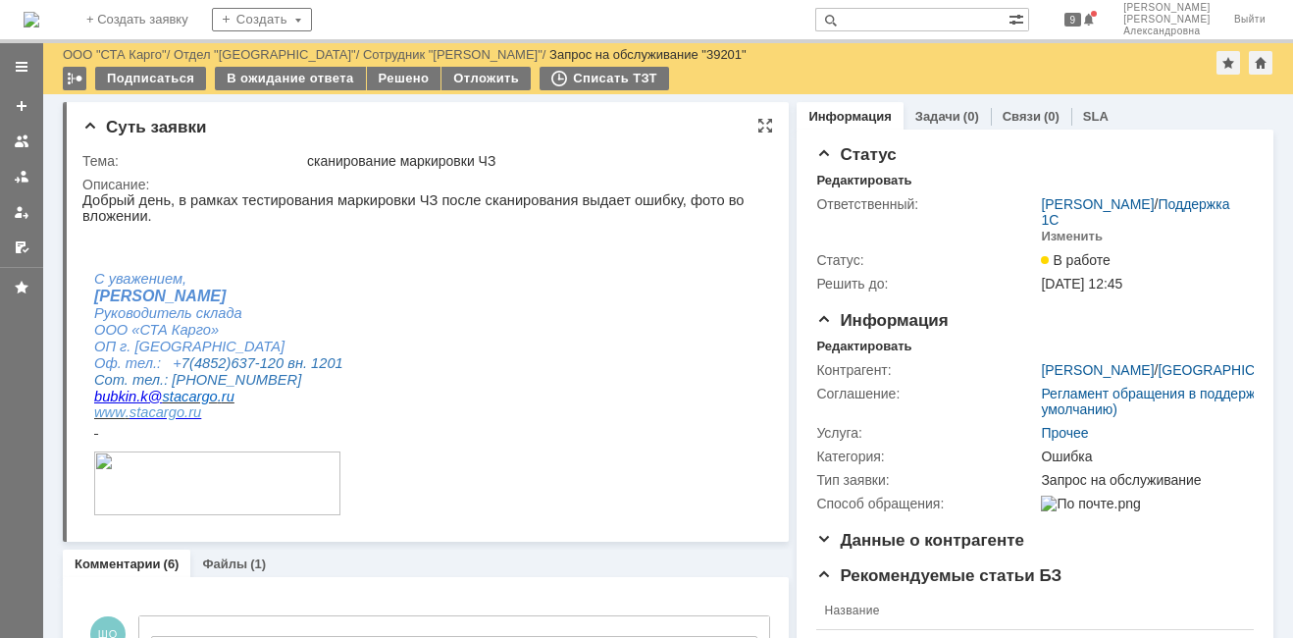
scroll to position [294, 0]
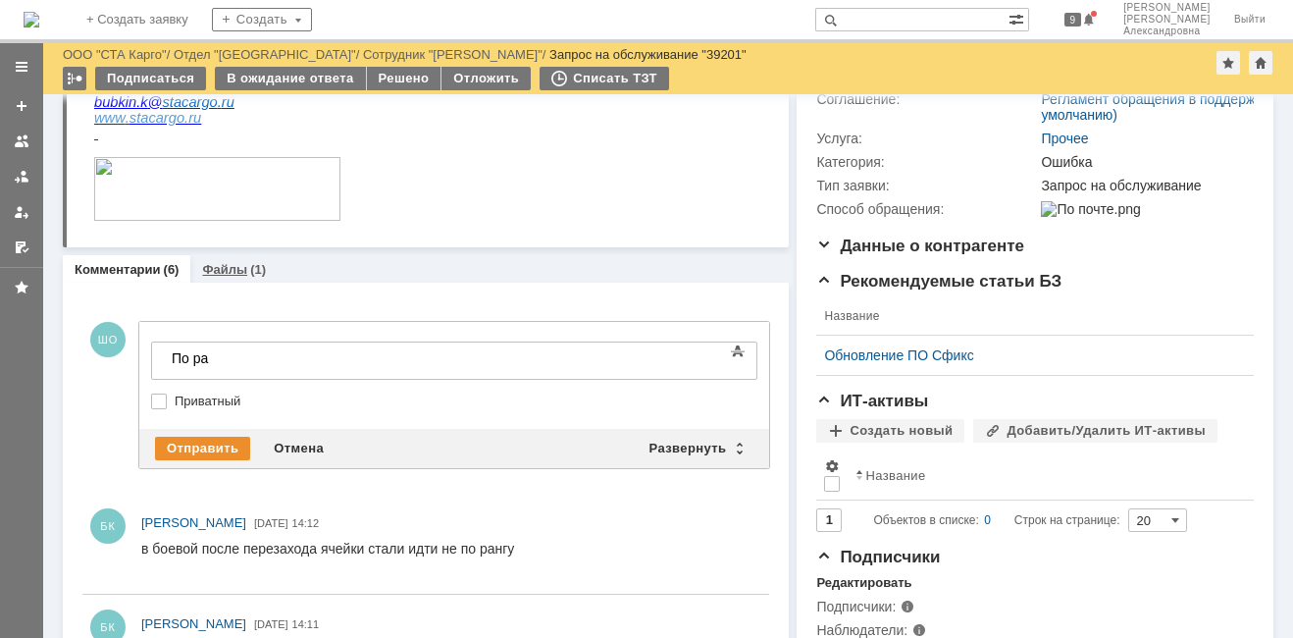
click at [242, 264] on link "Файлы" at bounding box center [224, 269] width 45 height 15
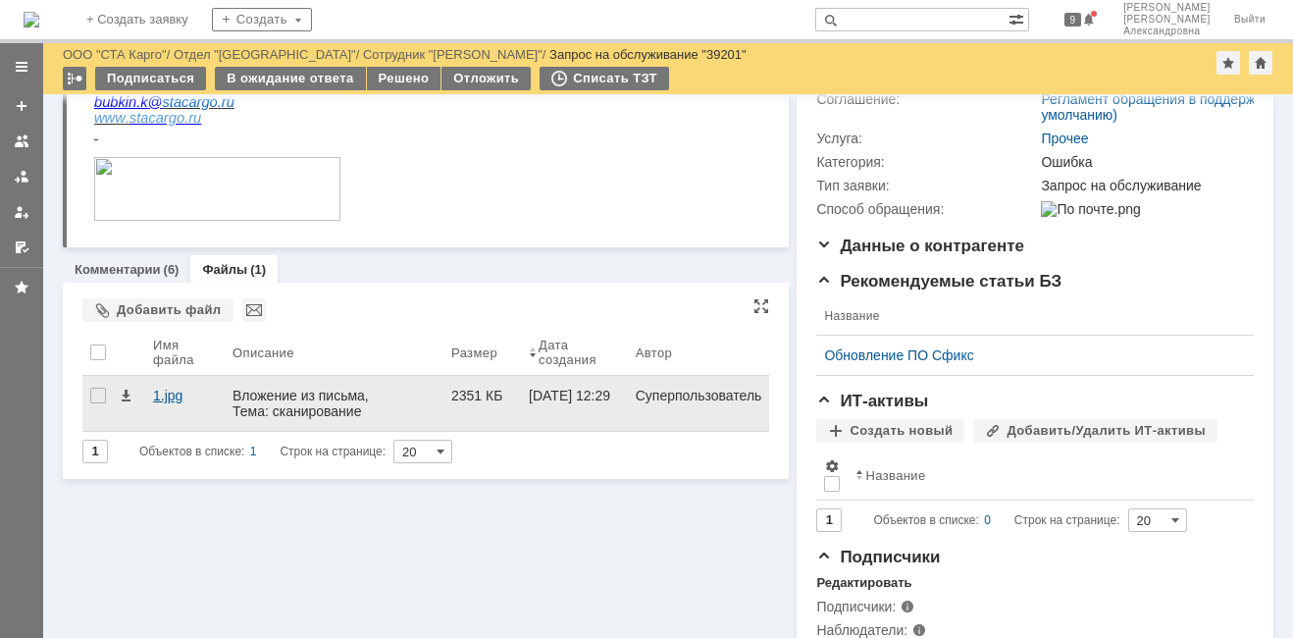
click at [165, 391] on div "1.jpg" at bounding box center [185, 396] width 64 height 16
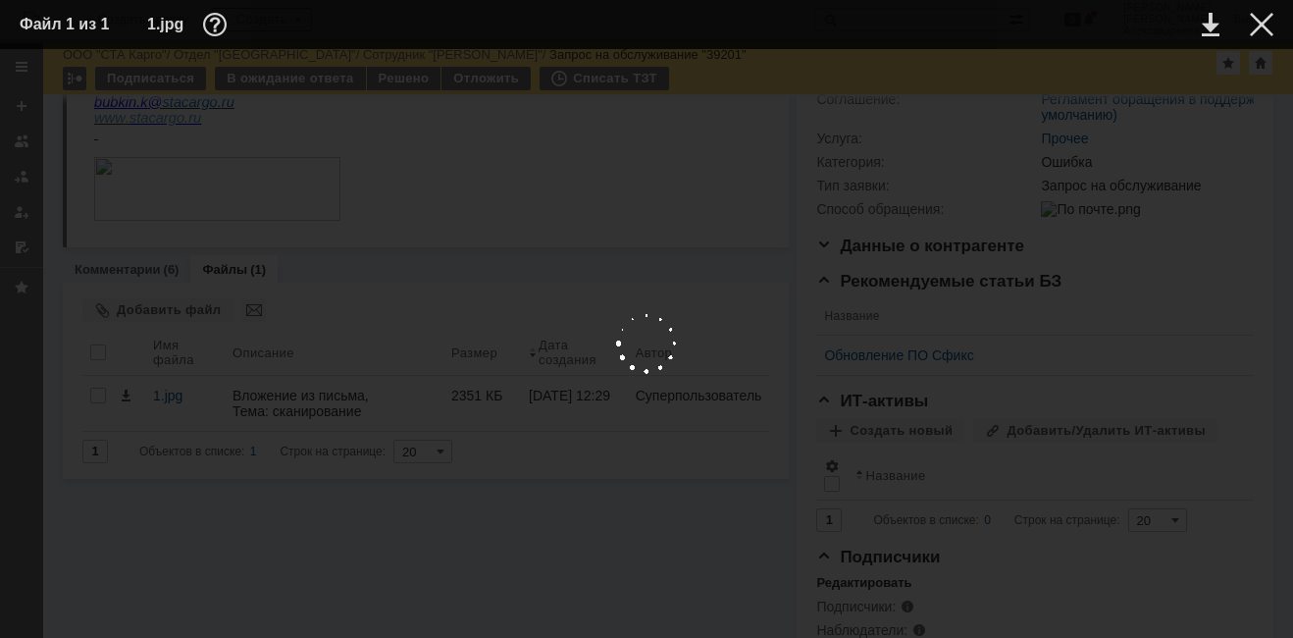
click at [621, 477] on div at bounding box center [647, 343] width 1254 height 549
click at [1264, 25] on div at bounding box center [1262, 25] width 24 height 24
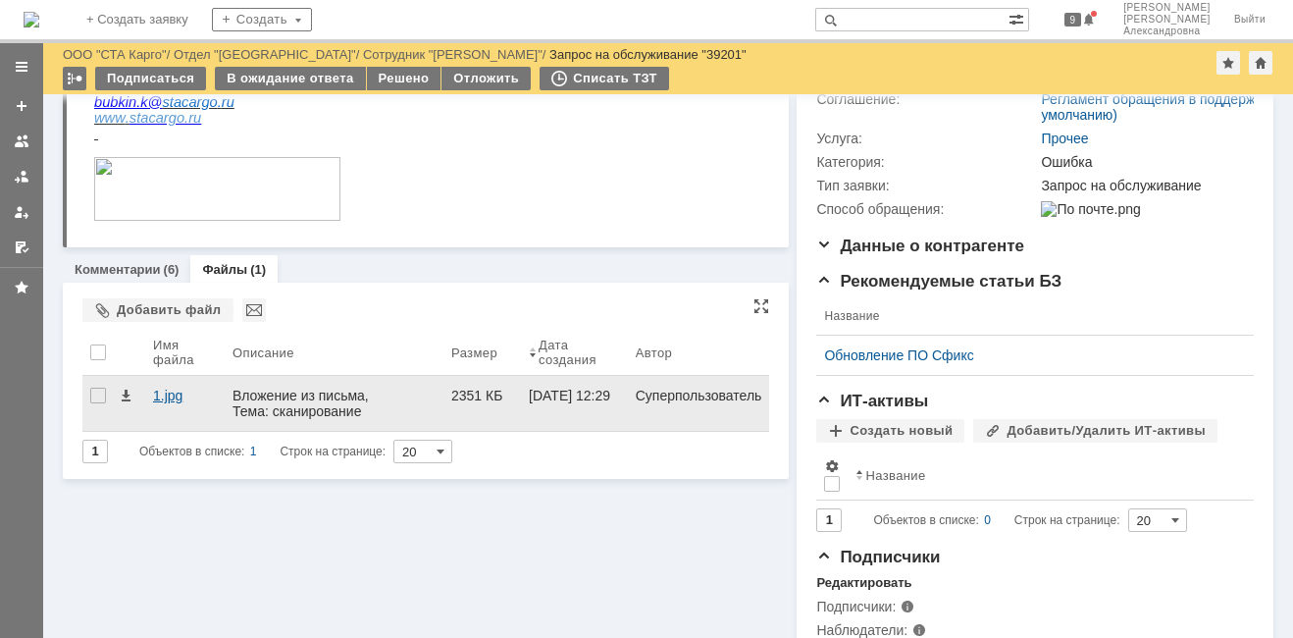
click at [162, 399] on div "1.jpg" at bounding box center [185, 396] width 64 height 16
click at [178, 396] on div "1.jpg" at bounding box center [185, 396] width 64 height 16
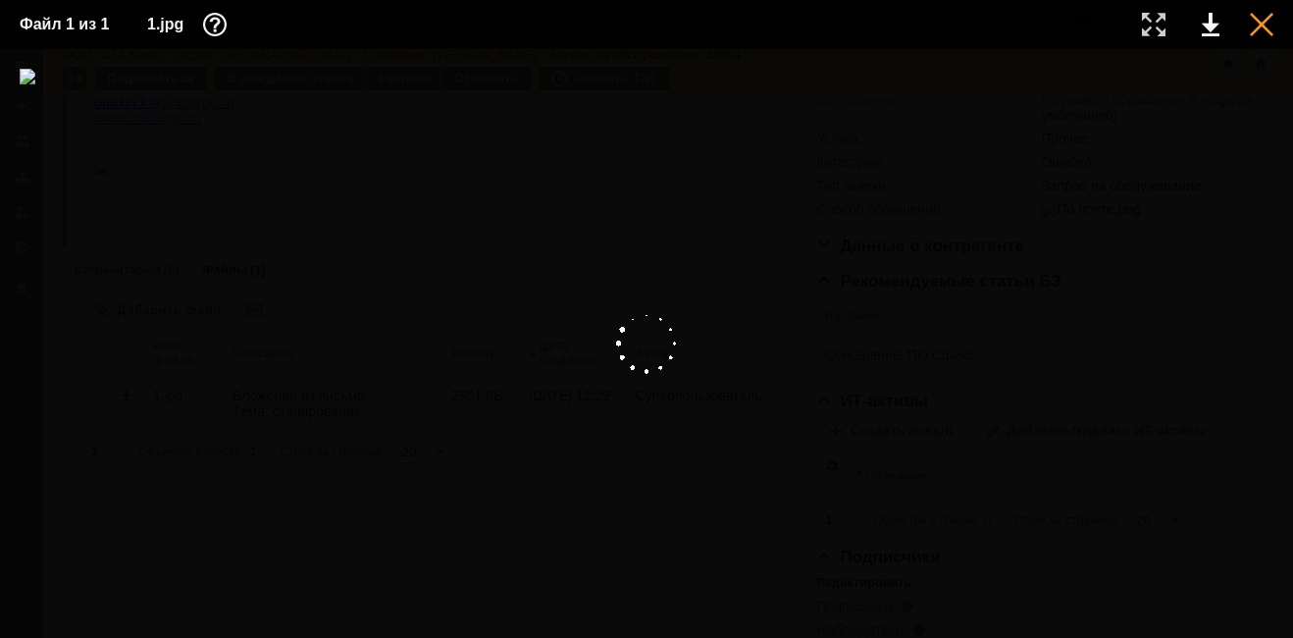
click at [1257, 32] on div at bounding box center [1262, 25] width 24 height 24
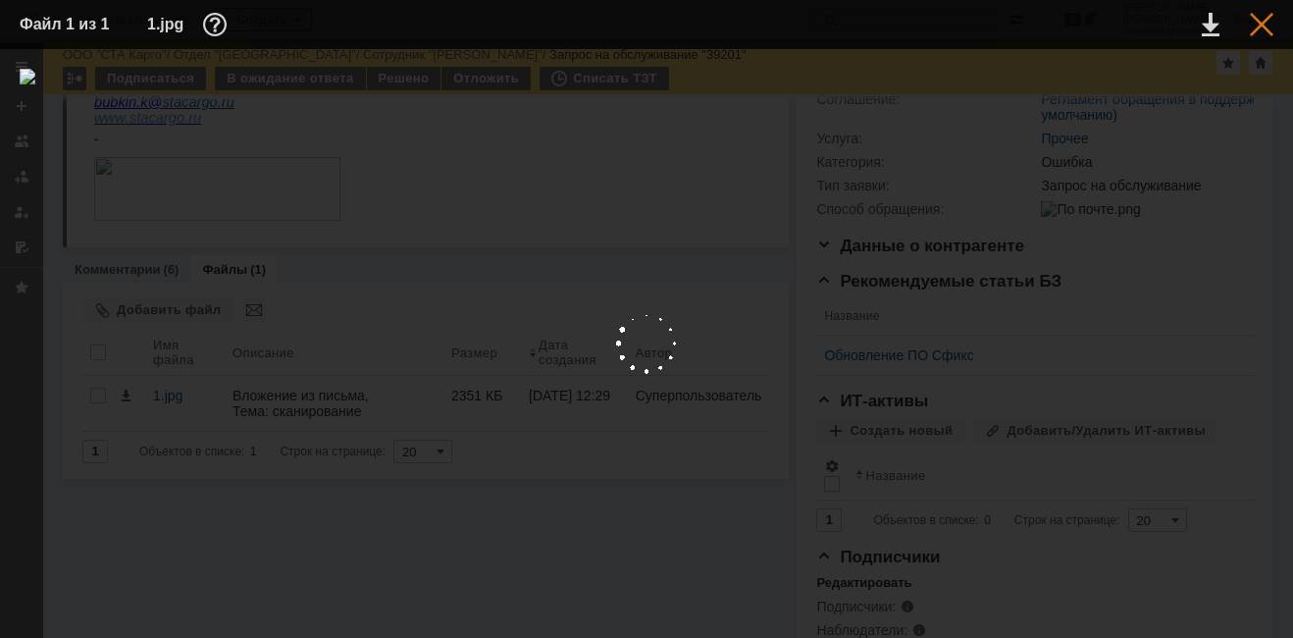
click at [1265, 21] on div at bounding box center [1262, 25] width 24 height 24
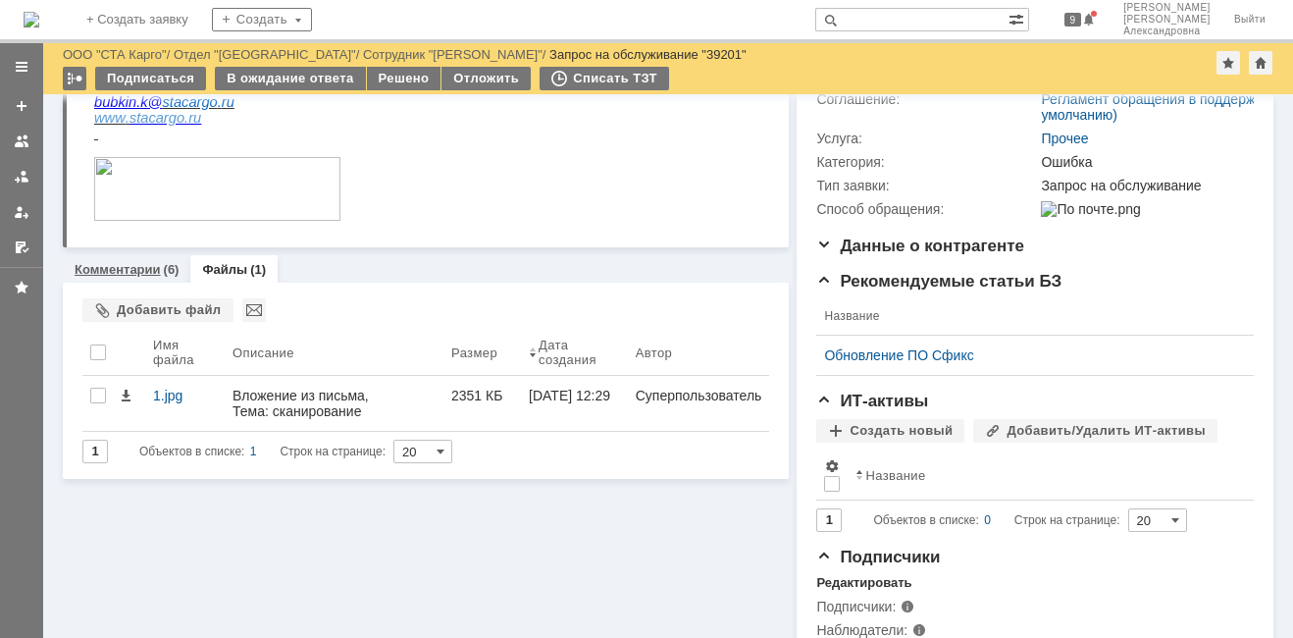
click at [104, 269] on link "Комментарии" at bounding box center [118, 269] width 86 height 15
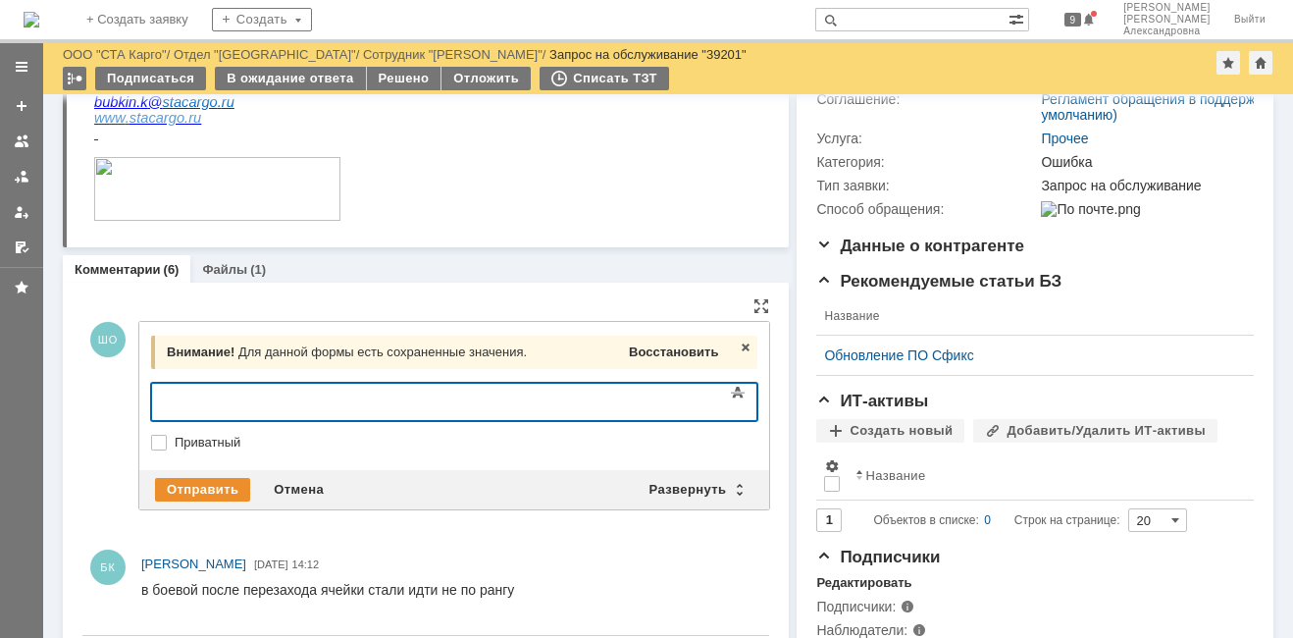
click at [656, 349] on span "Восстановить" at bounding box center [673, 351] width 89 height 15
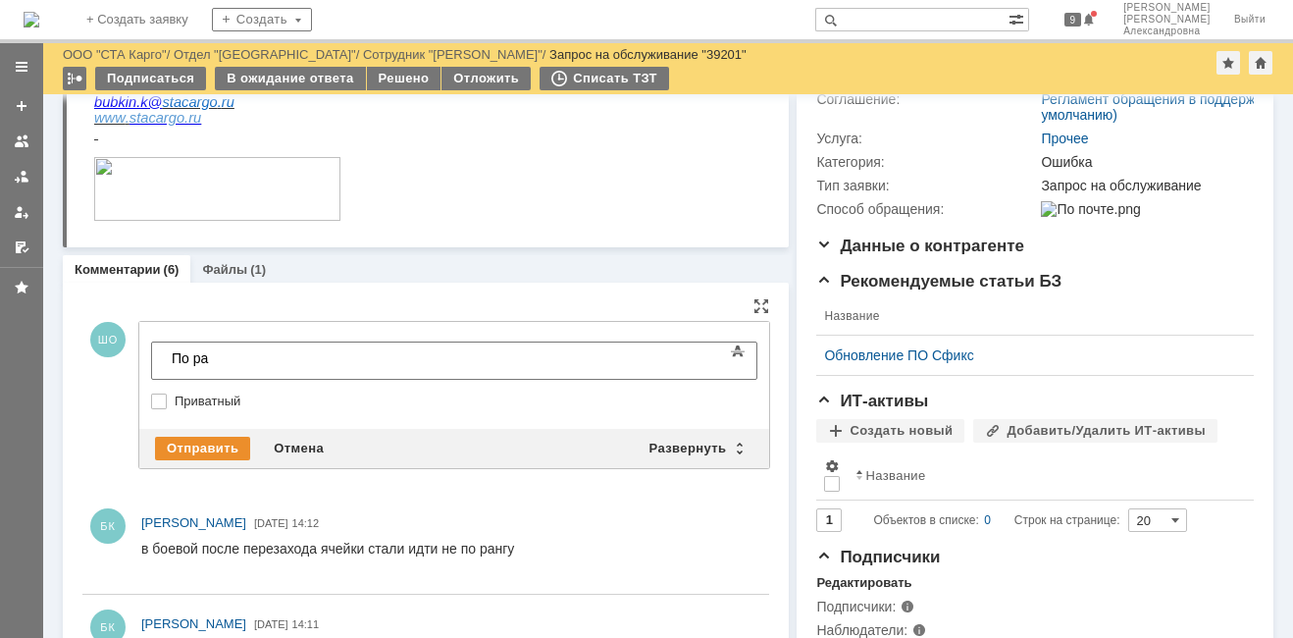
click at [232, 365] on div "По ра" at bounding box center [311, 358] width 279 height 16
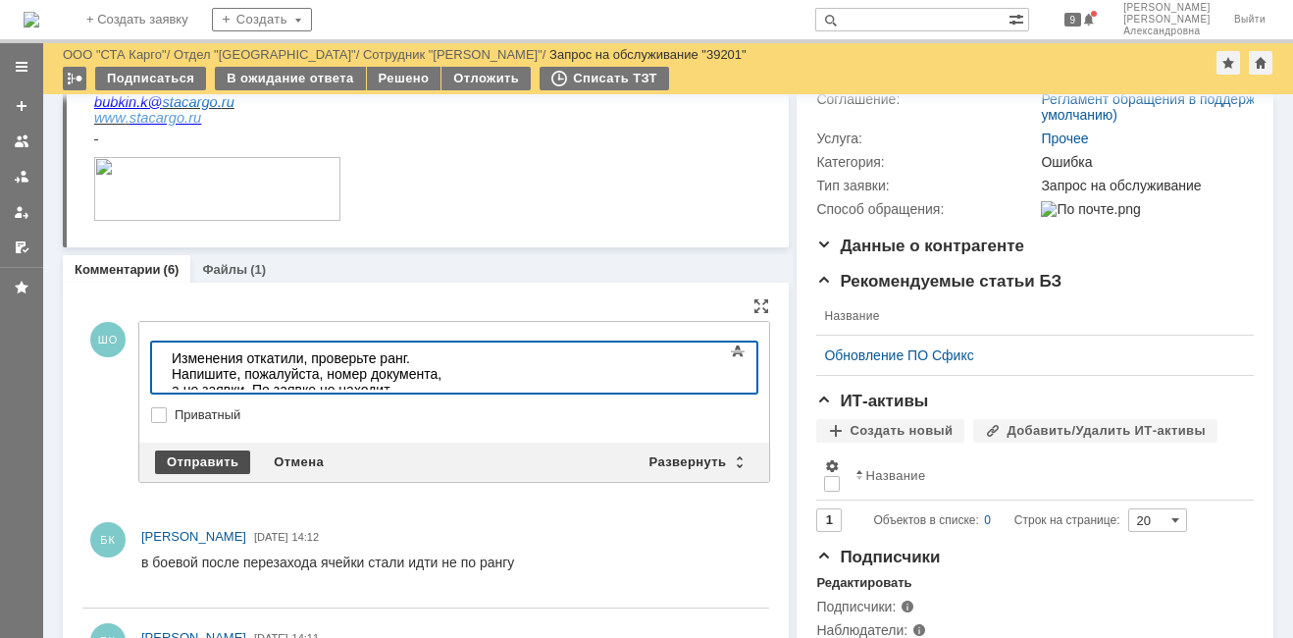
click at [205, 467] on div "Отправить" at bounding box center [202, 462] width 95 height 24
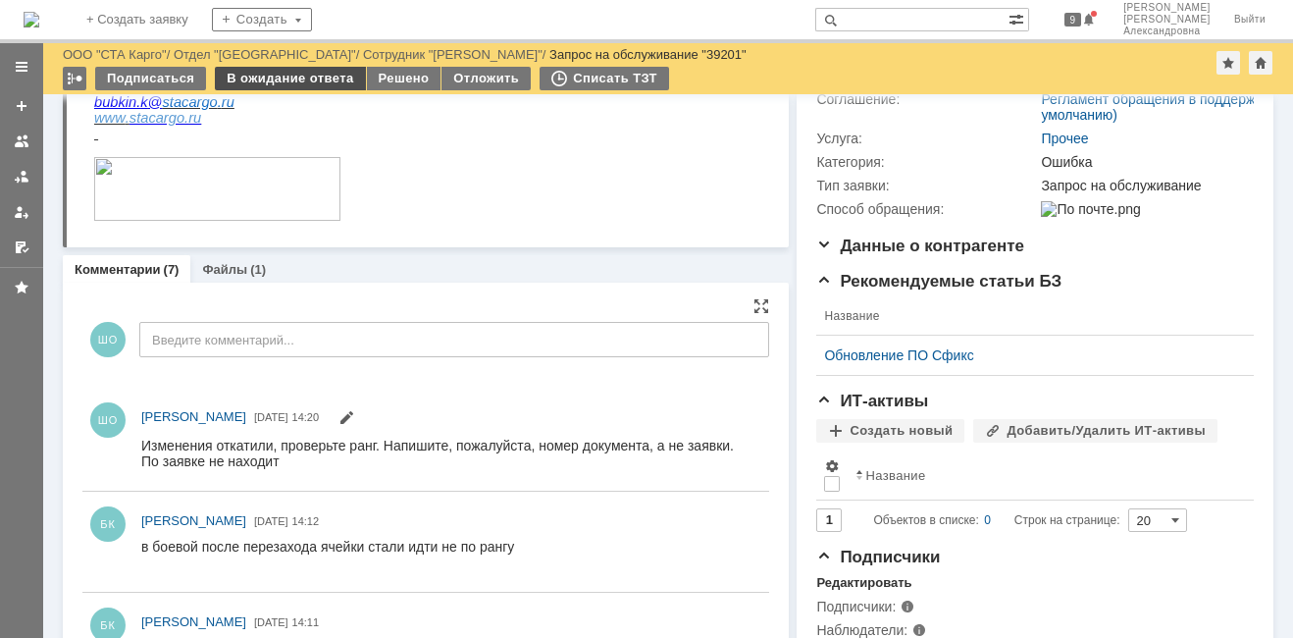
click at [304, 76] on div "В ожидание ответа" at bounding box center [290, 79] width 150 height 24
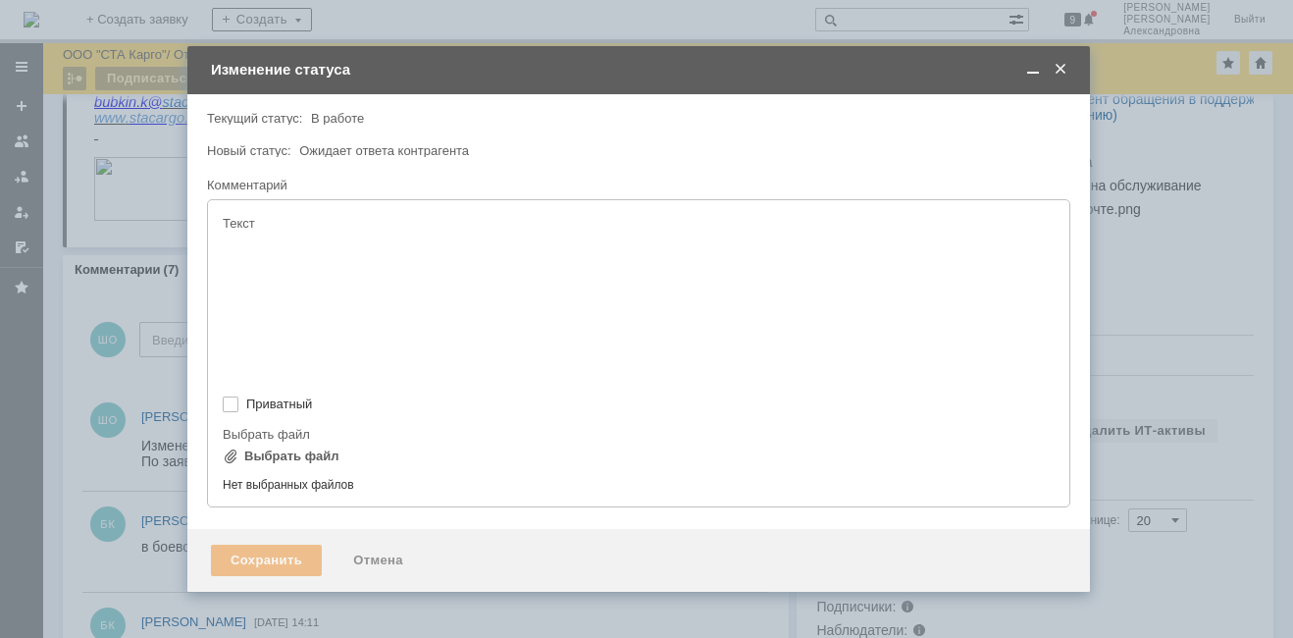
type input "[не указано]"
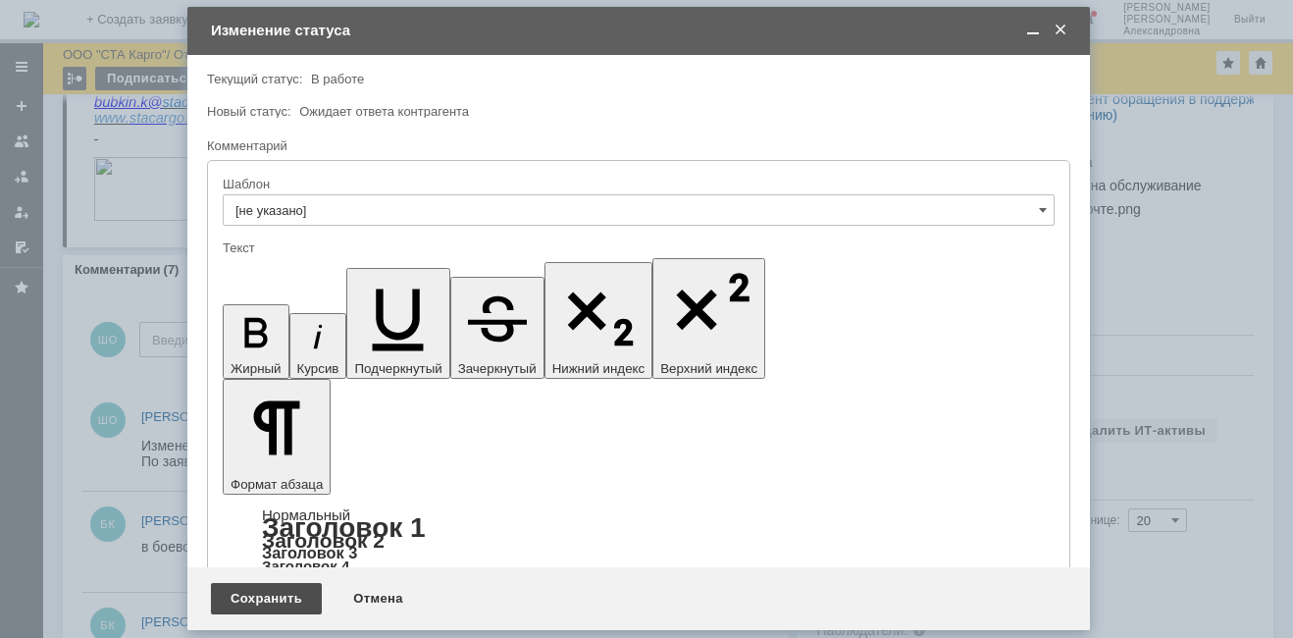
click at [267, 594] on div "Сохранить" at bounding box center [266, 598] width 111 height 31
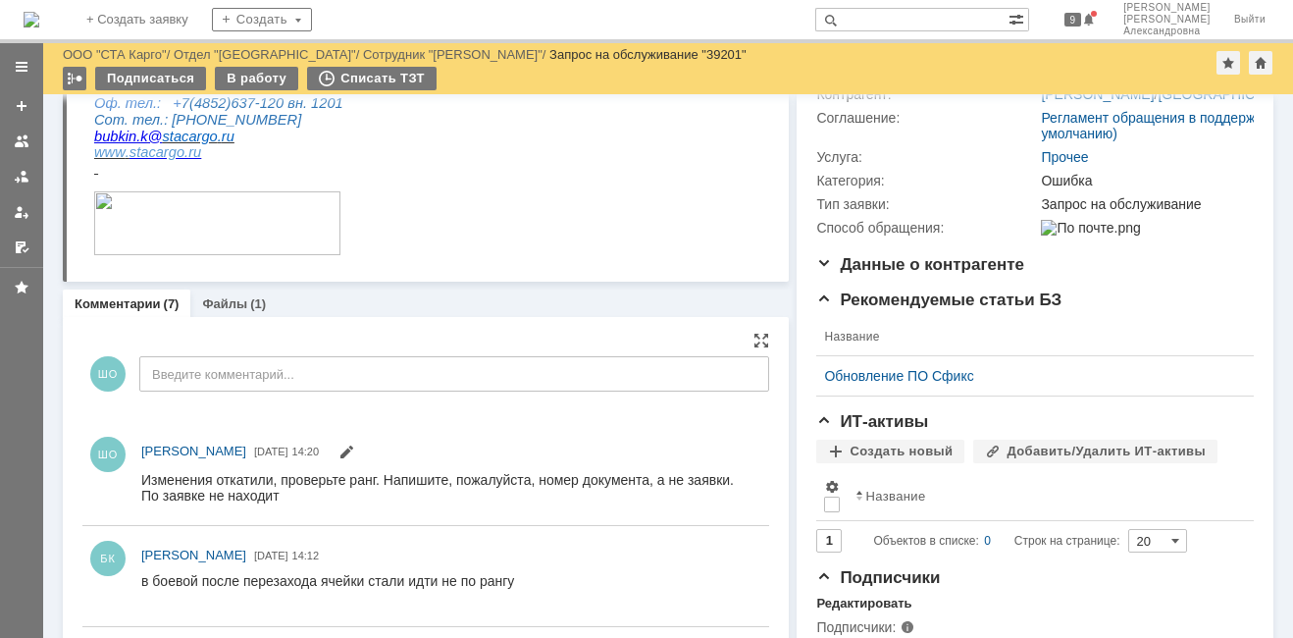
scroll to position [310, 0]
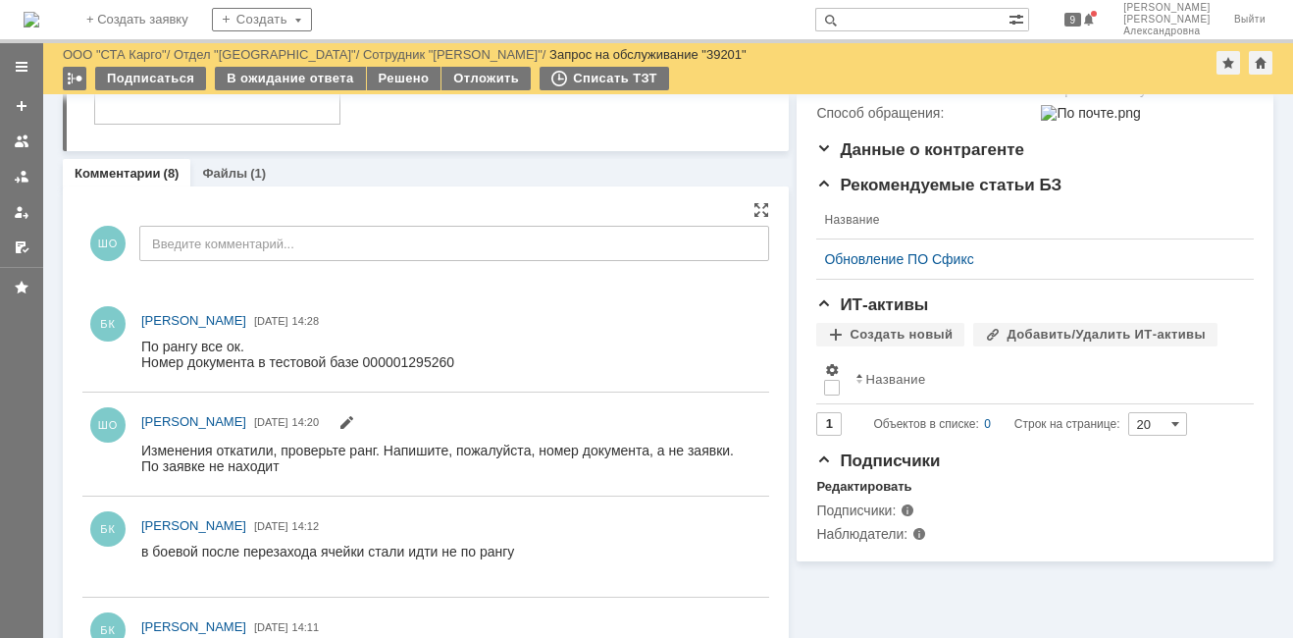
scroll to position [392, 0]
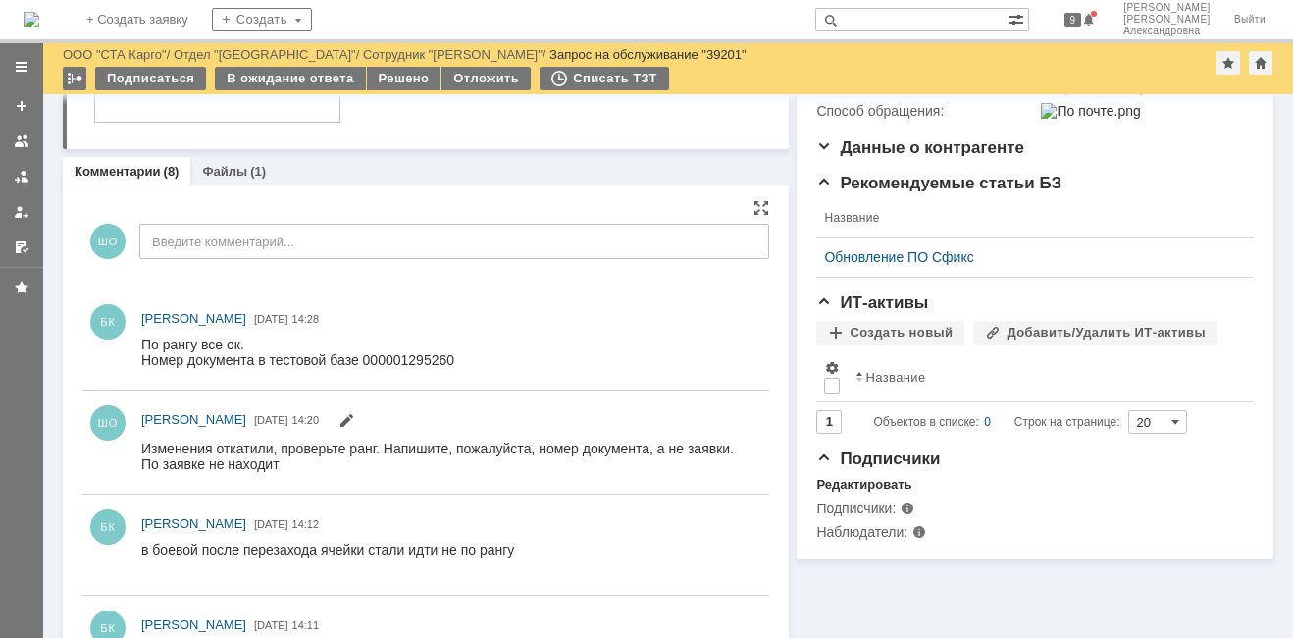
click at [408, 362] on div "Номер документа в тестовой базе 000001295260" at bounding box center [297, 360] width 313 height 16
click at [431, 361] on div "Номер документа в тестовой базе 000001295260" at bounding box center [297, 360] width 313 height 16
click at [381, 363] on div "Номер документа в тестовой базе 000001295260" at bounding box center [297, 360] width 313 height 16
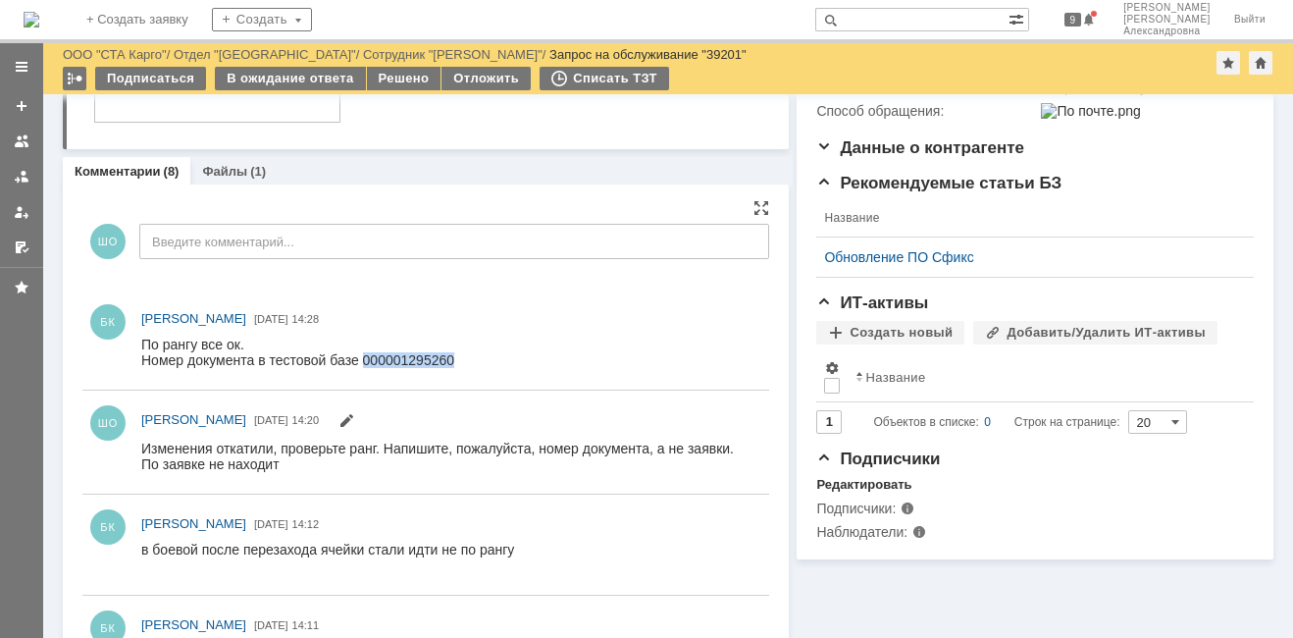
click at [381, 363] on div "Номер документа в тестовой базе 000001295260" at bounding box center [297, 360] width 313 height 16
drag, startPoint x: 236, startPoint y: 0, endPoint x: 378, endPoint y: 337, distance: 365.0
click at [378, 337] on div at bounding box center [451, 353] width 620 height 41
click at [392, 365] on div "Номер документа в тестовой базе 000001295260" at bounding box center [297, 360] width 313 height 16
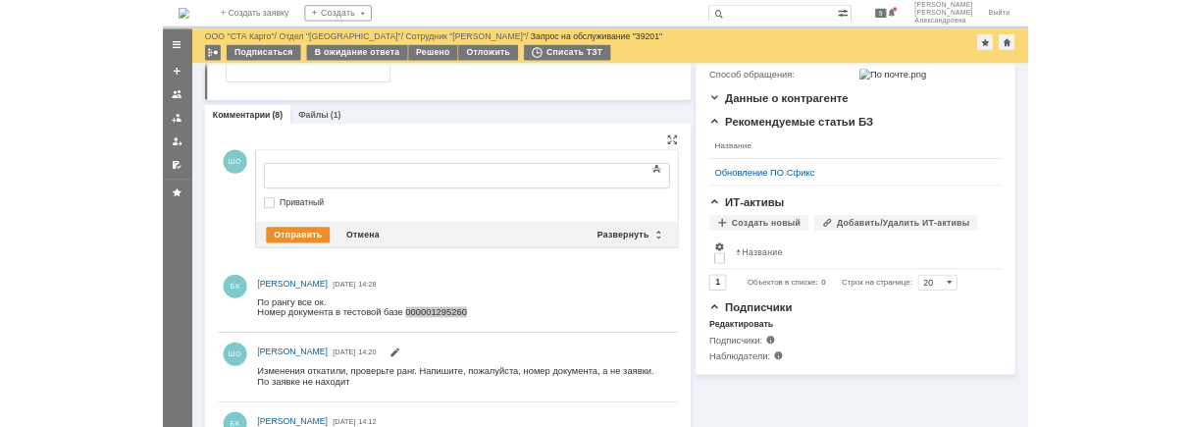
scroll to position [0, 0]
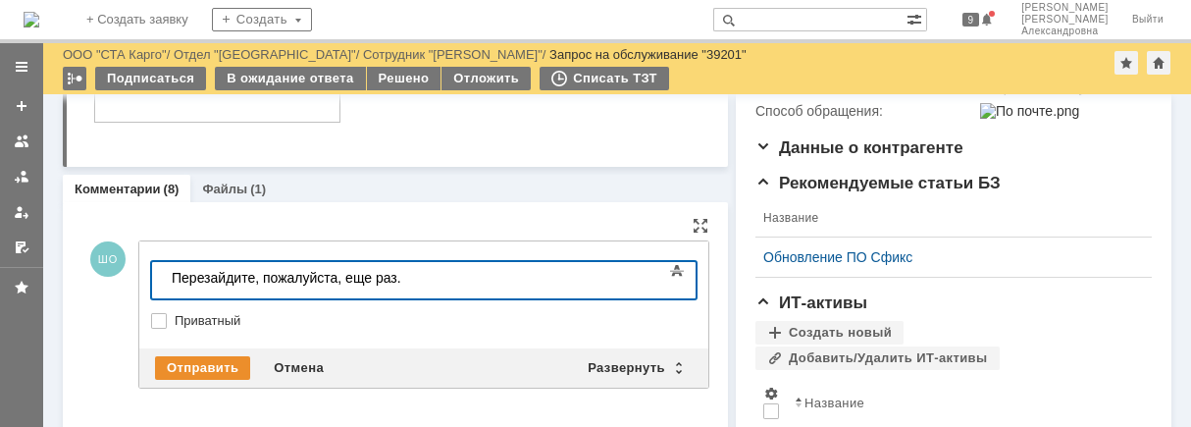
click at [419, 275] on div "Перезайдите, пожалуйста, еще раз." at bounding box center [311, 278] width 279 height 16
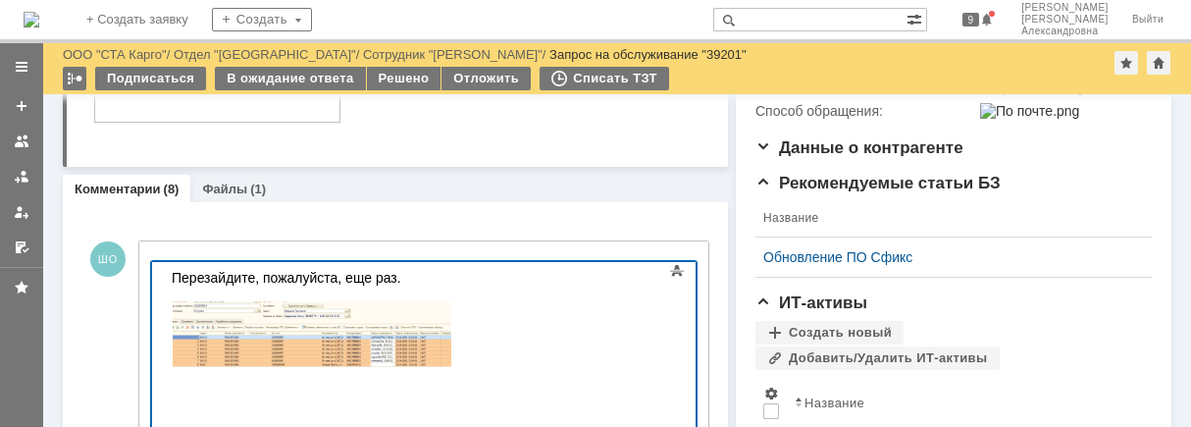
scroll to position [42, 0]
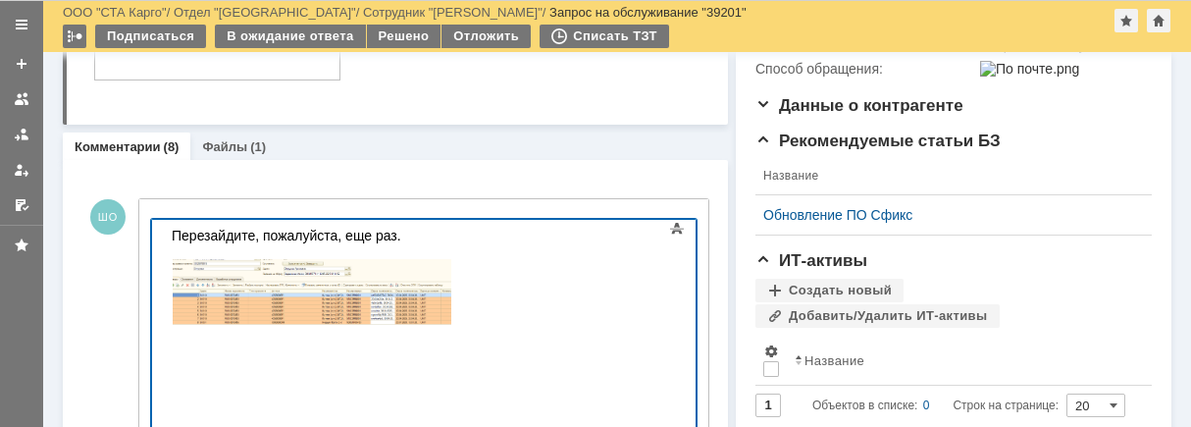
click at [410, 239] on div "Перезайдите, пожалуйста, еще раз." at bounding box center [311, 236] width 279 height 16
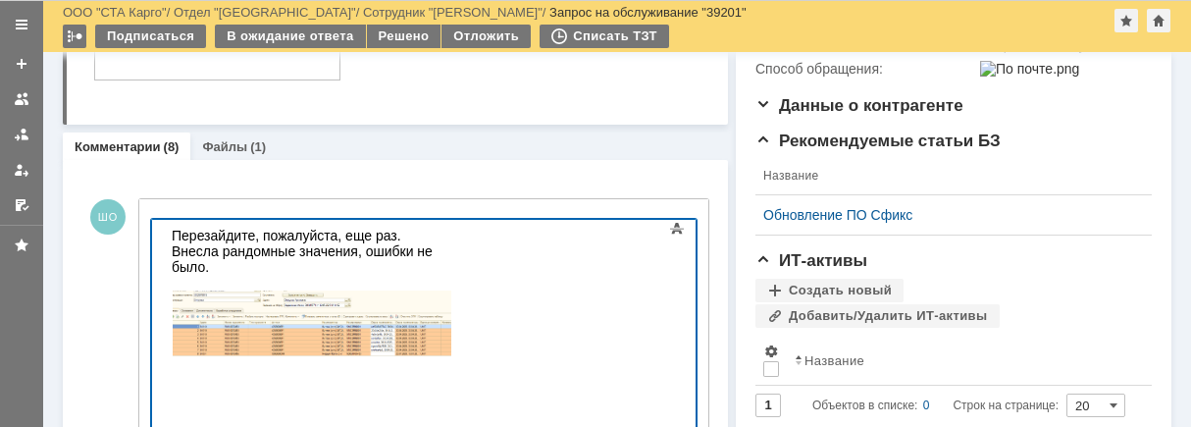
click at [251, 257] on body "Перезайдите, пожалуйста, еще раз. Внесла рандомные значения, ошибки не было. ​" at bounding box center [311, 298] width 294 height 156
click at [246, 249] on div "Перезайдите, пожалуйста, еще раз. Внесла рандомные значения, ошибки не было." at bounding box center [311, 251] width 279 height 47
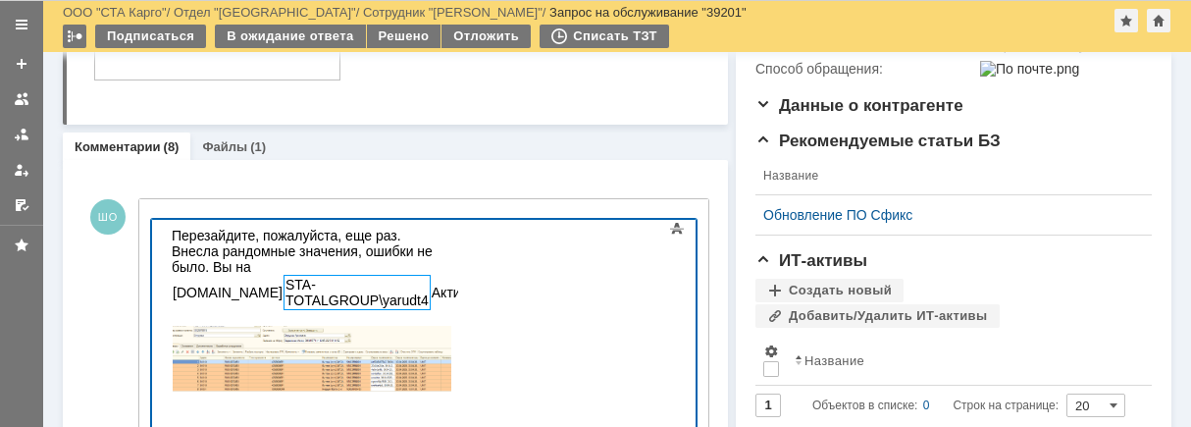
drag, startPoint x: 364, startPoint y: 281, endPoint x: 276, endPoint y: 256, distance: 91.6
click at [276, 256] on body "Перезайдите, пожалуйста, еще раз. Внесла рандомные значения, ошибки не было. Вы…" at bounding box center [311, 315] width 294 height 191
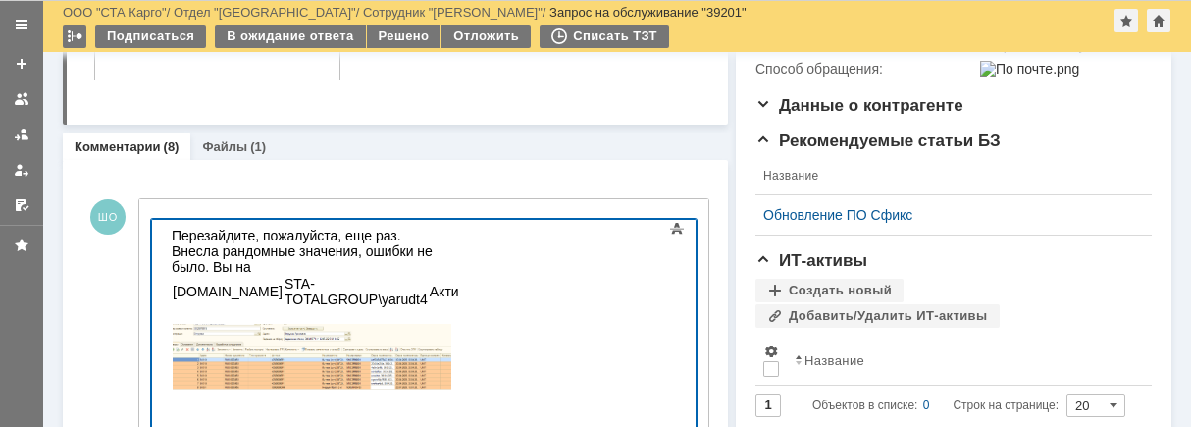
click at [438, 308] on div "​" at bounding box center [311, 354] width 279 height 93
drag, startPoint x: 619, startPoint y: 285, endPoint x: 286, endPoint y: 241, distance: 335.4
click at [279, 241] on body "Перезайдите, пожалуйста, еще раз. Внесла рандомные значения, ошибки не было. Вы…" at bounding box center [311, 315] width 294 height 191
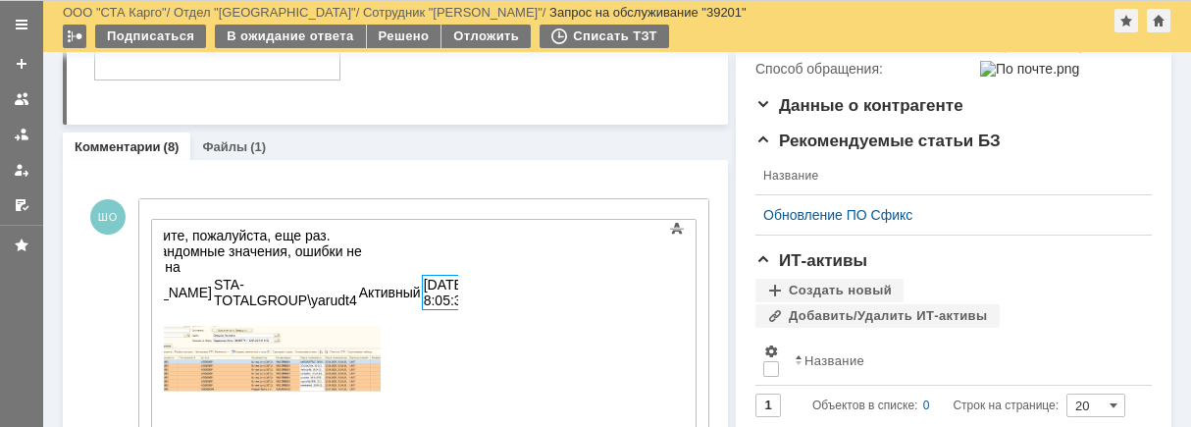
drag, startPoint x: 661, startPoint y: 477, endPoint x: 355, endPoint y: 267, distance: 371.2
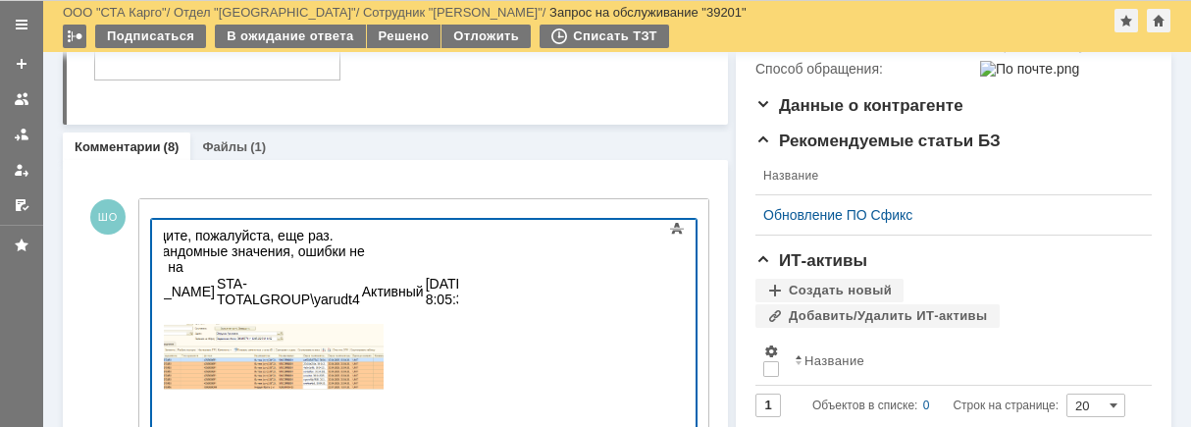
drag, startPoint x: 335, startPoint y: 274, endPoint x: 199, endPoint y: 58, distance: 254.8
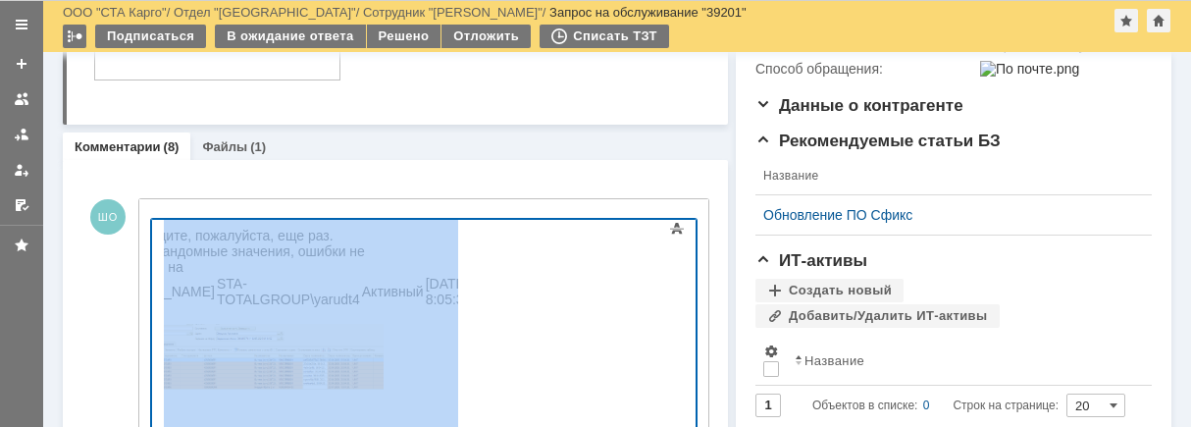
drag, startPoint x: 820, startPoint y: 500, endPoint x: 368, endPoint y: 254, distance: 515.0
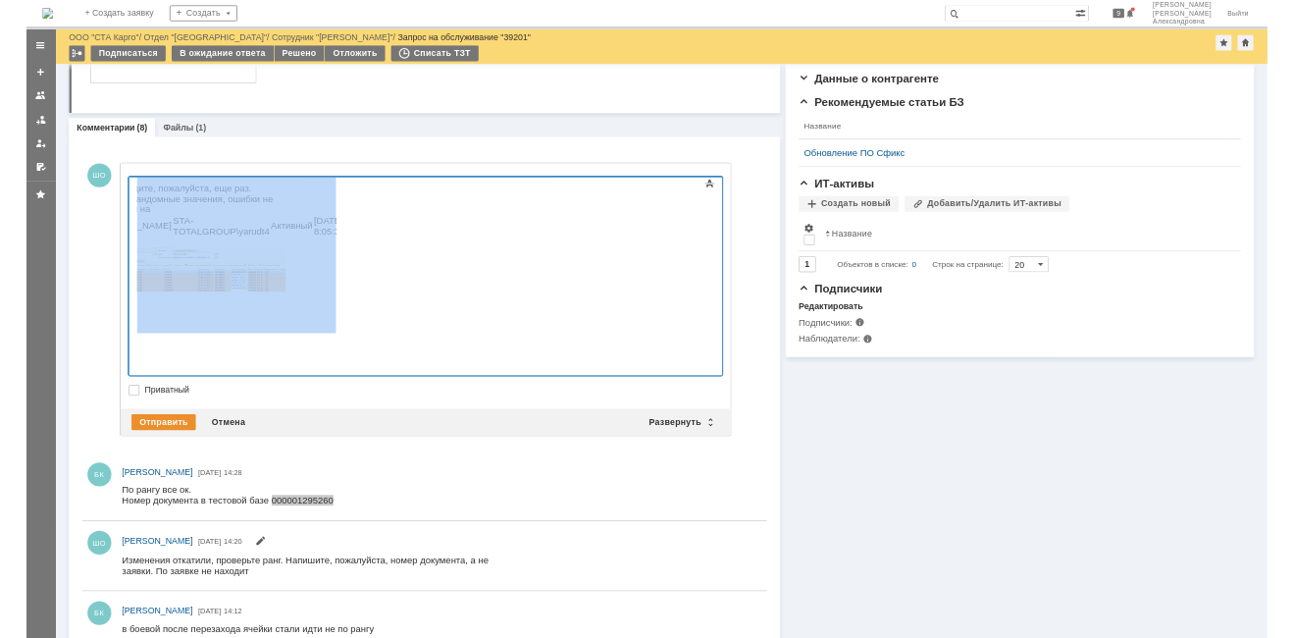
scroll to position [0, 0]
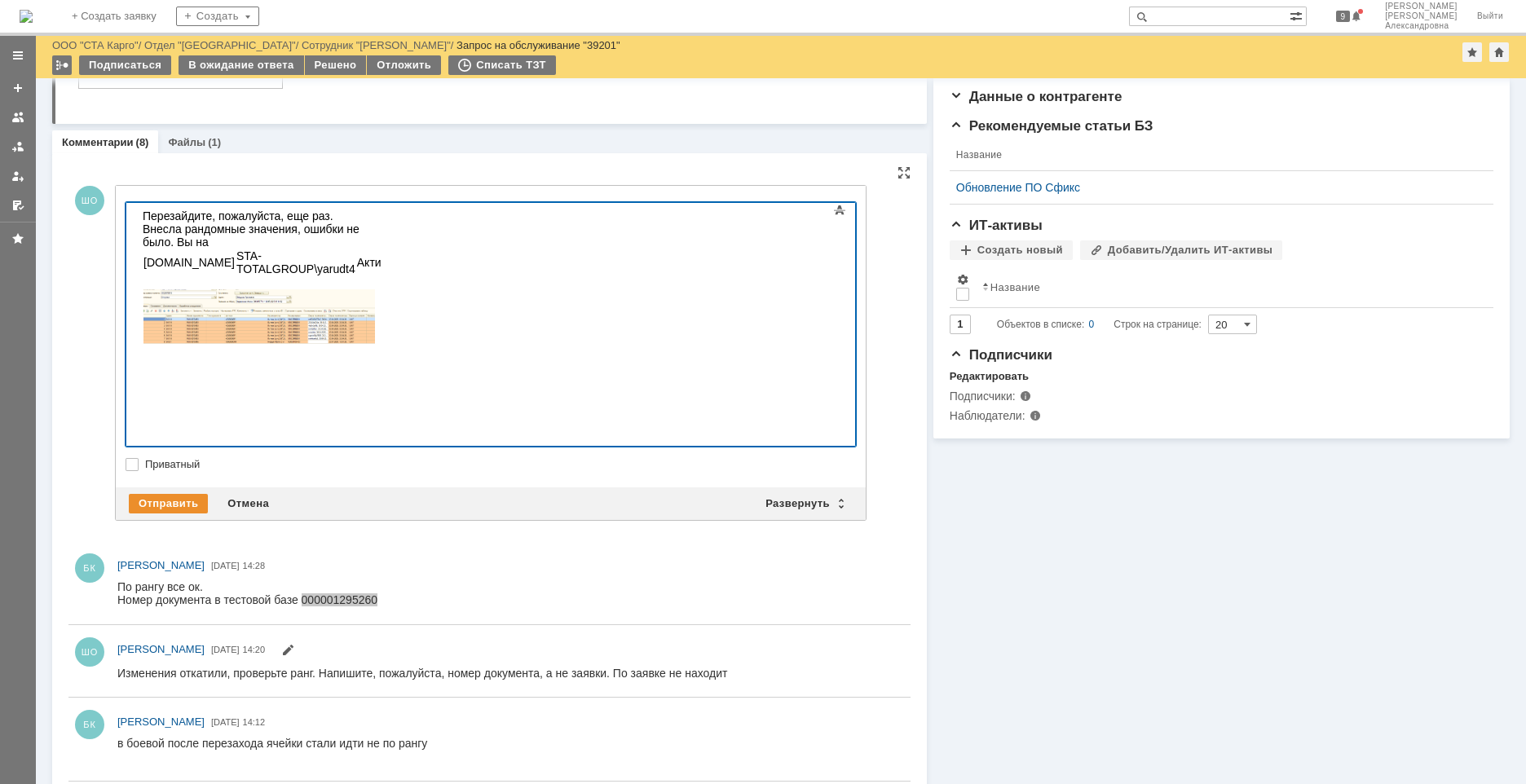
click at [375, 289] on img at bounding box center [259, 320] width 233 height 62
drag, startPoint x: 411, startPoint y: 230, endPoint x: 802, endPoint y: 255, distance: 391.8
click at [380, 255] on body "Перезайдите, пожалуйста, еще раз. Внесла рандомные значения, ошибки не было. Вы…" at bounding box center [258, 282] width 244 height 159
drag, startPoint x: 748, startPoint y: 240, endPoint x: 349, endPoint y: 238, distance: 399.0
click at [349, 249] on td "STA-TOTALGROUP\yarudt4" at bounding box center [297, 263] width 121 height 28
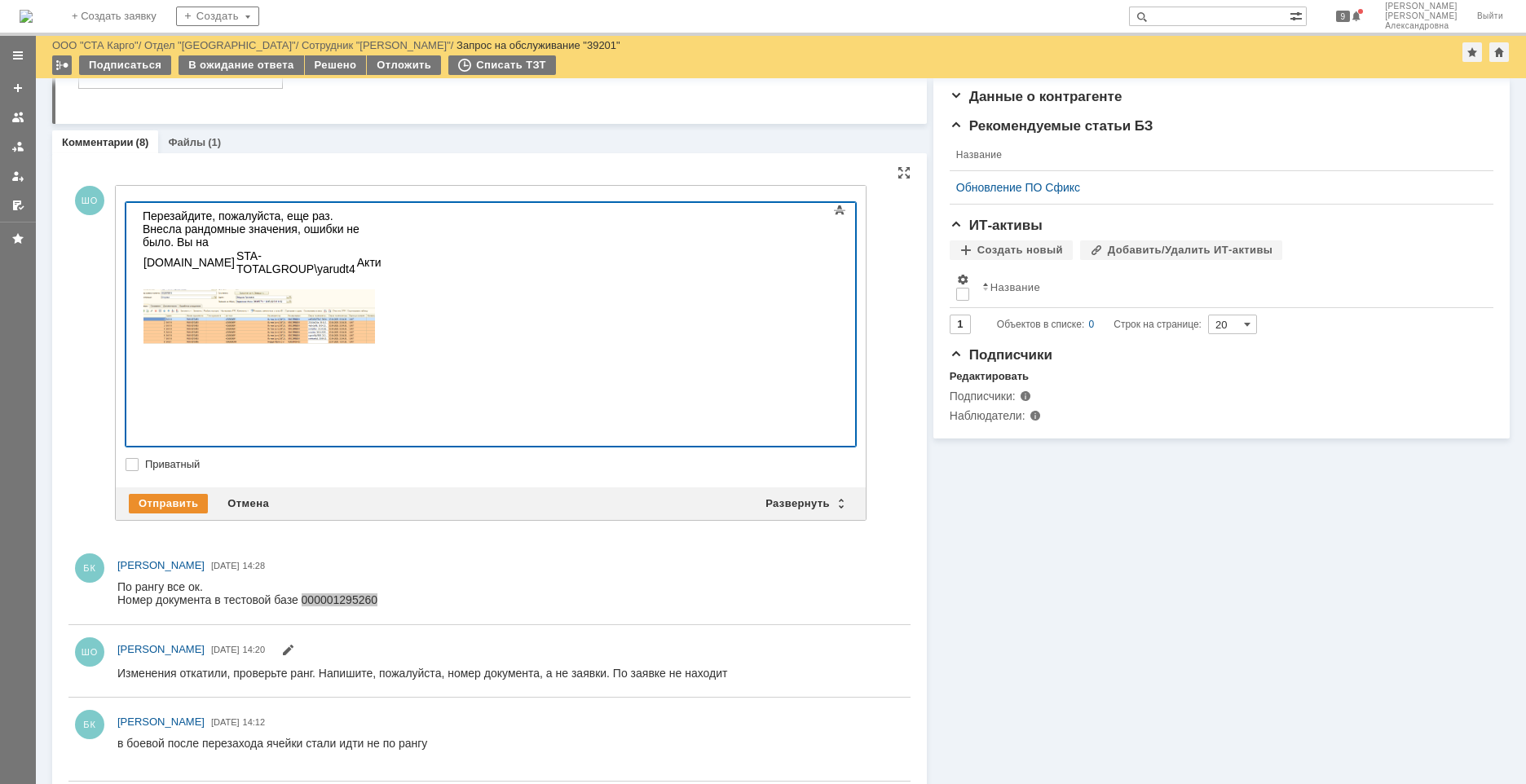
drag, startPoint x: 350, startPoint y: 238, endPoint x: 267, endPoint y: 238, distance: 83.0
click at [267, 248] on td "STA-TOTALGROUP\yarudt4" at bounding box center [296, 262] width 120 height 27
drag, startPoint x: 259, startPoint y: 232, endPoint x: 783, endPoint y: 238, distance: 524.0
click at [594, 249] on tr "vsts6.sta-totalgroup.com STA-TOTALGROUP\yarudt4 Активный 12.08.2025 8:05:35 12.…" at bounding box center [369, 263] width 451 height 28
drag, startPoint x: 783, startPoint y: 238, endPoint x: 757, endPoint y: 238, distance: 26.0
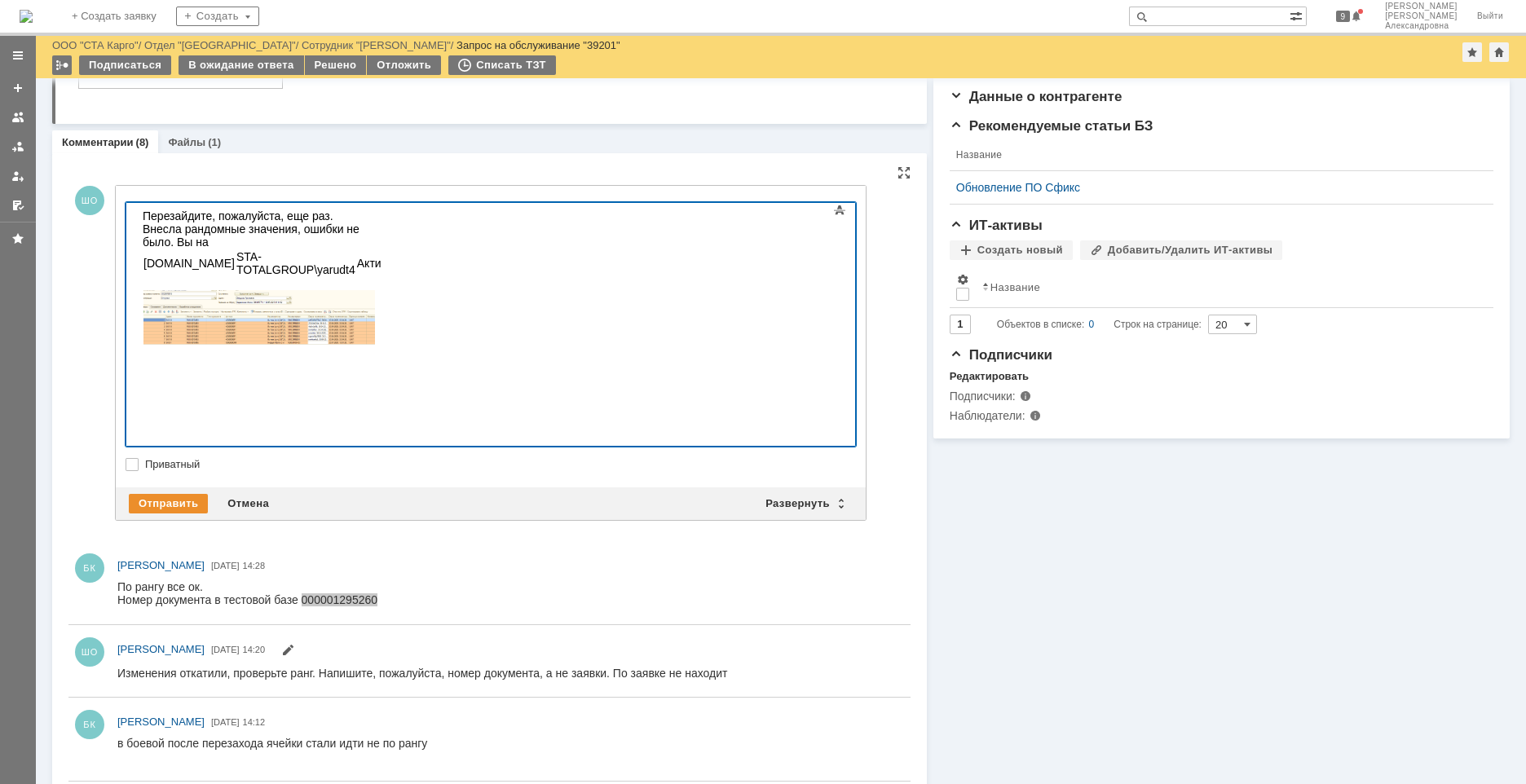
click at [589, 249] on td "00:29:37.1290000" at bounding box center [542, 262] width 95 height 27
click at [374, 211] on div "Перезайдите, пожалуйста, еще раз. Внесла рандомные значения, ошибки не было. Вы…" at bounding box center [258, 228] width 232 height 39
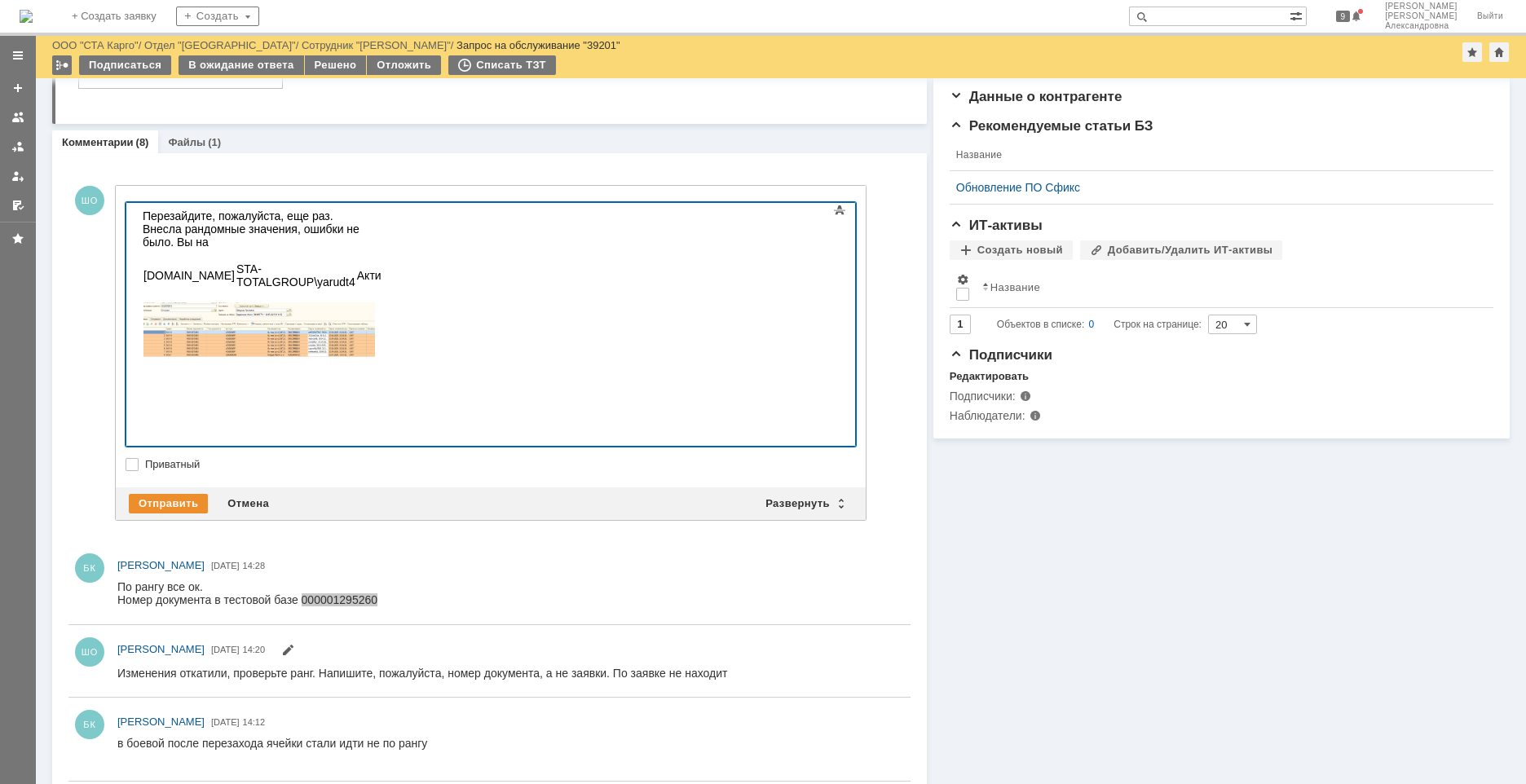
drag, startPoint x: 639, startPoint y: 208, endPoint x: 817, endPoint y: 257, distance: 184.6
click at [380, 257] on body "Перезайдите, пожалуйста, еще раз. Внесла рандомные значения, ошибки не было. Вы…" at bounding box center [258, 287] width 244 height 170
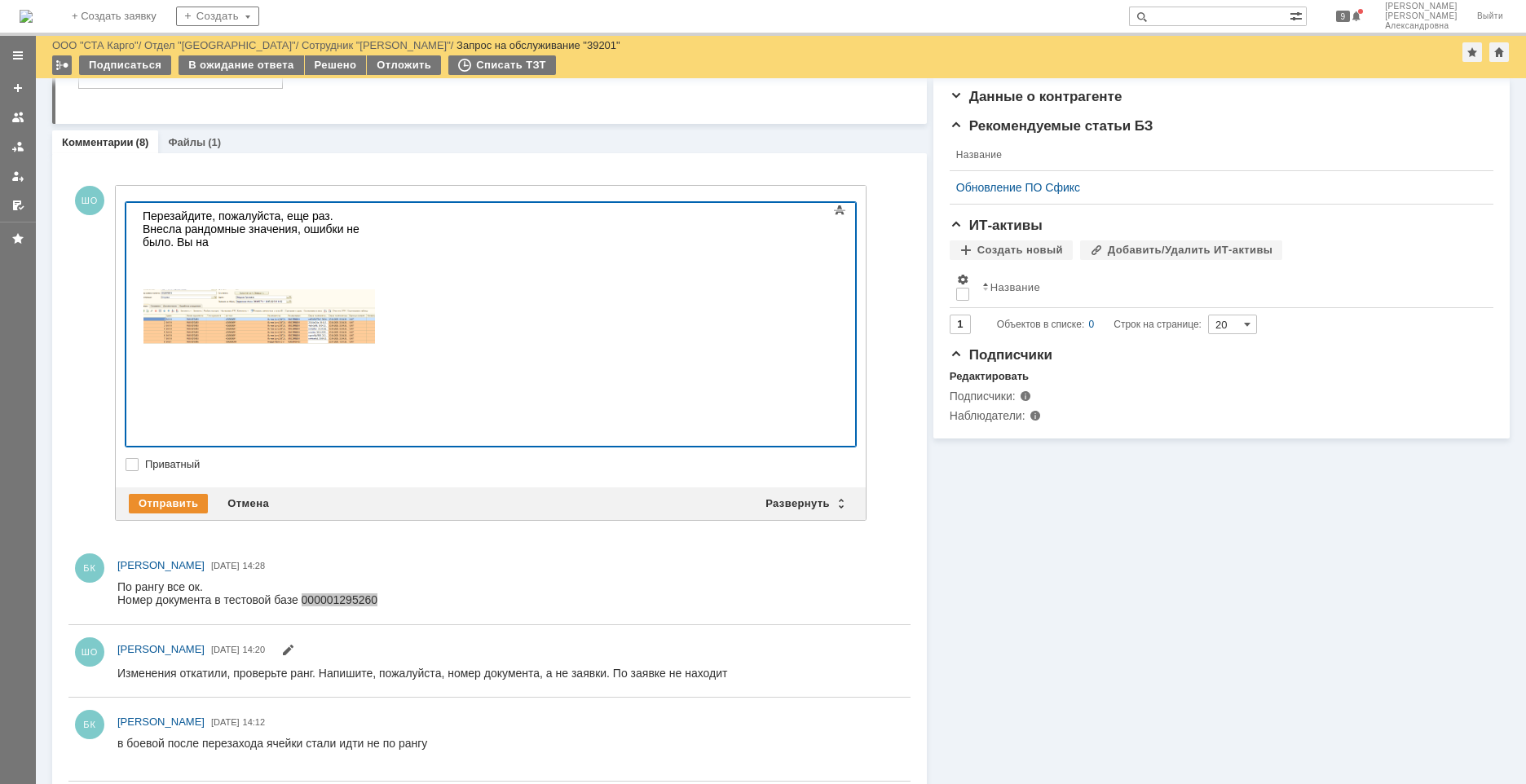
click at [374, 215] on div "Перезайдите, пожалуйста, еще раз. Внесла рандомные значения, ошибки не было. Вы…" at bounding box center [258, 228] width 232 height 39
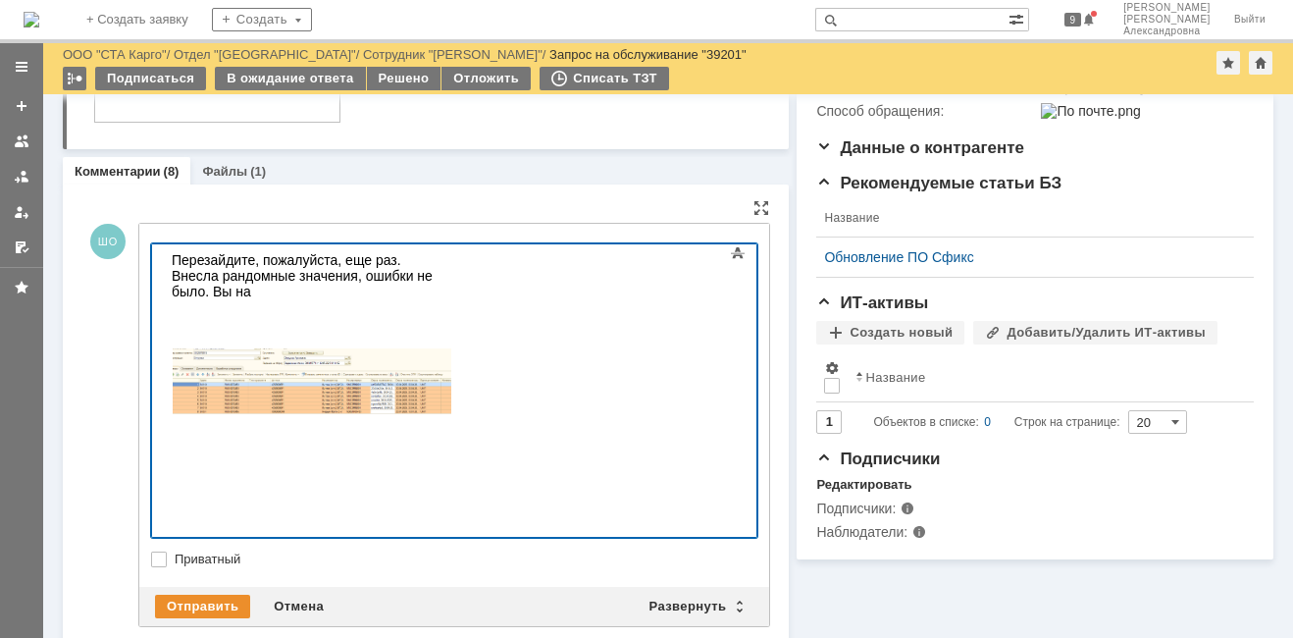
click at [264, 269] on div "Перезайдите, пожалуйста, еще раз. Внесла рандомные значения, ошибки не было. Вы…" at bounding box center [311, 275] width 279 height 47
click at [450, 259] on div "Перезайдите, пожалуйста, еще раз. Внесла рандомные значения, ошибки не было. Вы…" at bounding box center [311, 275] width 279 height 47
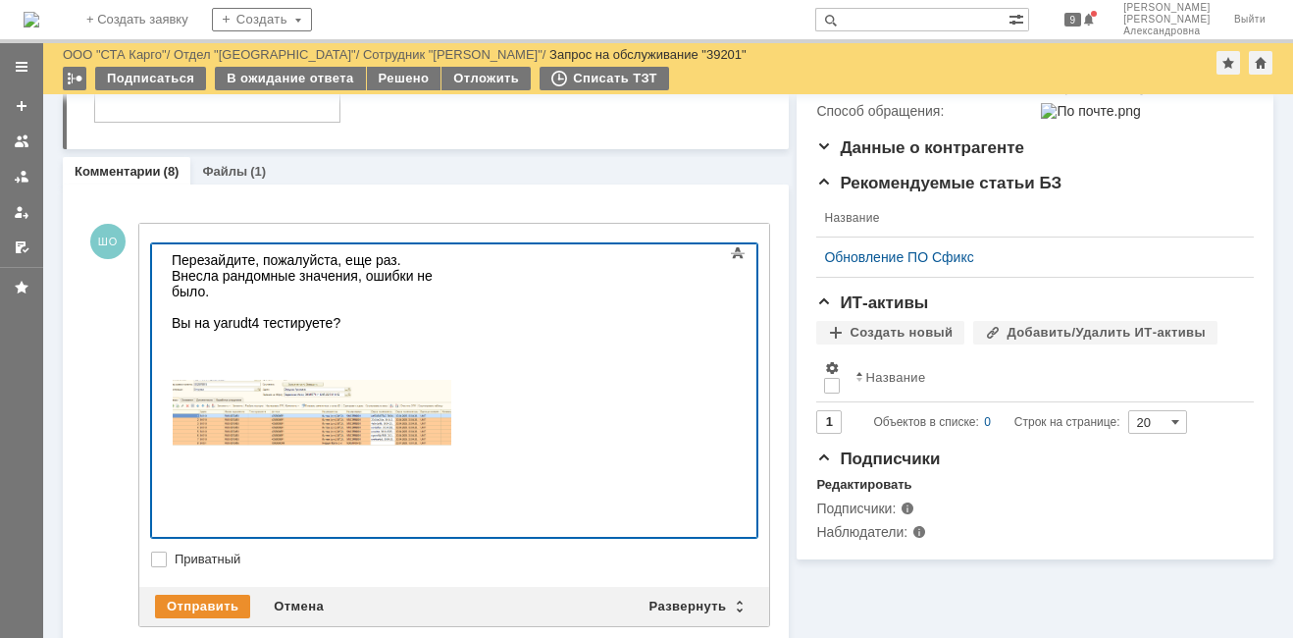
click at [404, 263] on div "Перезайдите, пожалуйста, еще раз. Внесла рандомные значения, ошибки не было." at bounding box center [311, 275] width 279 height 47
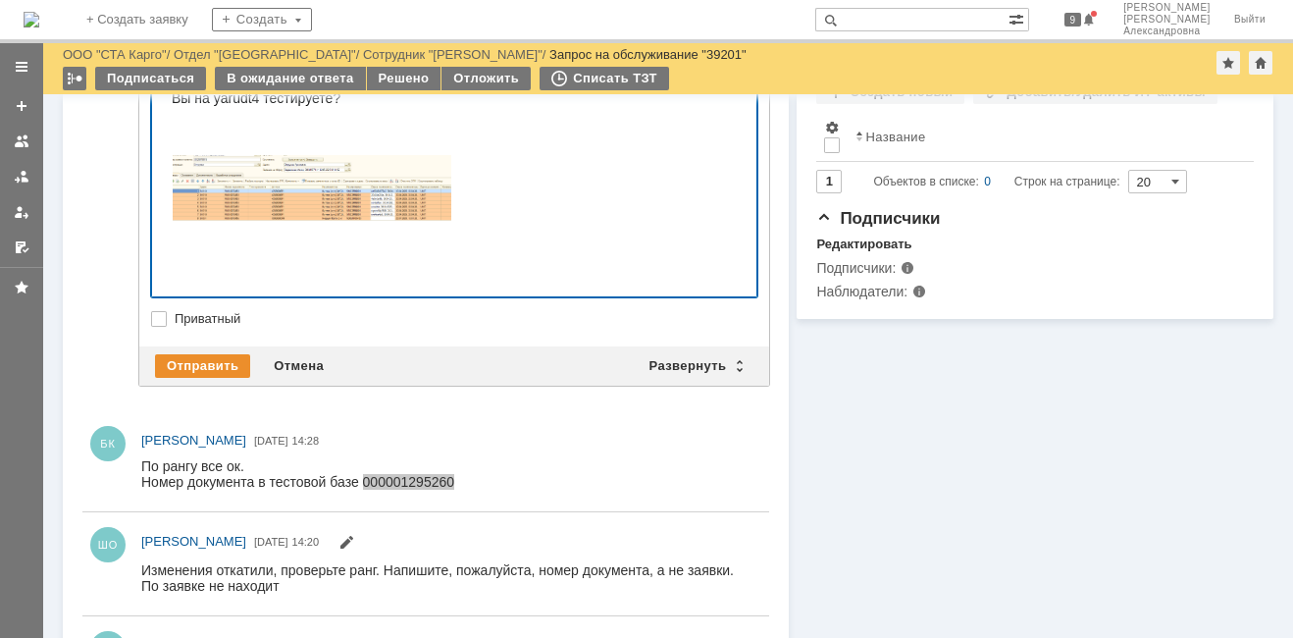
scroll to position [687, 0]
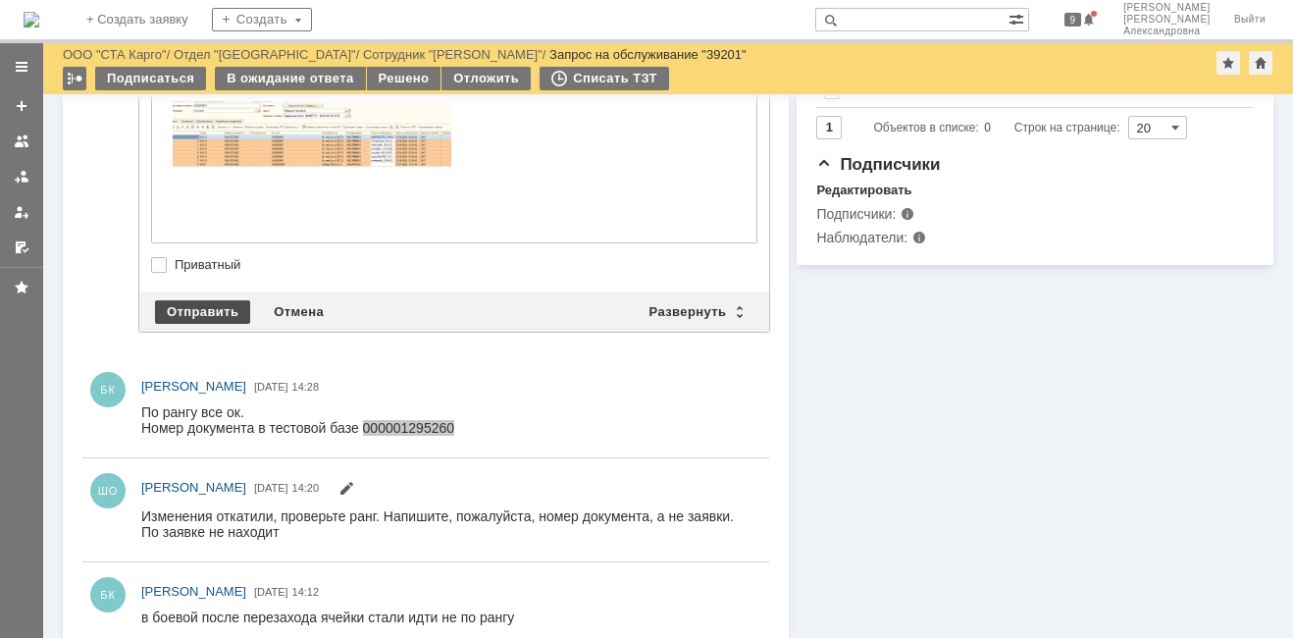
click at [198, 311] on div "Отправить" at bounding box center [202, 312] width 95 height 24
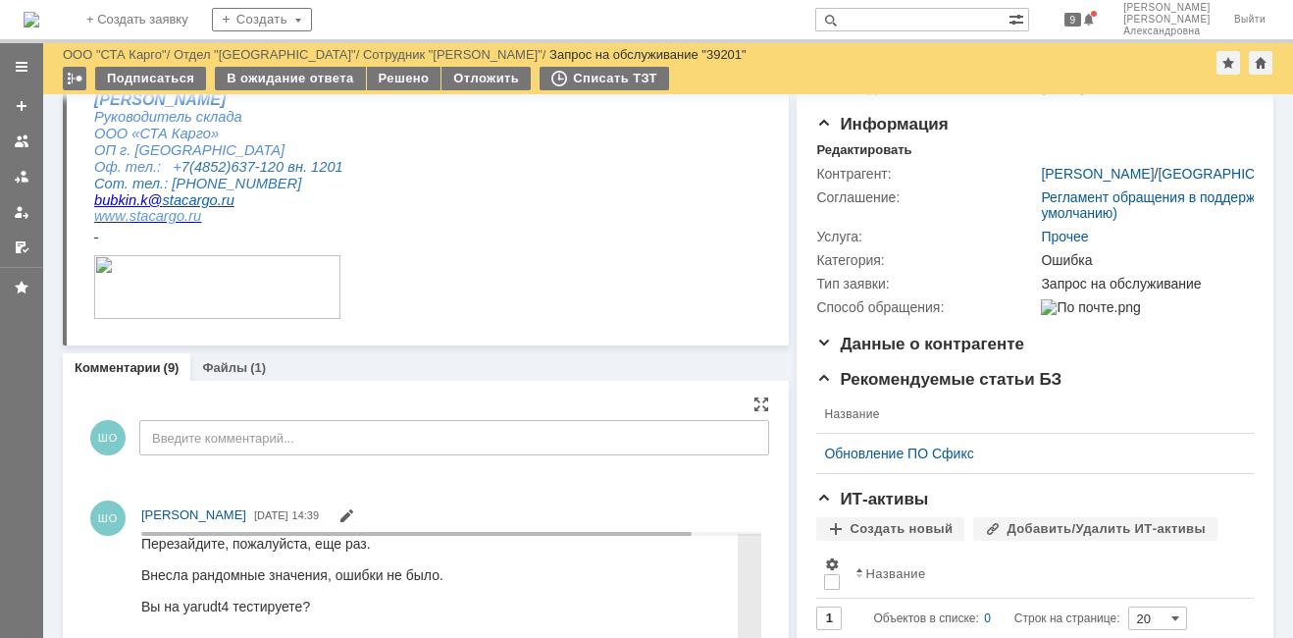
scroll to position [0, 0]
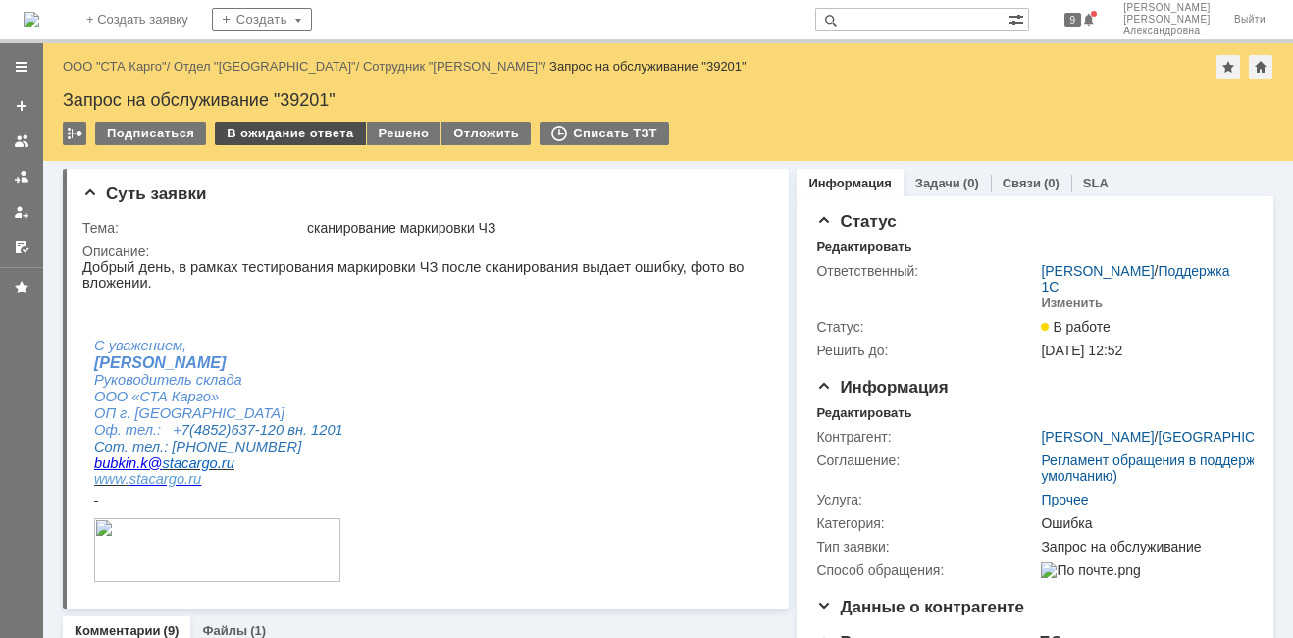
click at [322, 134] on div "В ожидание ответа" at bounding box center [290, 134] width 150 height 24
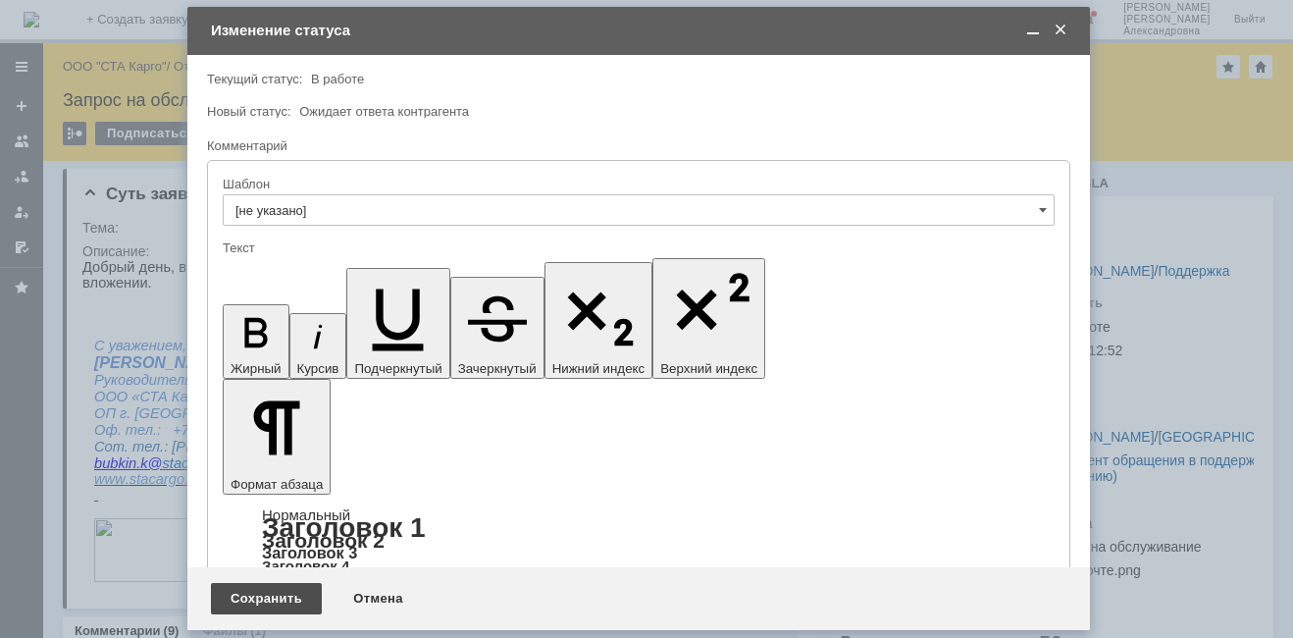
click at [289, 601] on div "Сохранить" at bounding box center [266, 598] width 111 height 31
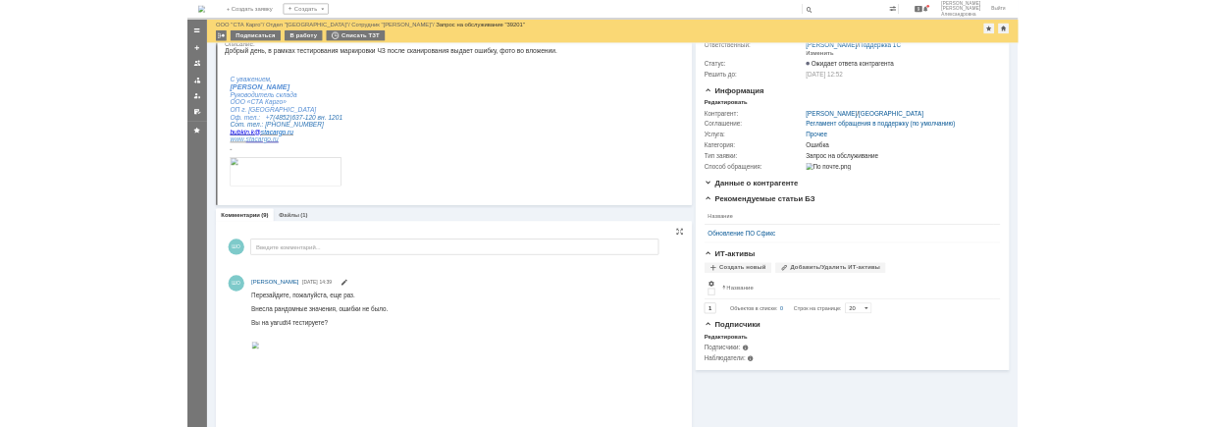
scroll to position [392, 0]
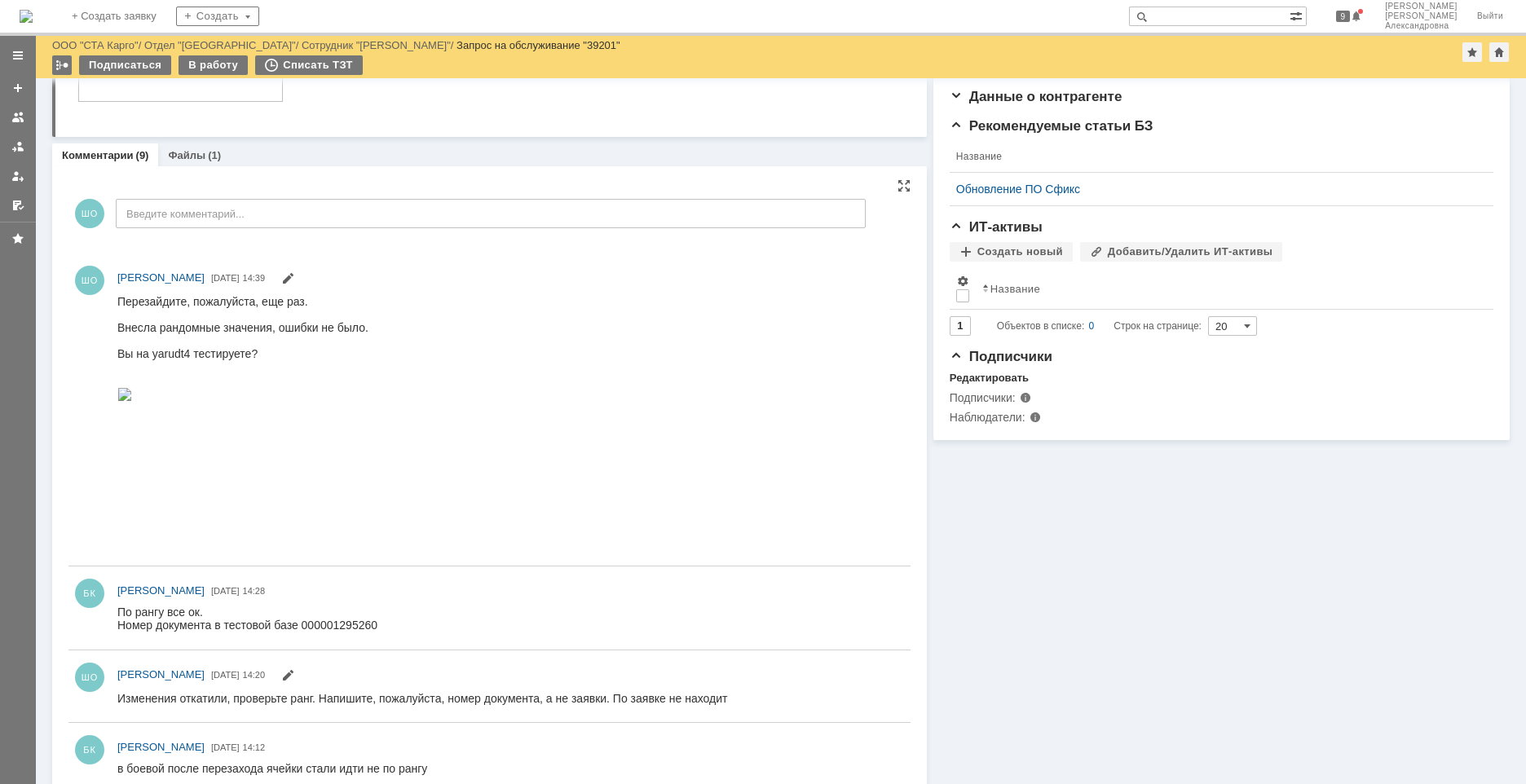
click at [132, 400] on img at bounding box center [125, 394] width 15 height 13
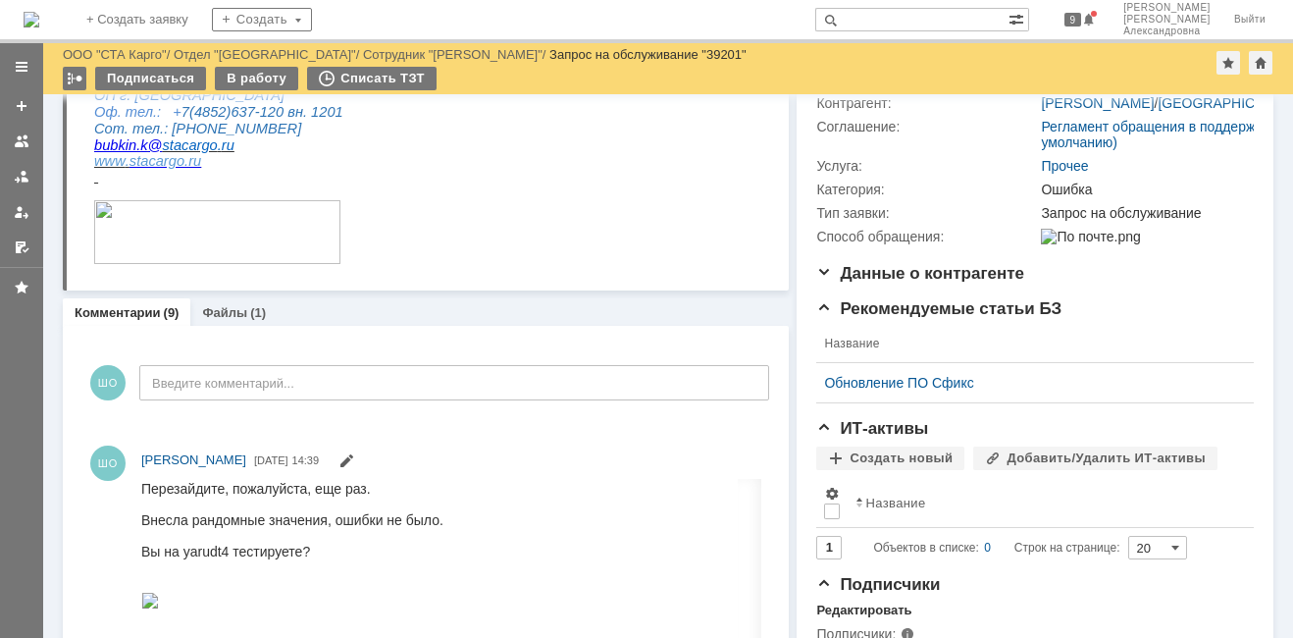
scroll to position [196, 0]
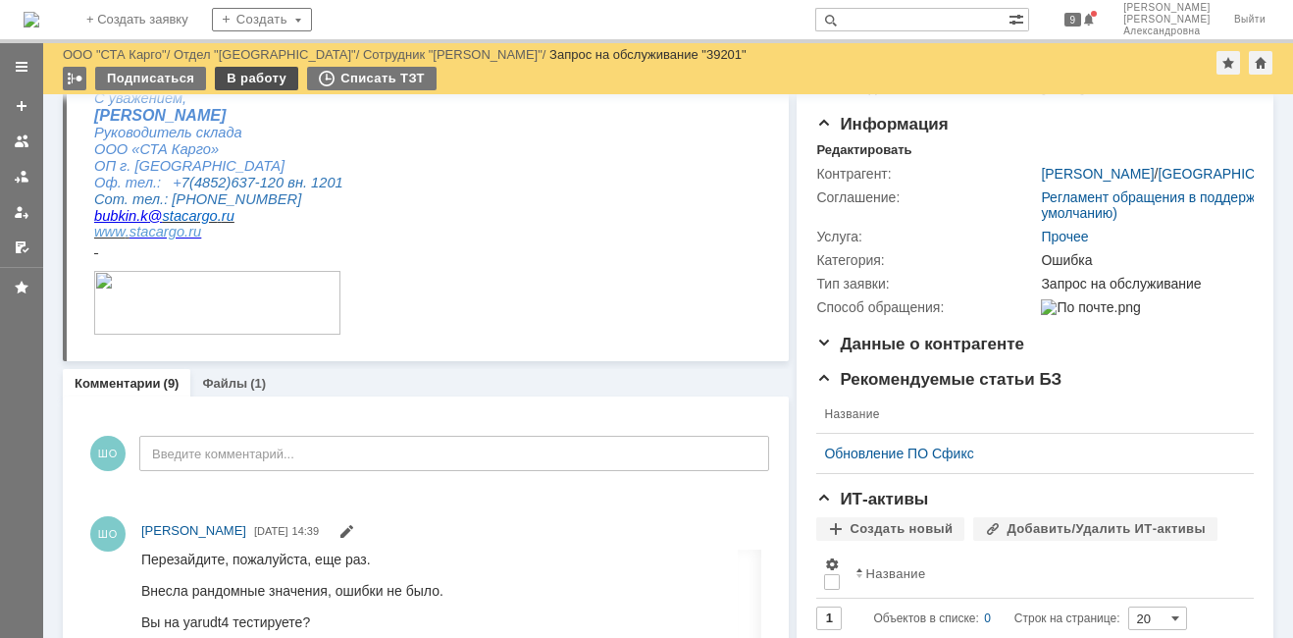
click at [246, 73] on div "В работу" at bounding box center [256, 79] width 83 height 24
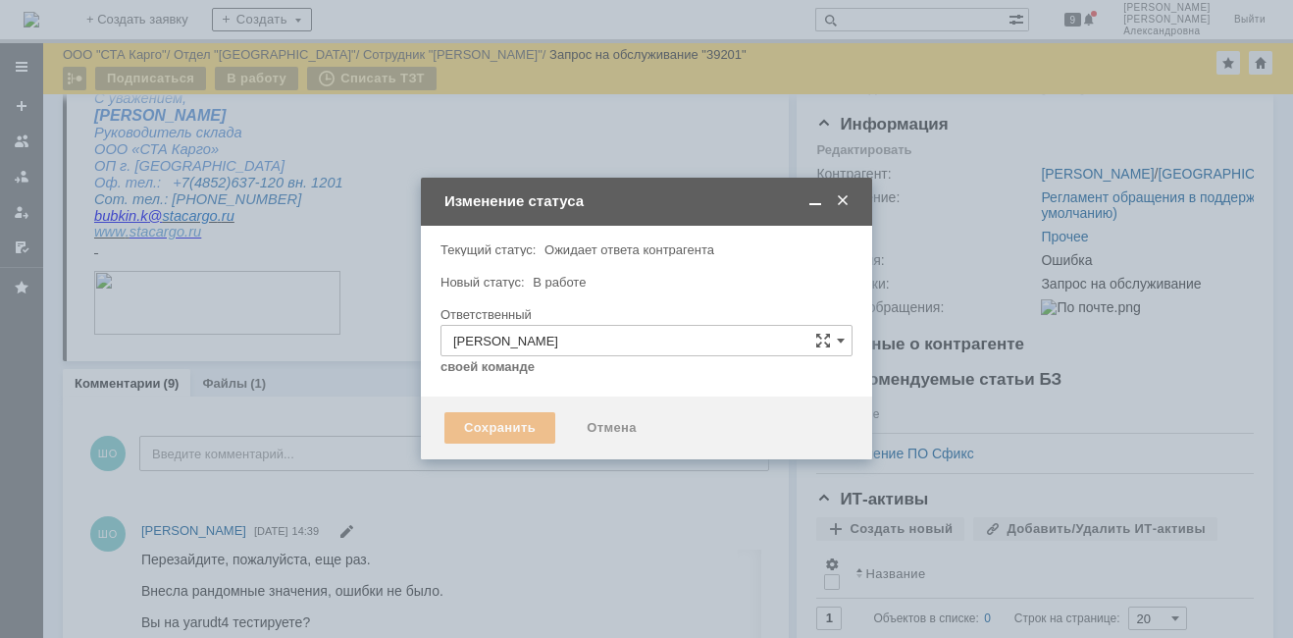
type input "Ошибка"
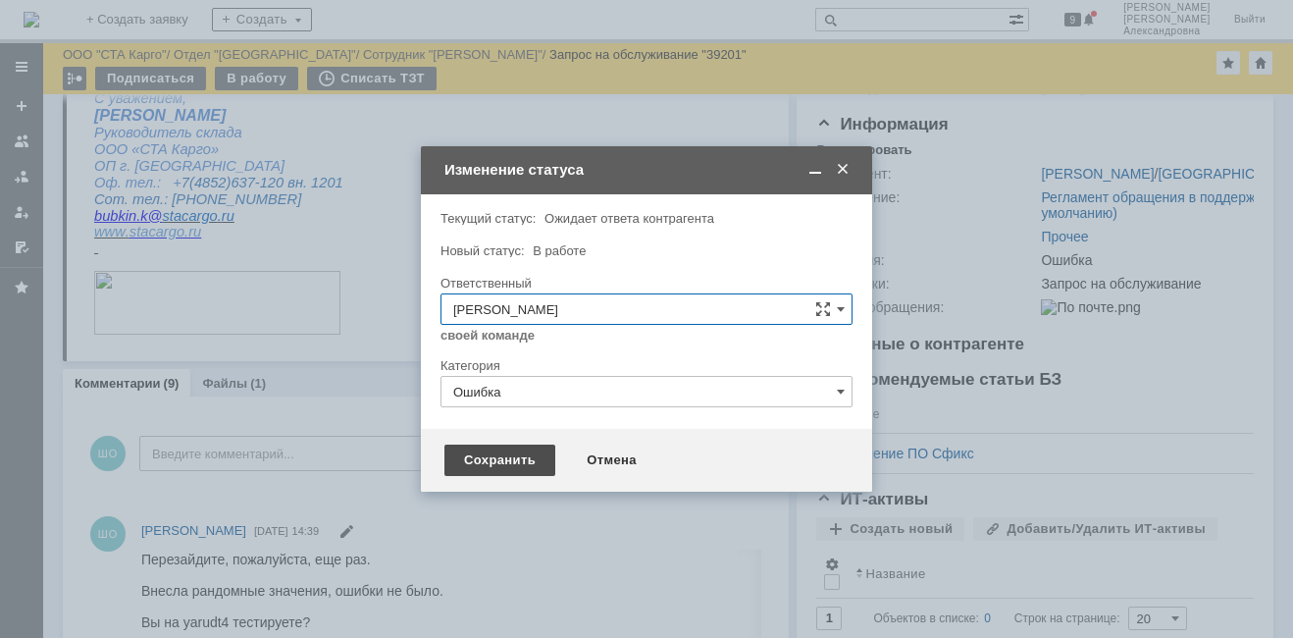
click at [519, 456] on div "Сохранить" at bounding box center [499, 459] width 111 height 31
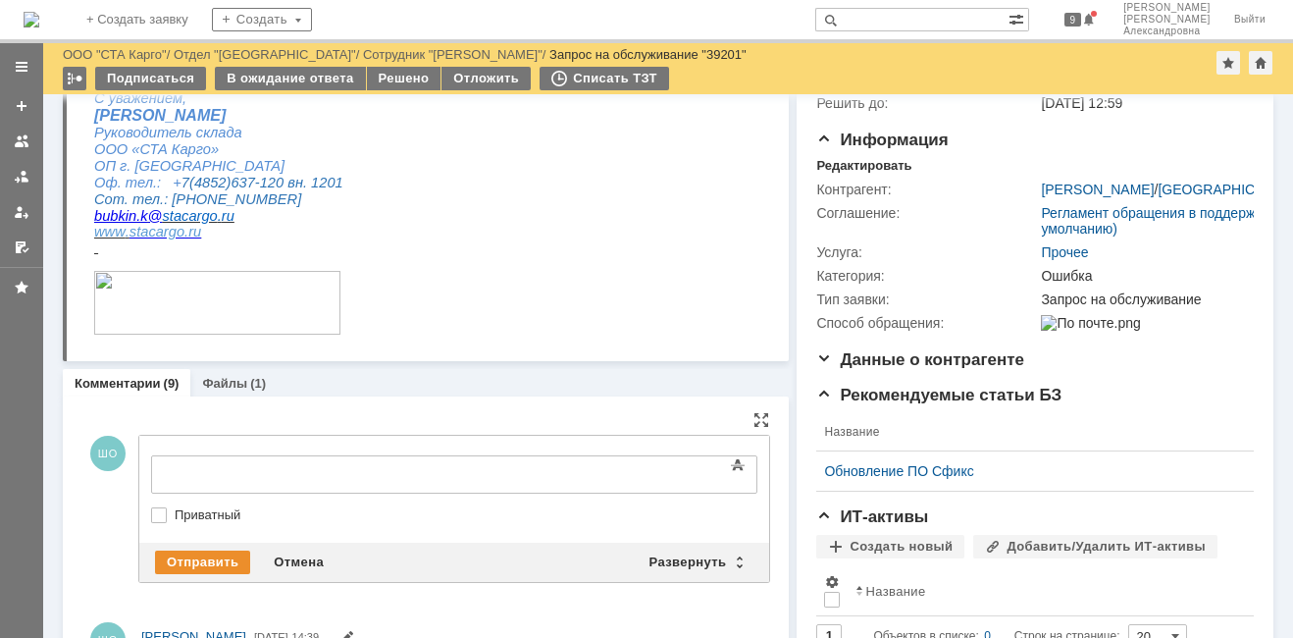
scroll to position [0, 0]
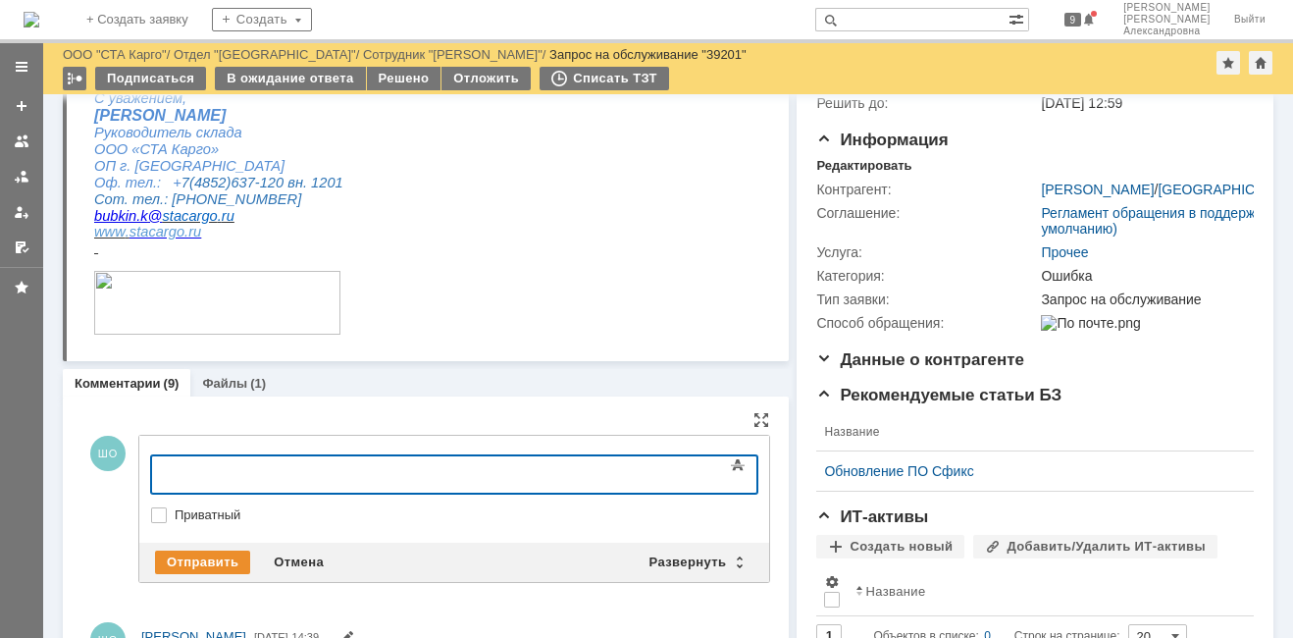
click at [203, 483] on body at bounding box center [311, 472] width 294 height 33
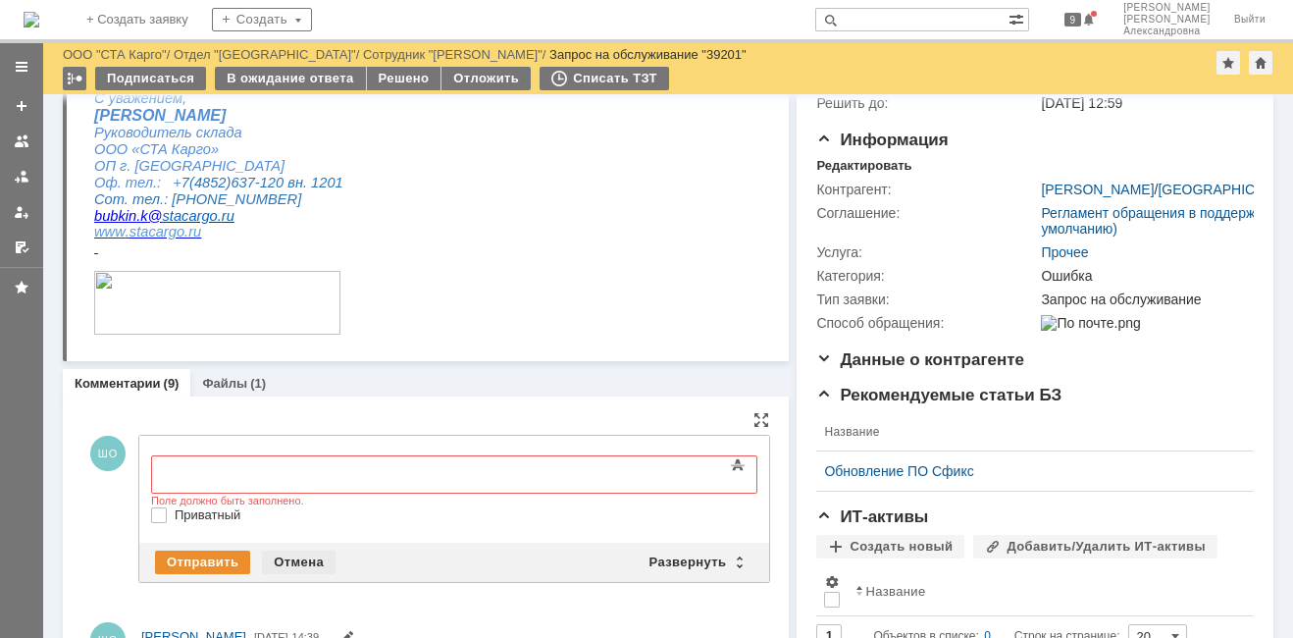
click at [294, 562] on div "Отмена" at bounding box center [299, 562] width 74 height 24
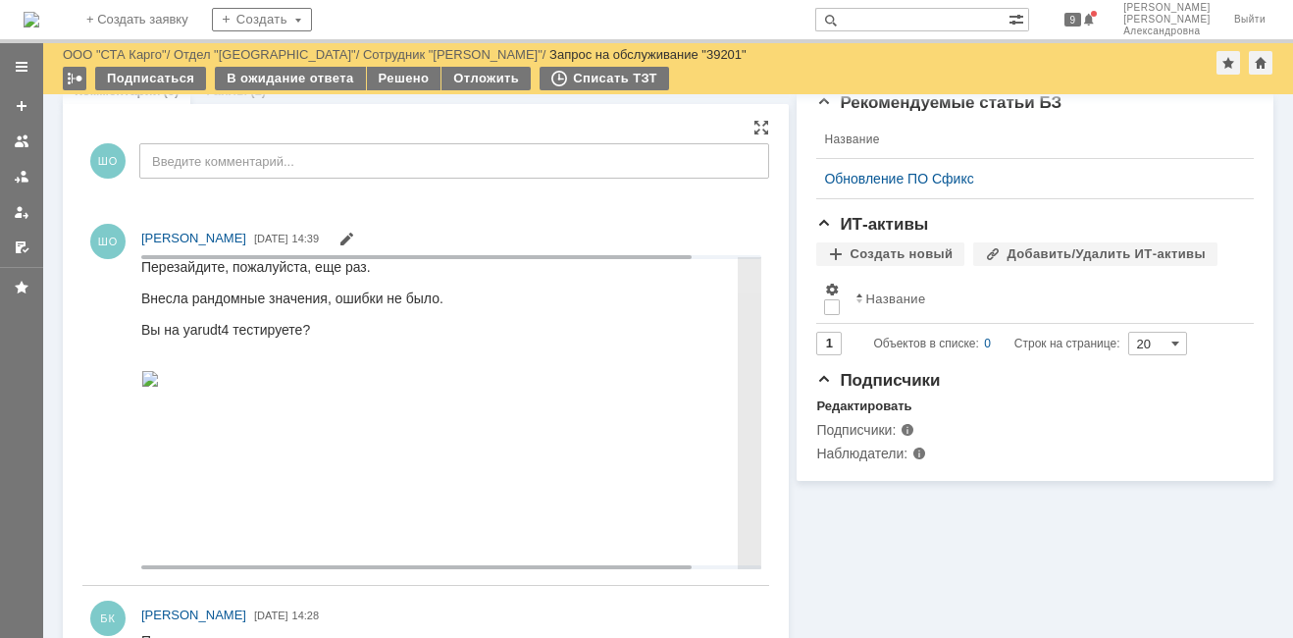
scroll to position [475, 0]
click at [159, 384] on img at bounding box center [150, 376] width 18 height 16
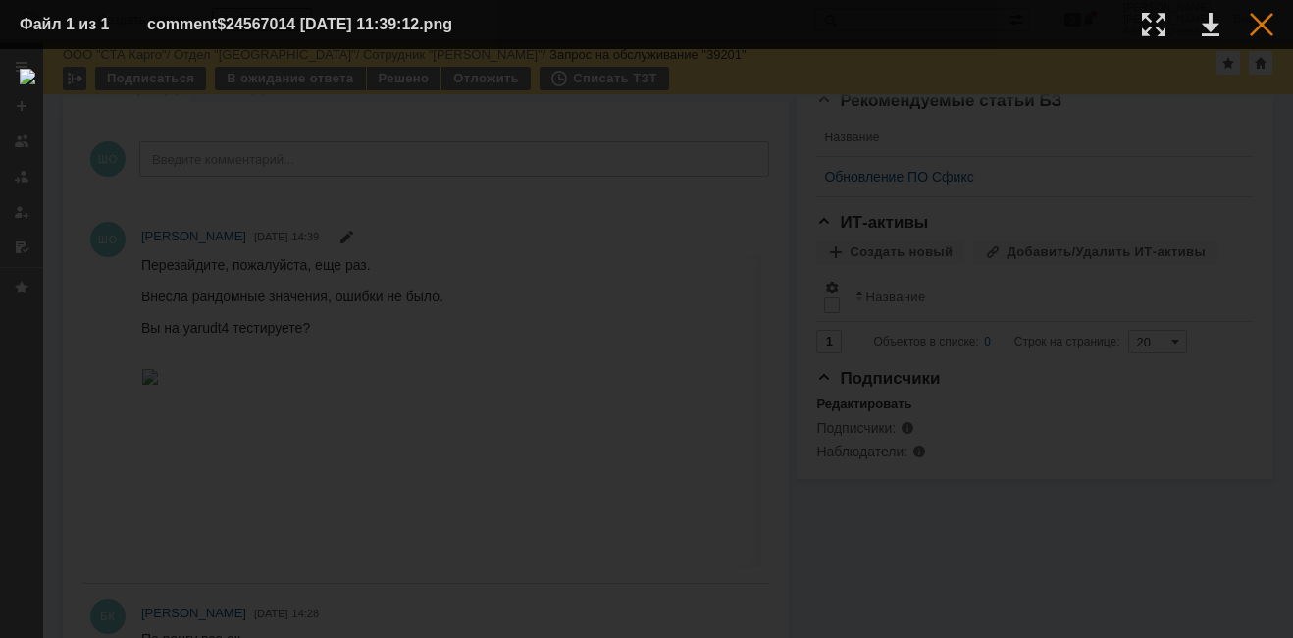
click at [1262, 30] on div at bounding box center [1262, 25] width 24 height 24
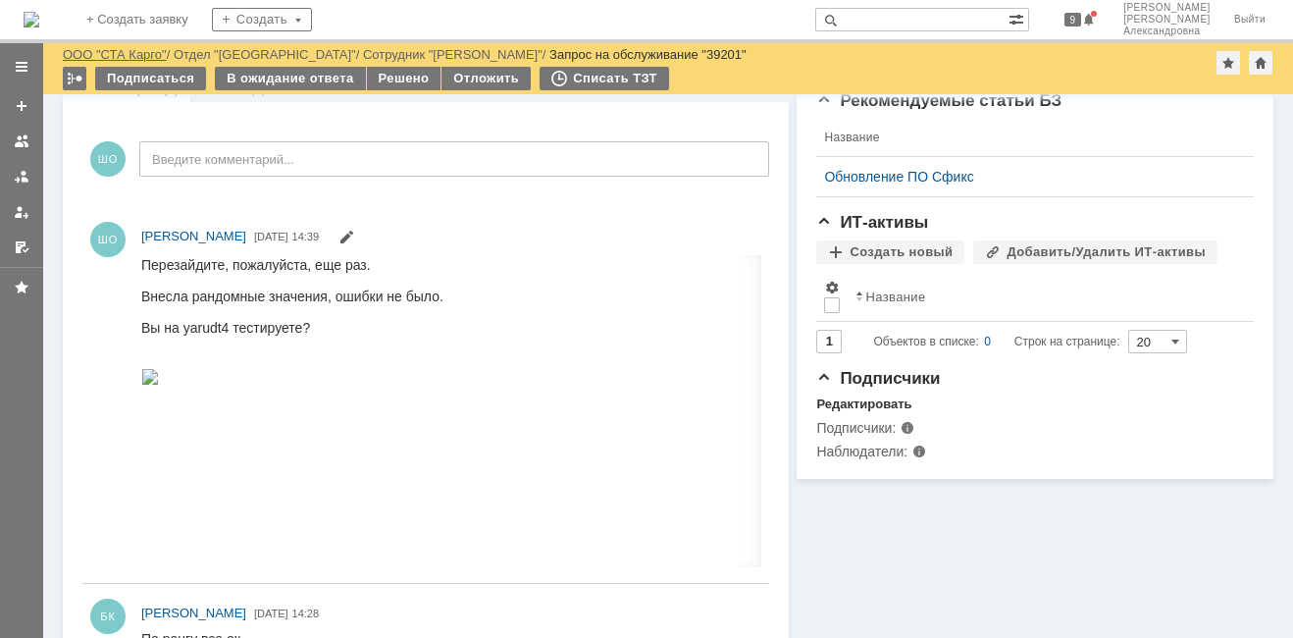
click at [139, 48] on link "ООО "СТА Карго"" at bounding box center [115, 54] width 104 height 15
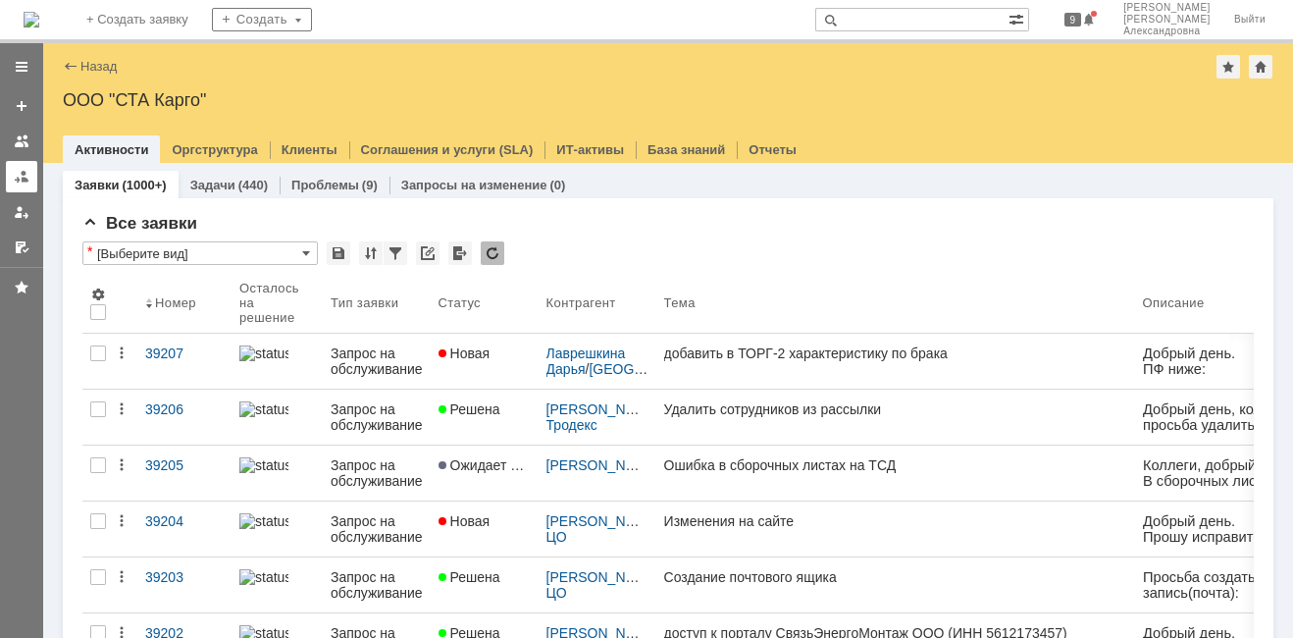
click at [18, 169] on div at bounding box center [22, 177] width 16 height 16
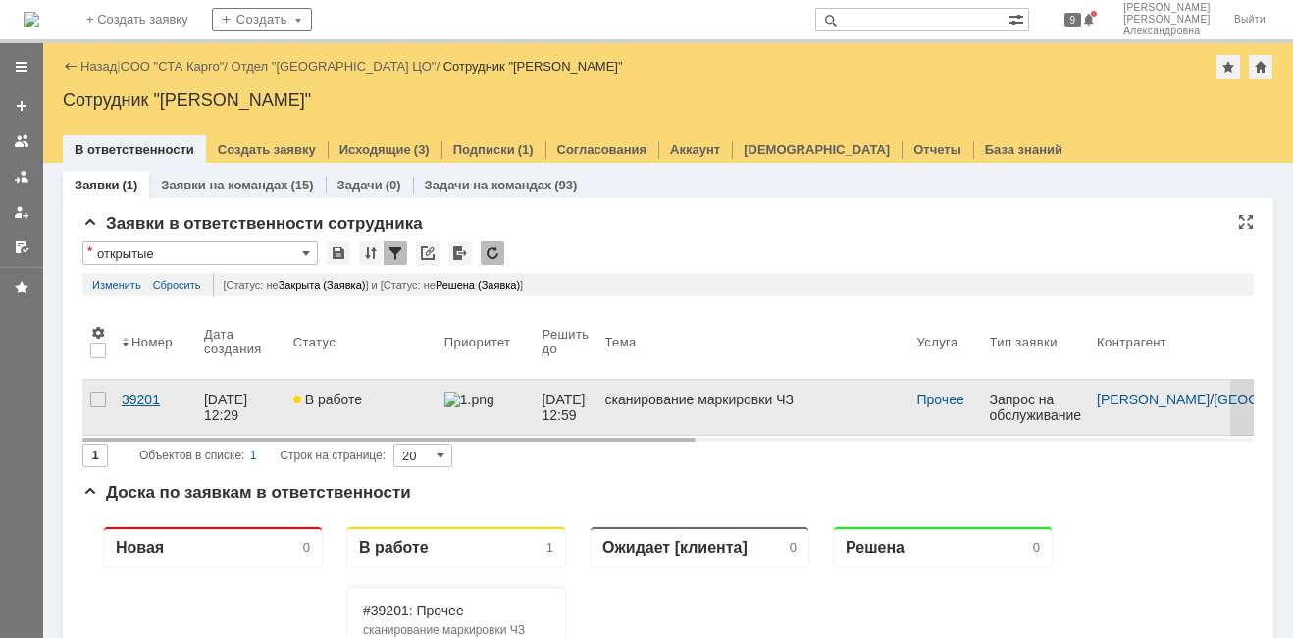
click at [167, 415] on link "39201" at bounding box center [155, 407] width 82 height 55
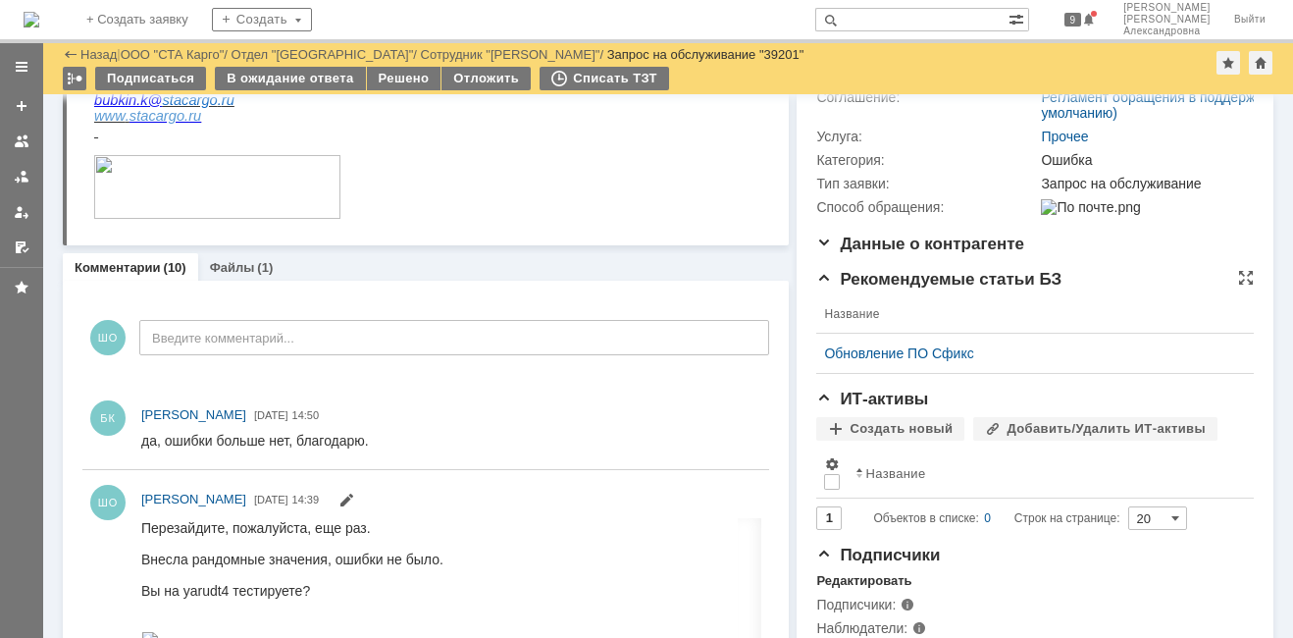
scroll to position [294, 0]
